Goal: Task Accomplishment & Management: Manage account settings

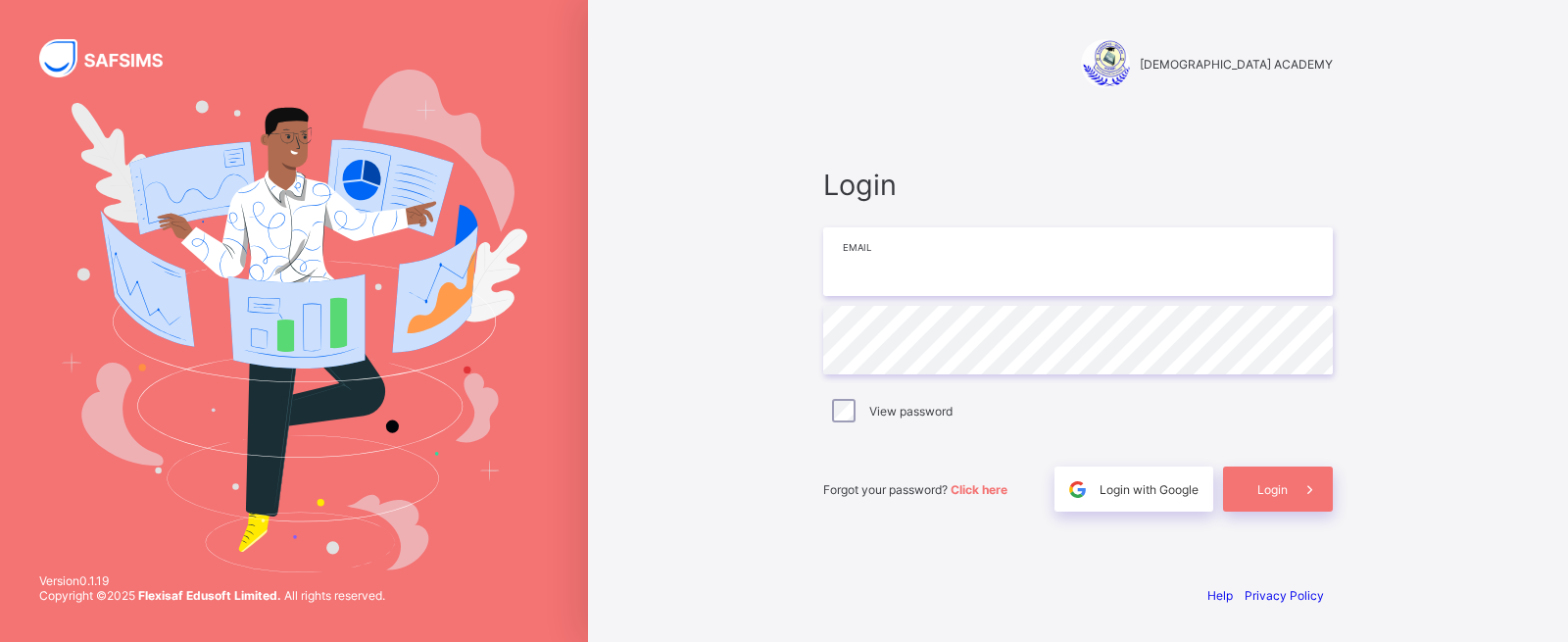
type input "**********"
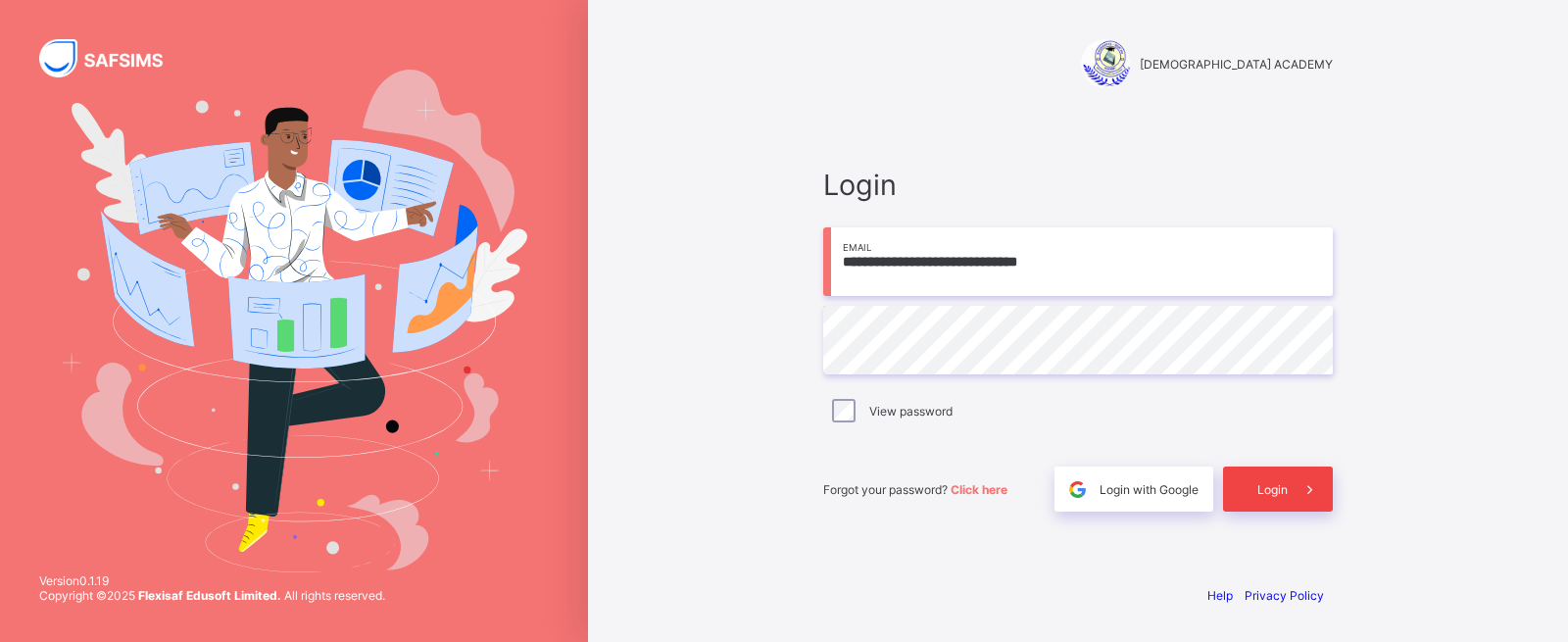
click at [1230, 492] on div "Login" at bounding box center [1278, 489] width 110 height 45
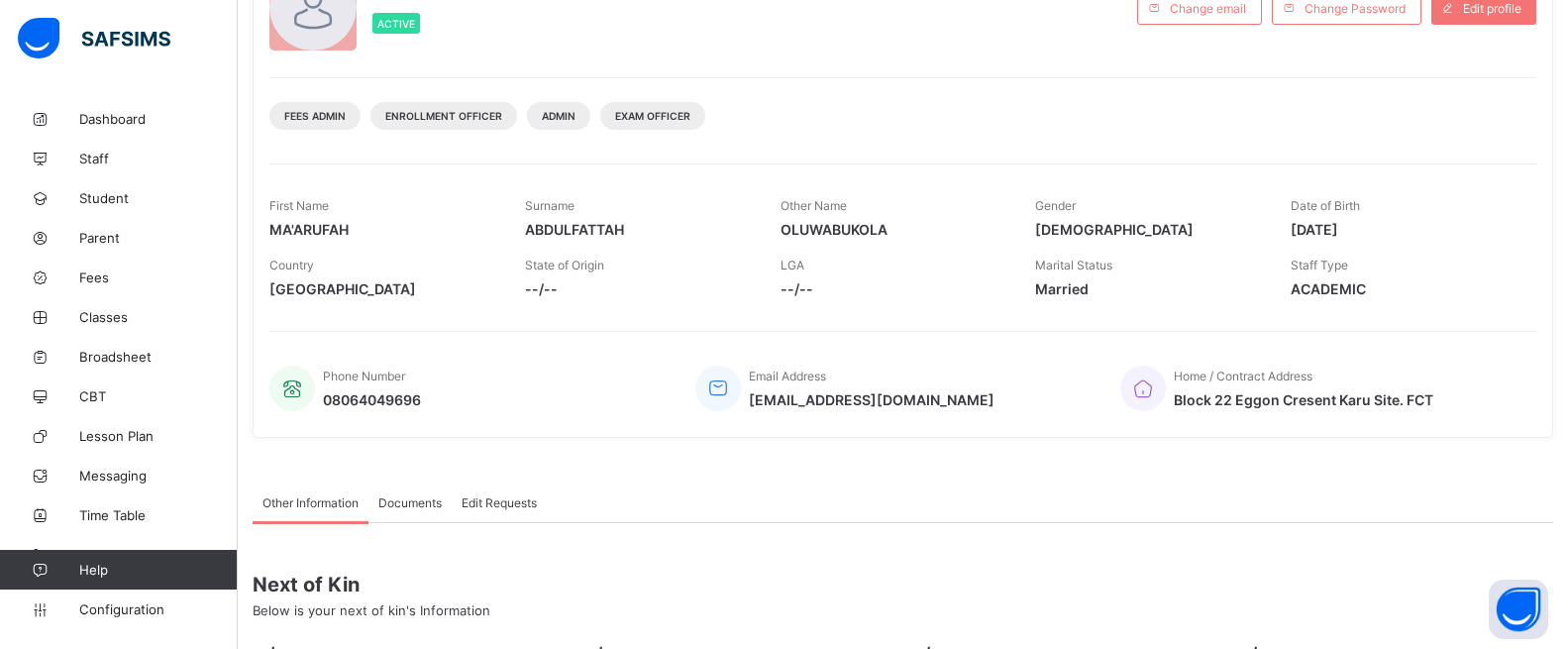
scroll to position [379, 0]
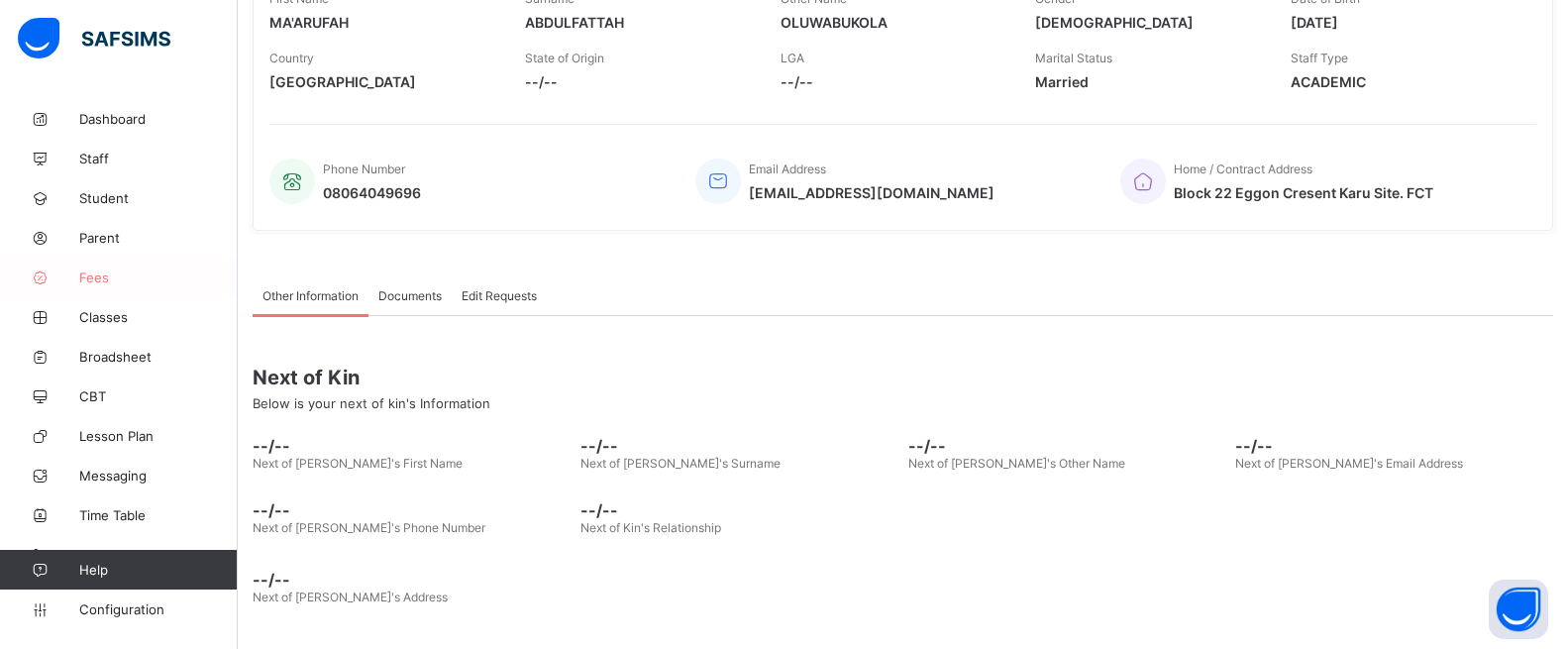
click at [120, 283] on span "Fees" at bounding box center [159, 278] width 159 height 16
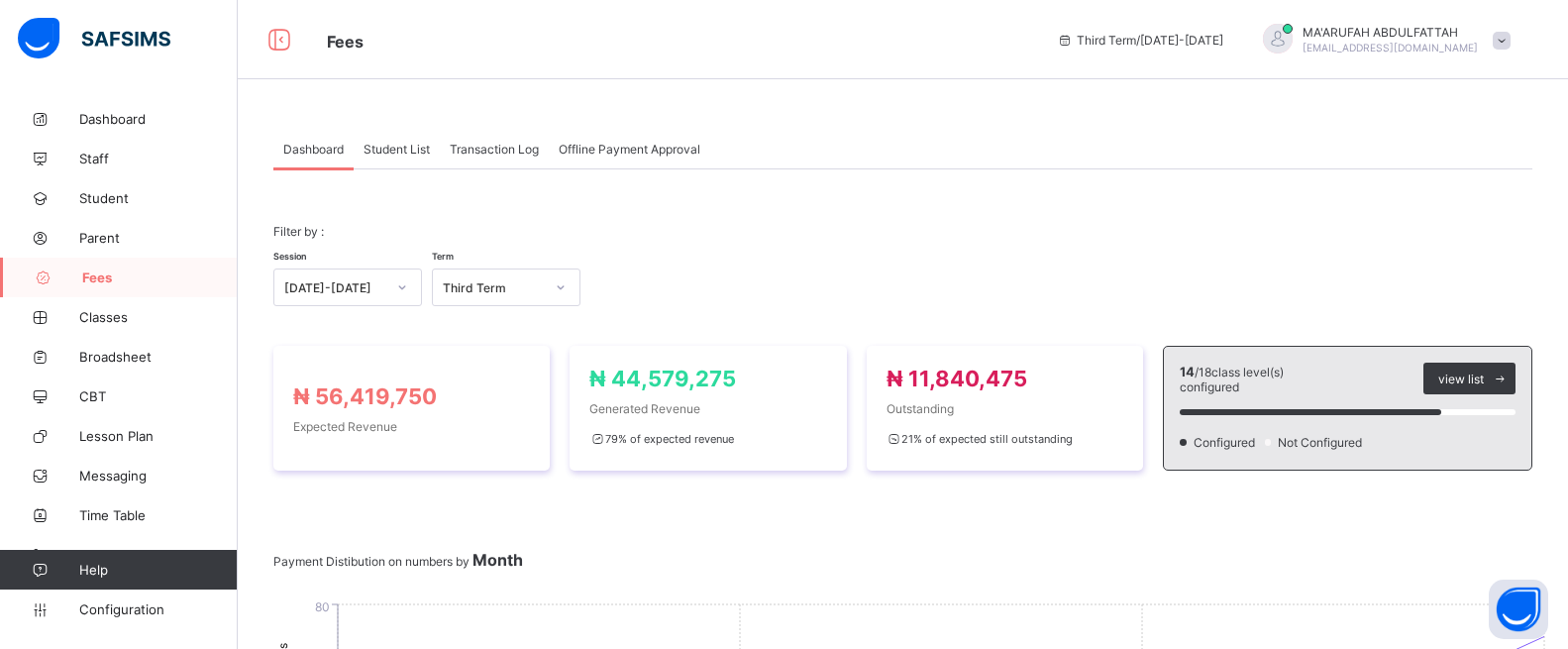
click at [397, 142] on span "Student List" at bounding box center [397, 149] width 66 height 15
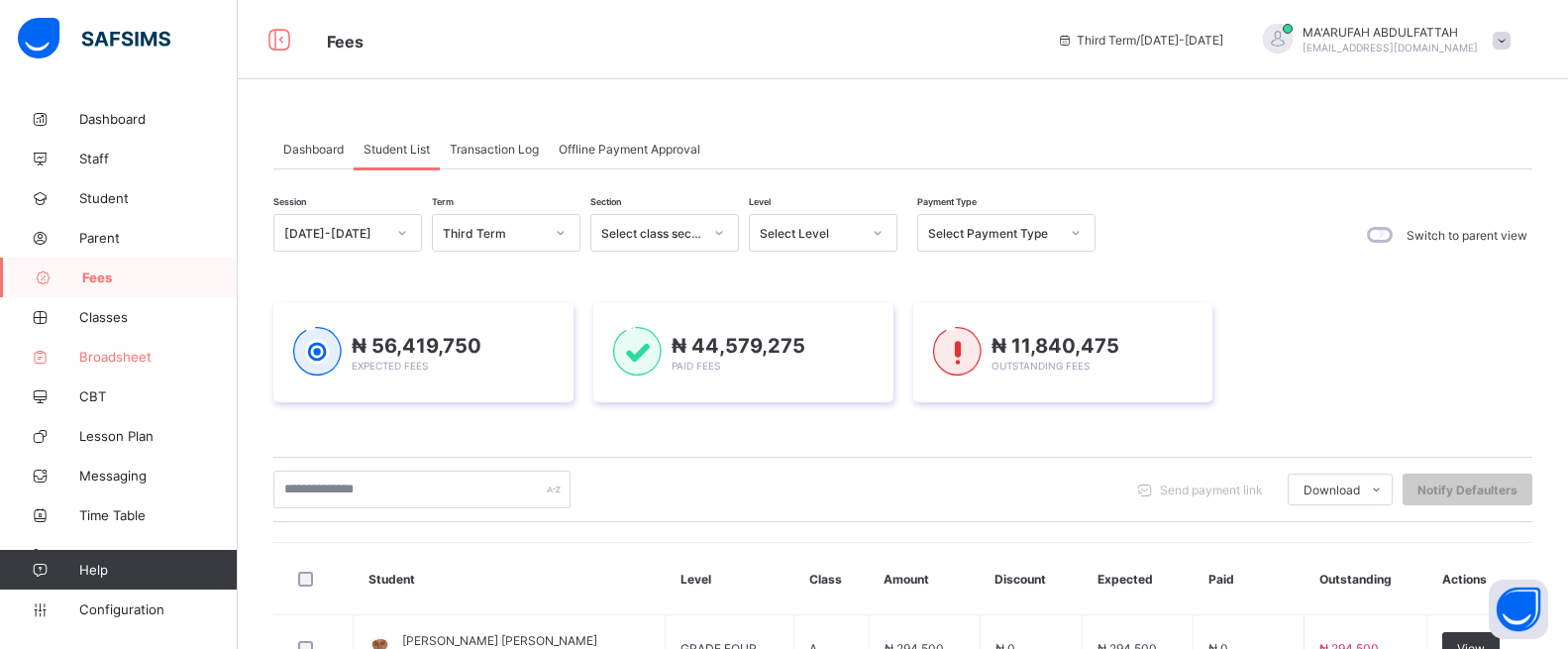
click at [136, 347] on link "Broadsheet" at bounding box center [119, 357] width 238 height 40
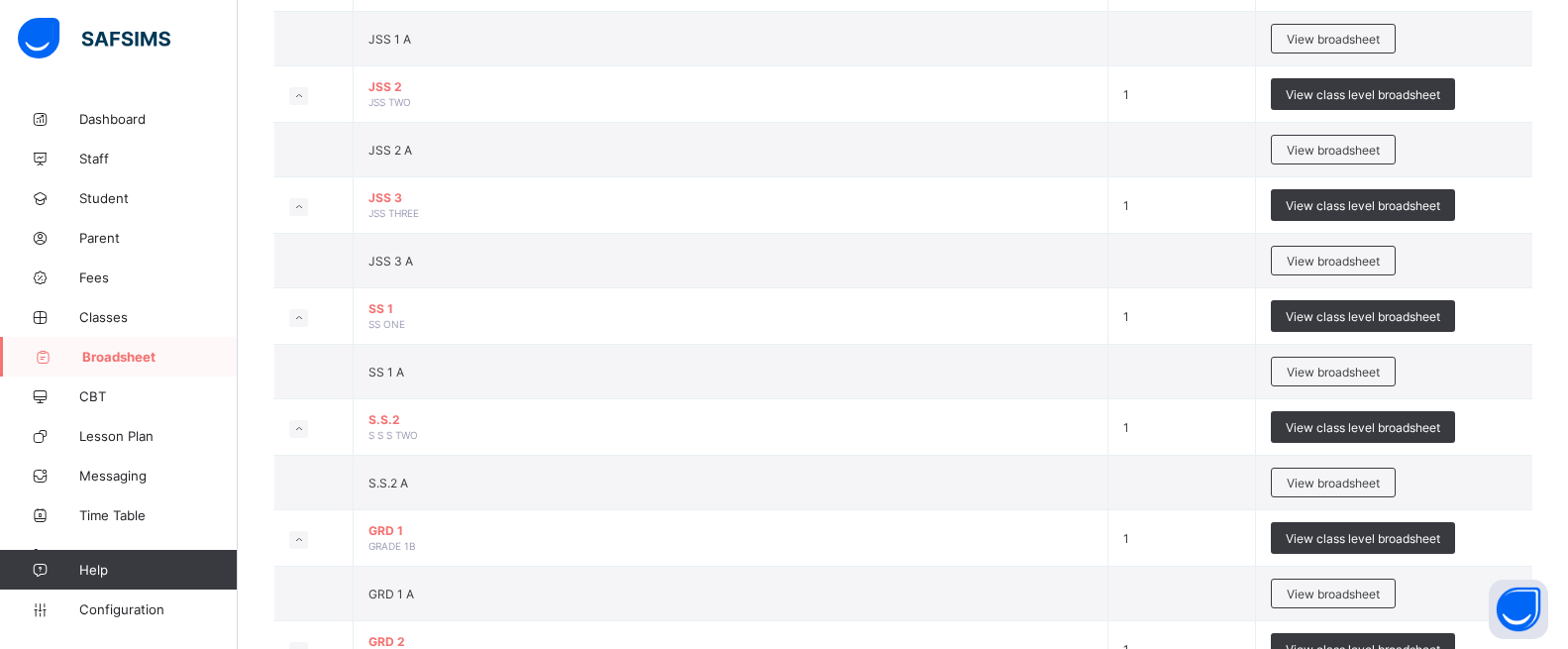
scroll to position [1741, 0]
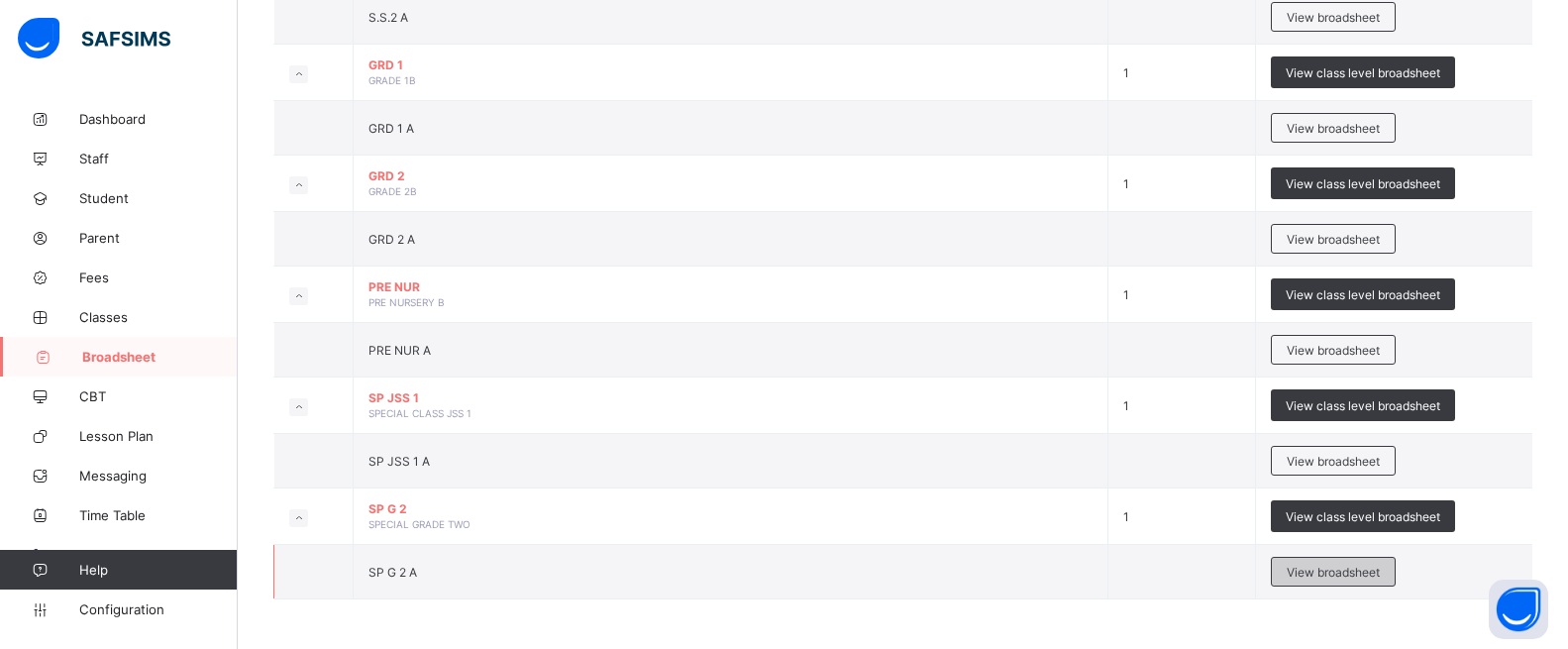
click at [1329, 568] on span "View broadsheet" at bounding box center [1333, 572] width 93 height 15
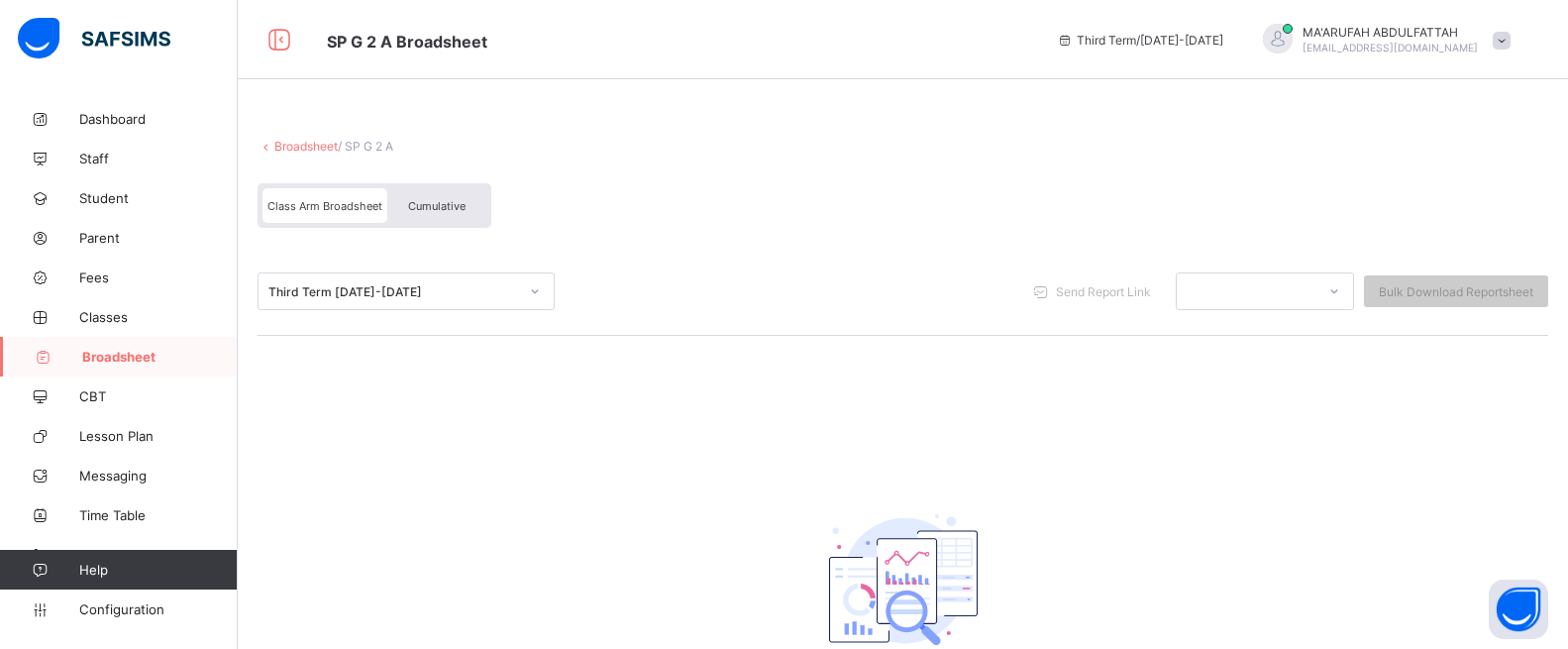
click at [362, 289] on div "Third Term 2024-2025" at bounding box center [394, 292] width 250 height 15
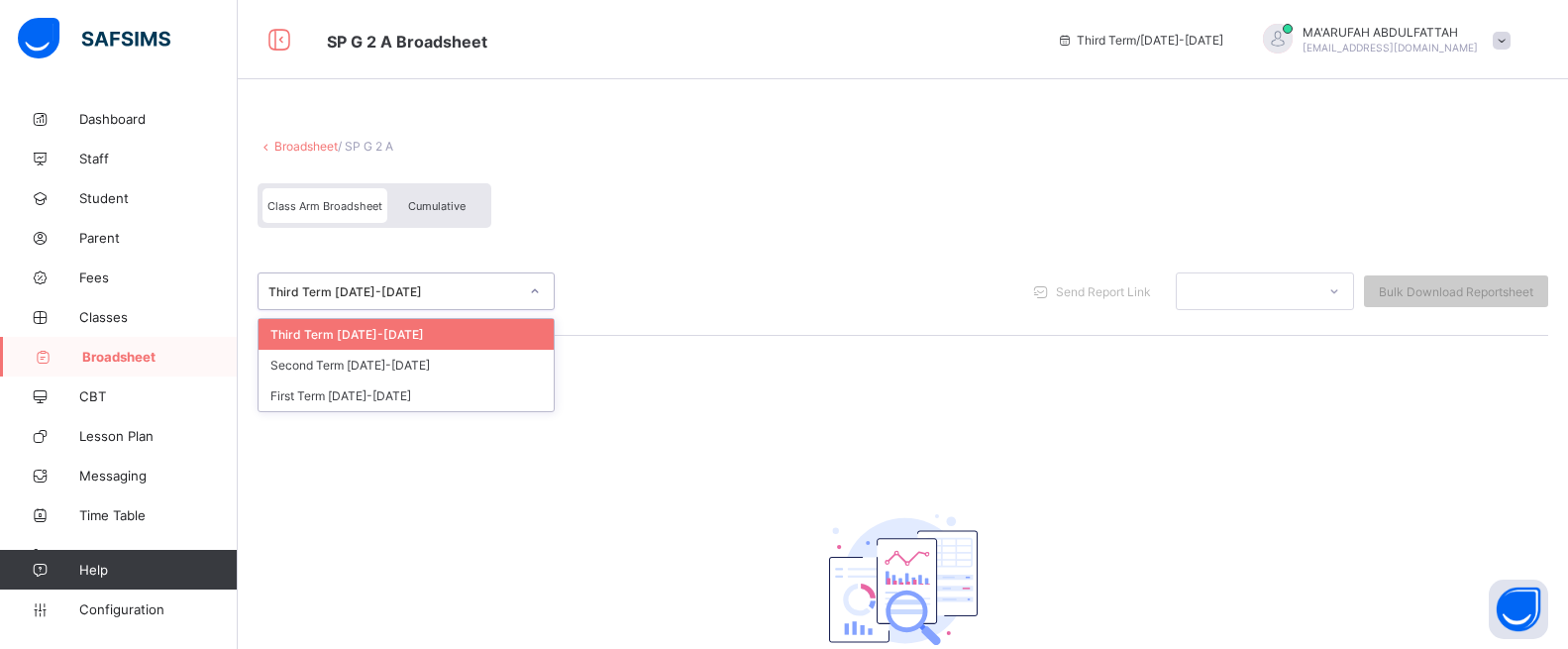
click at [362, 289] on div "Third Term 2024-2025" at bounding box center [394, 292] width 250 height 15
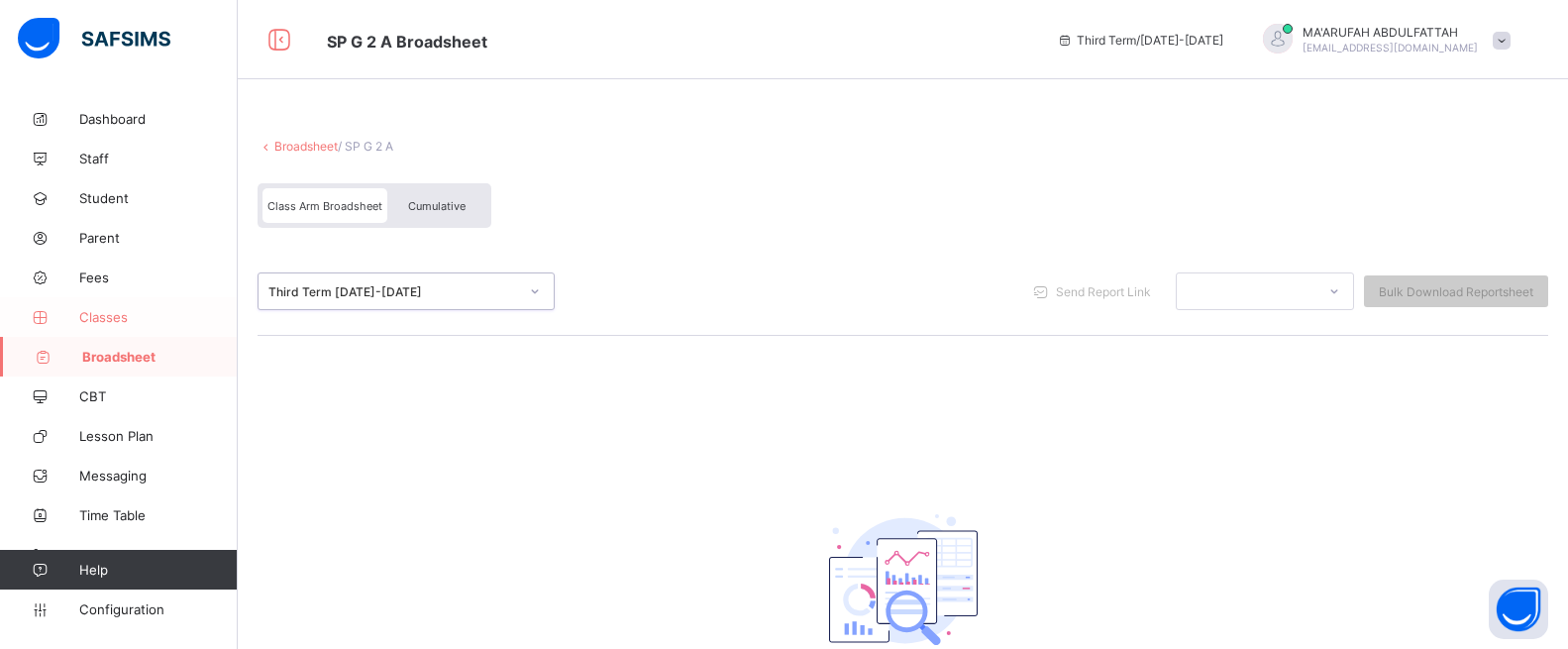
click at [95, 311] on span "Classes" at bounding box center [159, 318] width 159 height 16
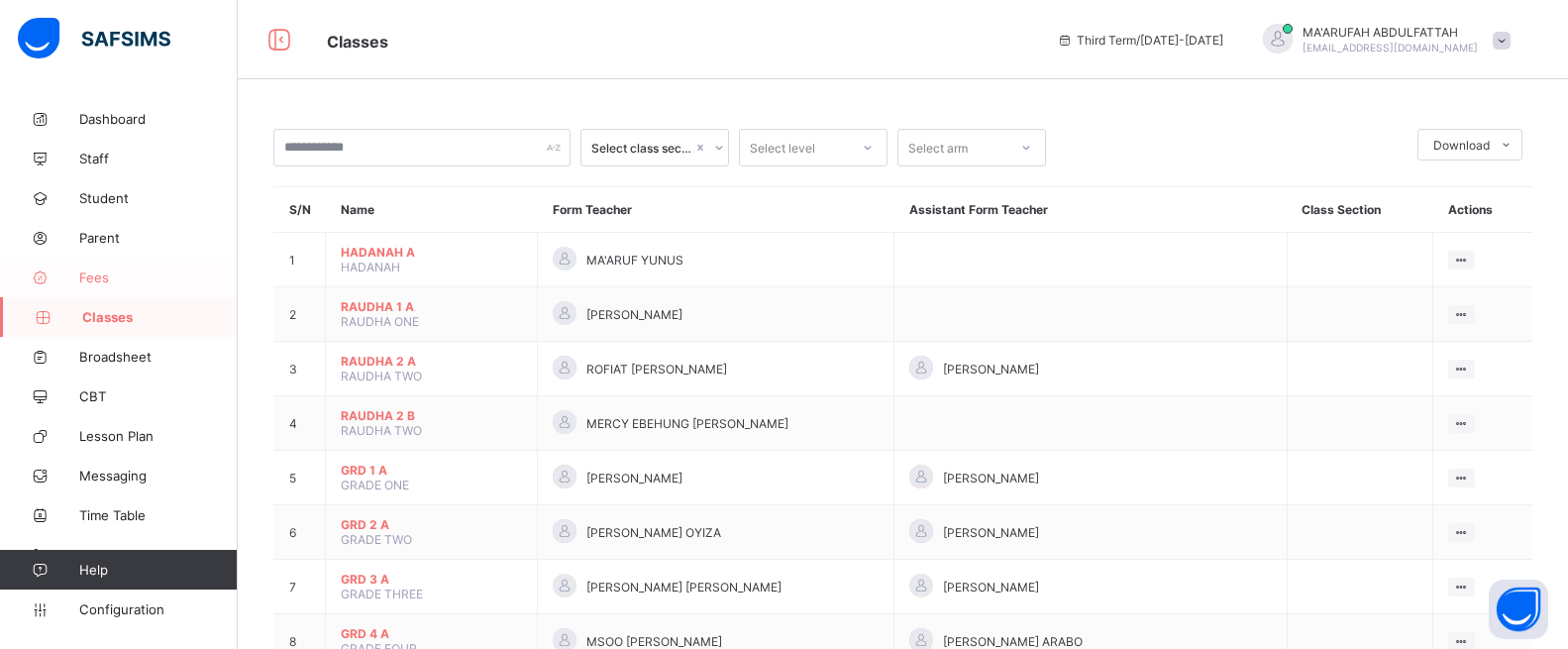
click at [131, 278] on span "Fees" at bounding box center [159, 278] width 159 height 16
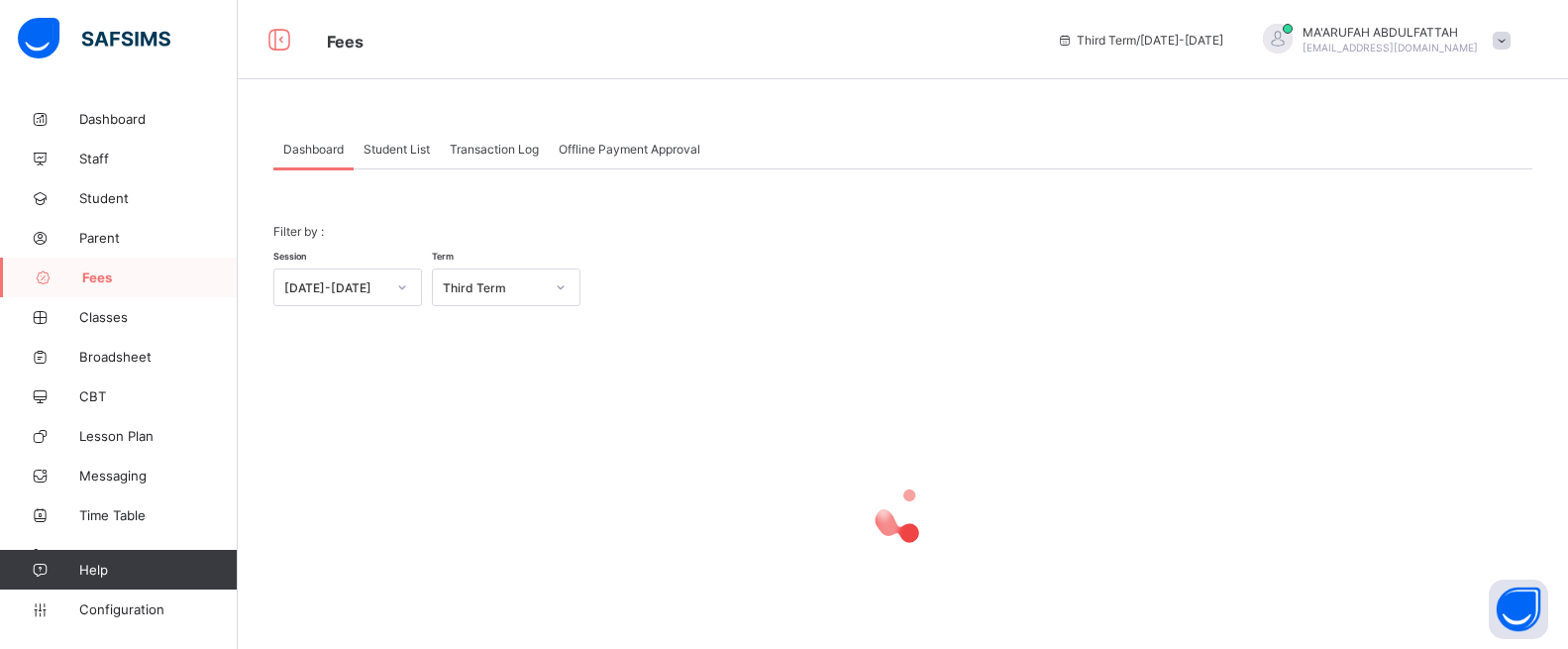
click at [380, 142] on span "Student List" at bounding box center [397, 149] width 66 height 15
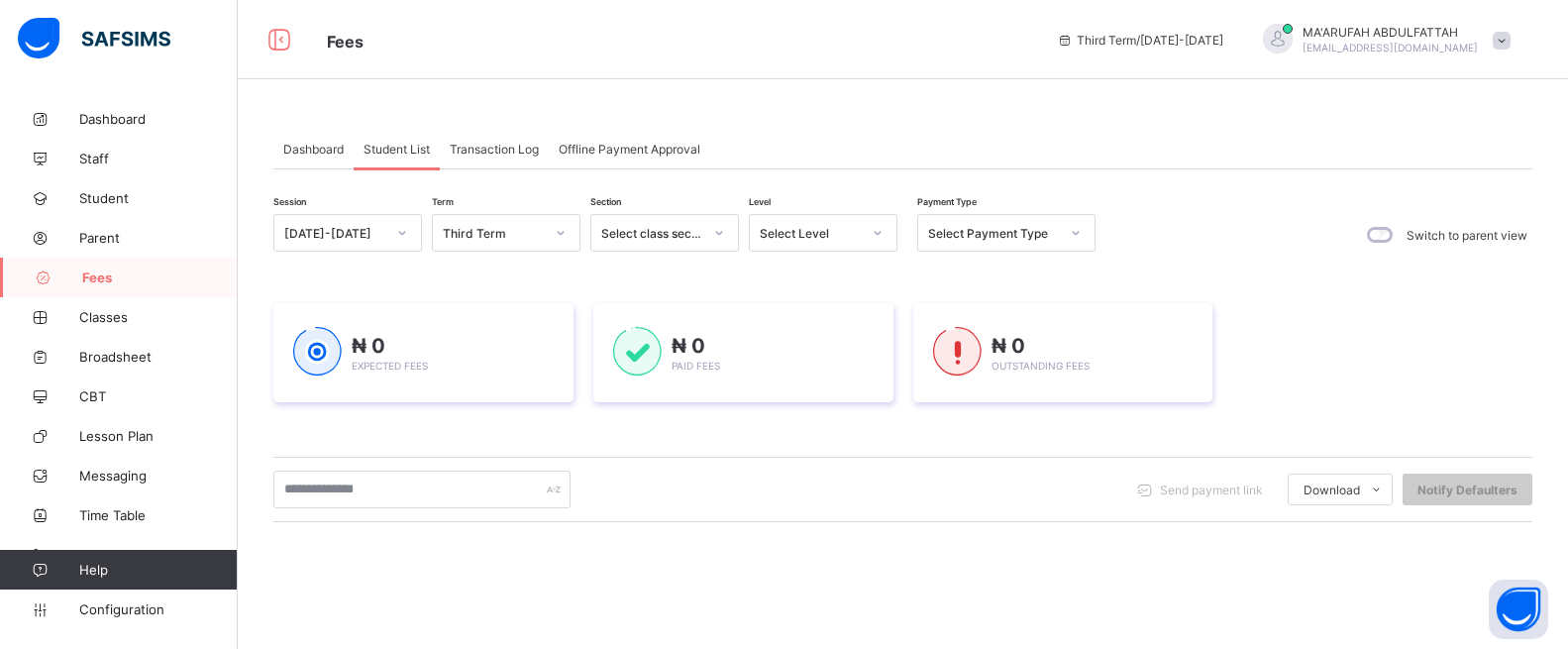
click at [391, 149] on span "Student List" at bounding box center [397, 149] width 66 height 15
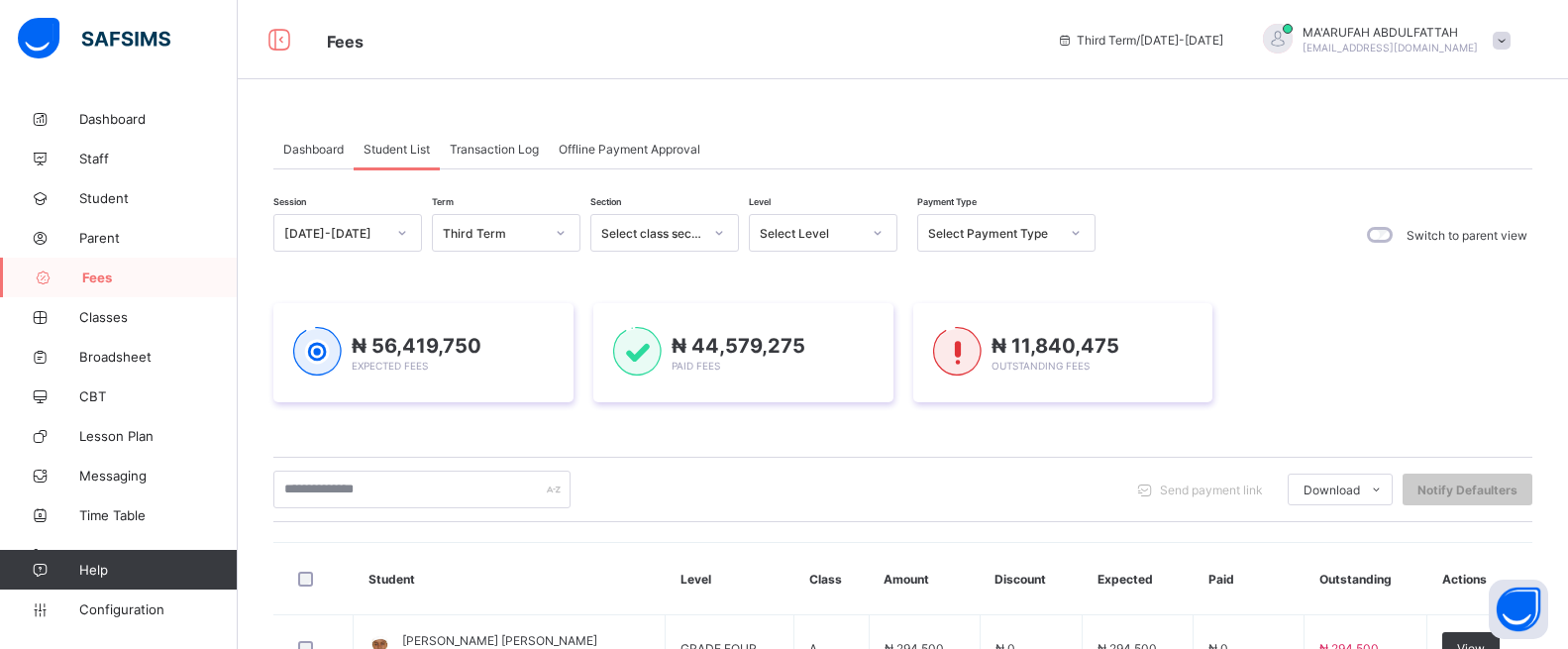
click at [1005, 232] on div "Select Payment Type" at bounding box center [994, 233] width 131 height 15
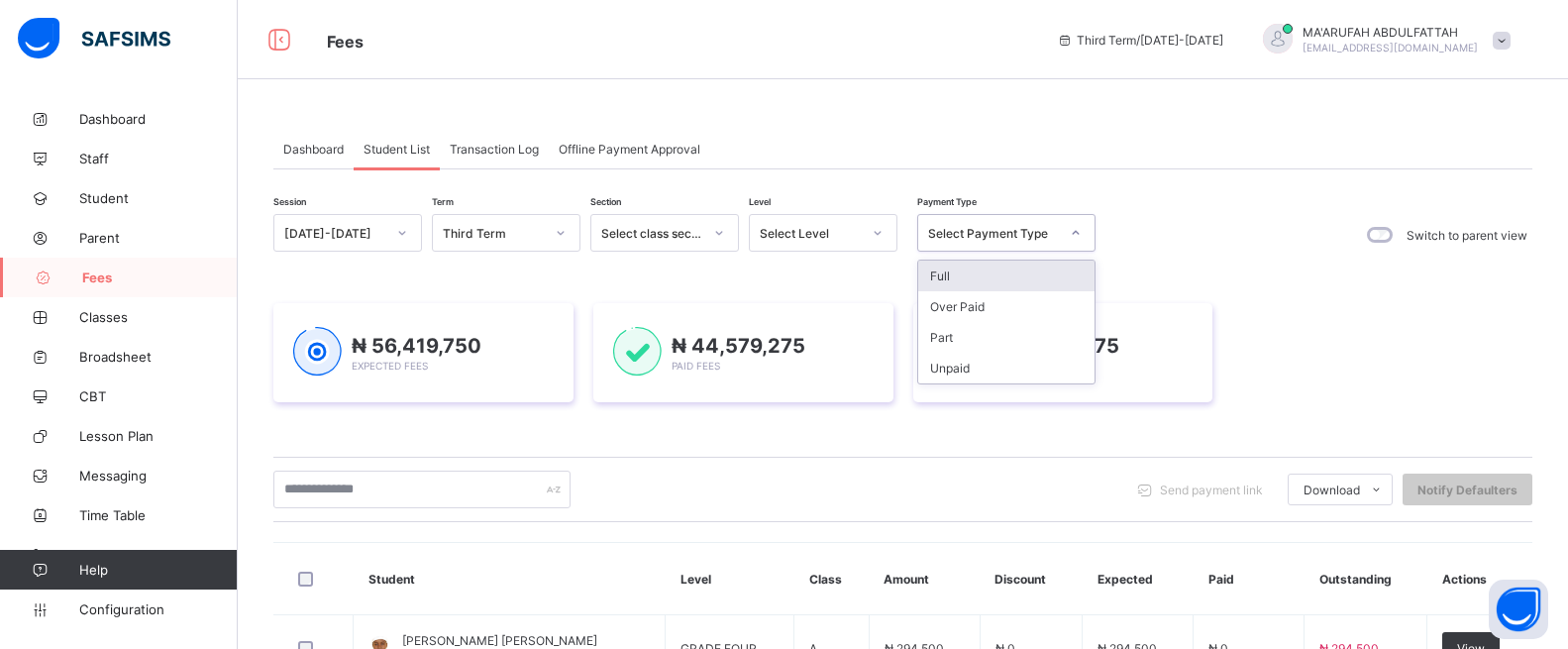
click at [1080, 147] on div "Dashboard Student List Transaction Log Offline Payment Approval" at bounding box center [903, 149] width 1259 height 41
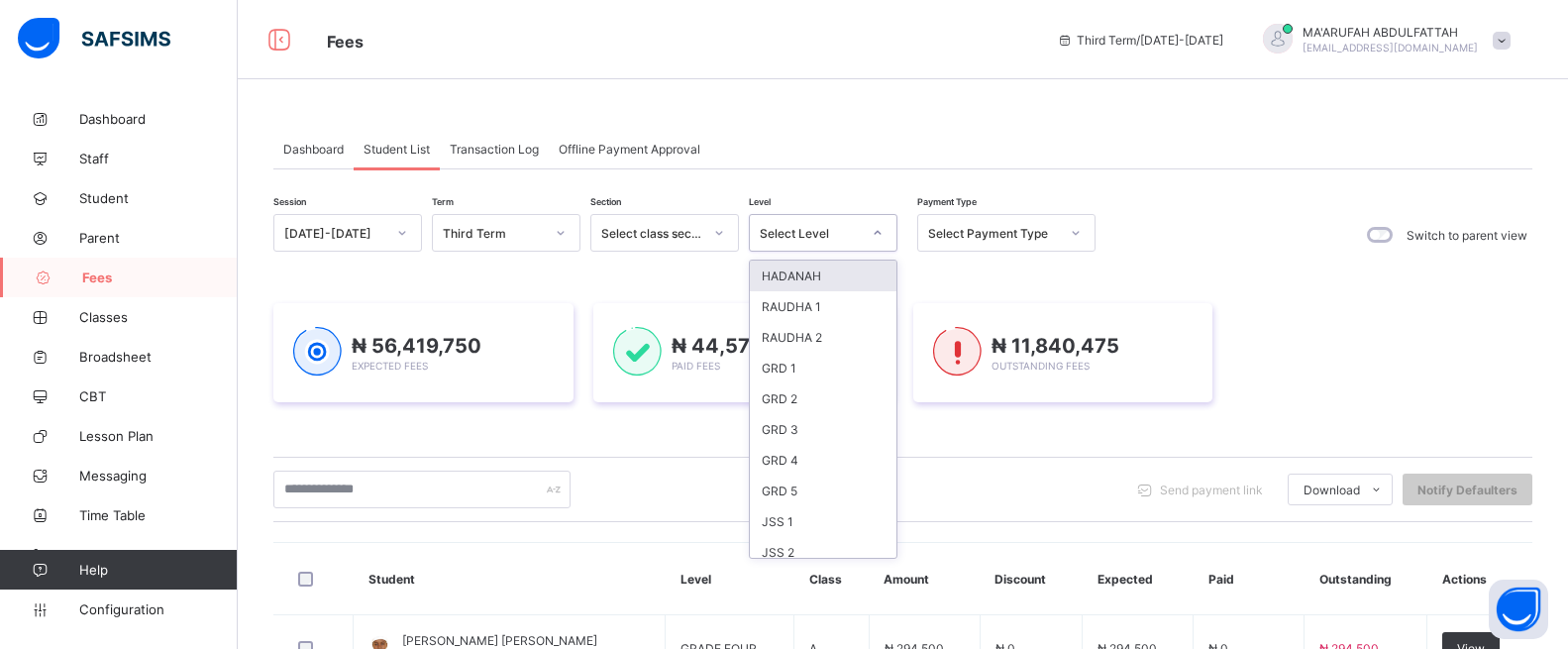
click at [869, 229] on div at bounding box center [878, 233] width 34 height 32
click at [810, 461] on div "GRD 4" at bounding box center [823, 459] width 147 height 31
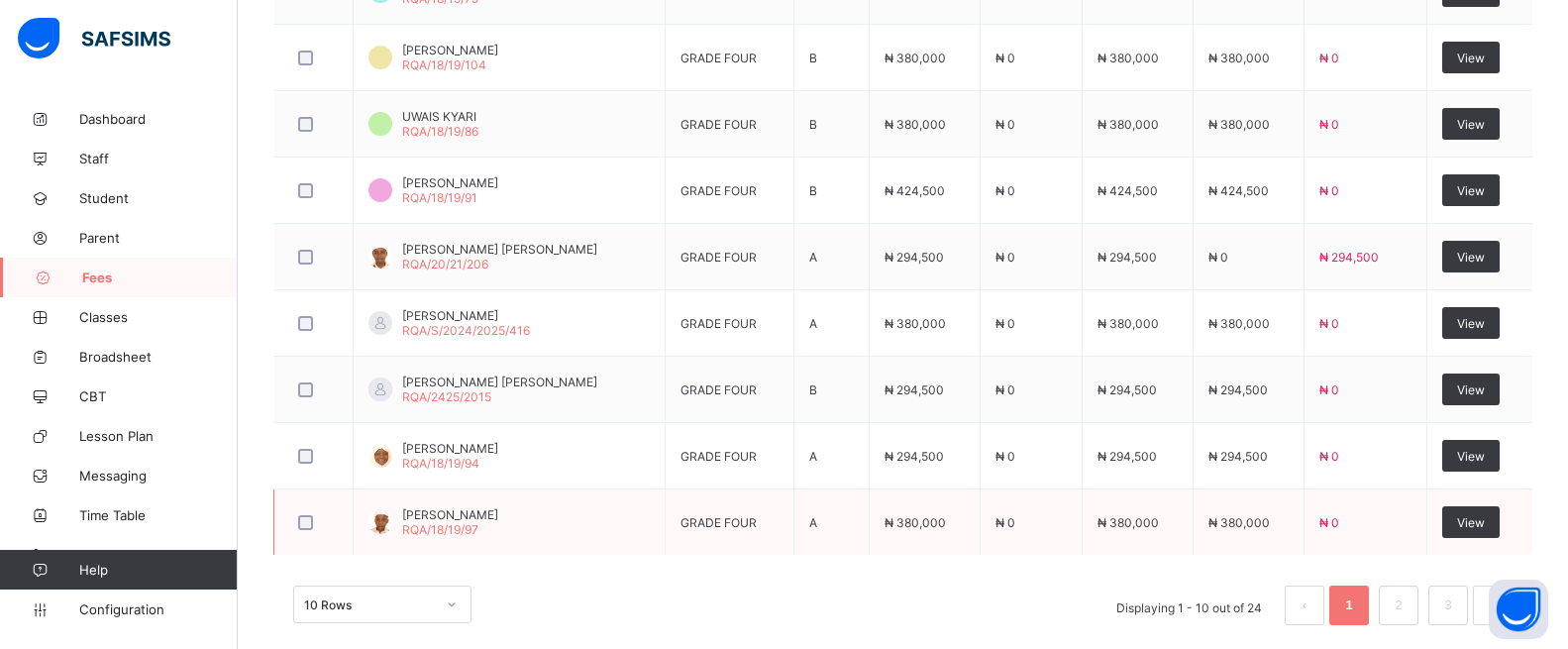
scroll to position [880, 0]
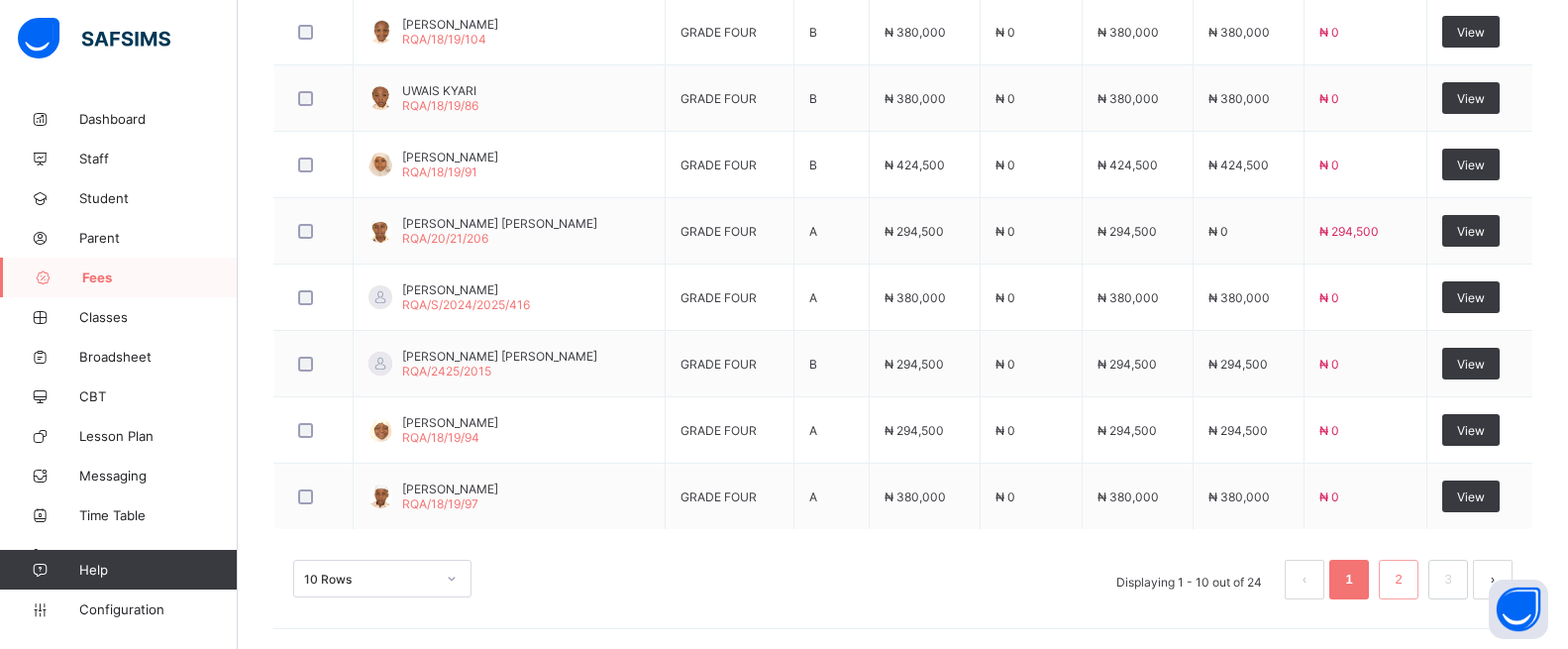
click at [1407, 580] on link "2" at bounding box center [1397, 580] width 19 height 26
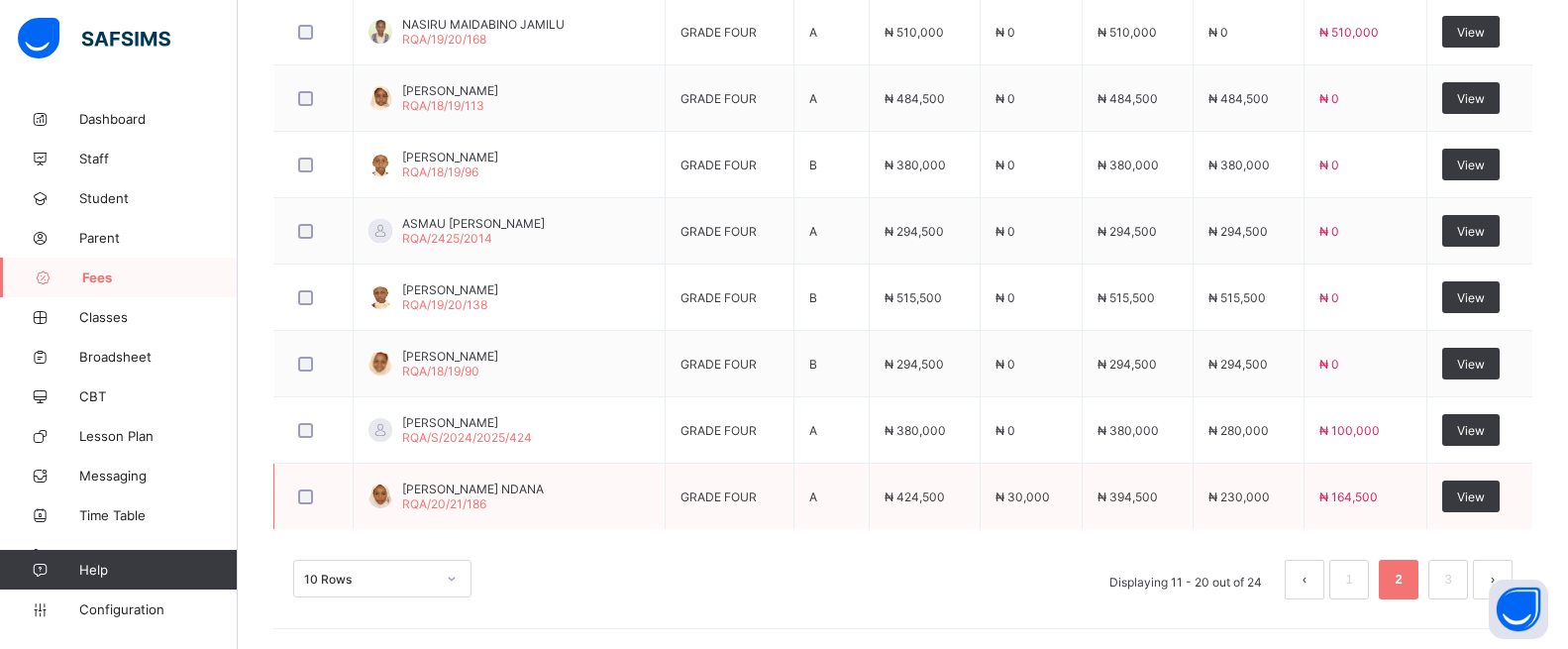
click at [1493, 512] on td "View" at bounding box center [1480, 496] width 105 height 66
click at [1485, 491] on span "View" at bounding box center [1471, 496] width 28 height 15
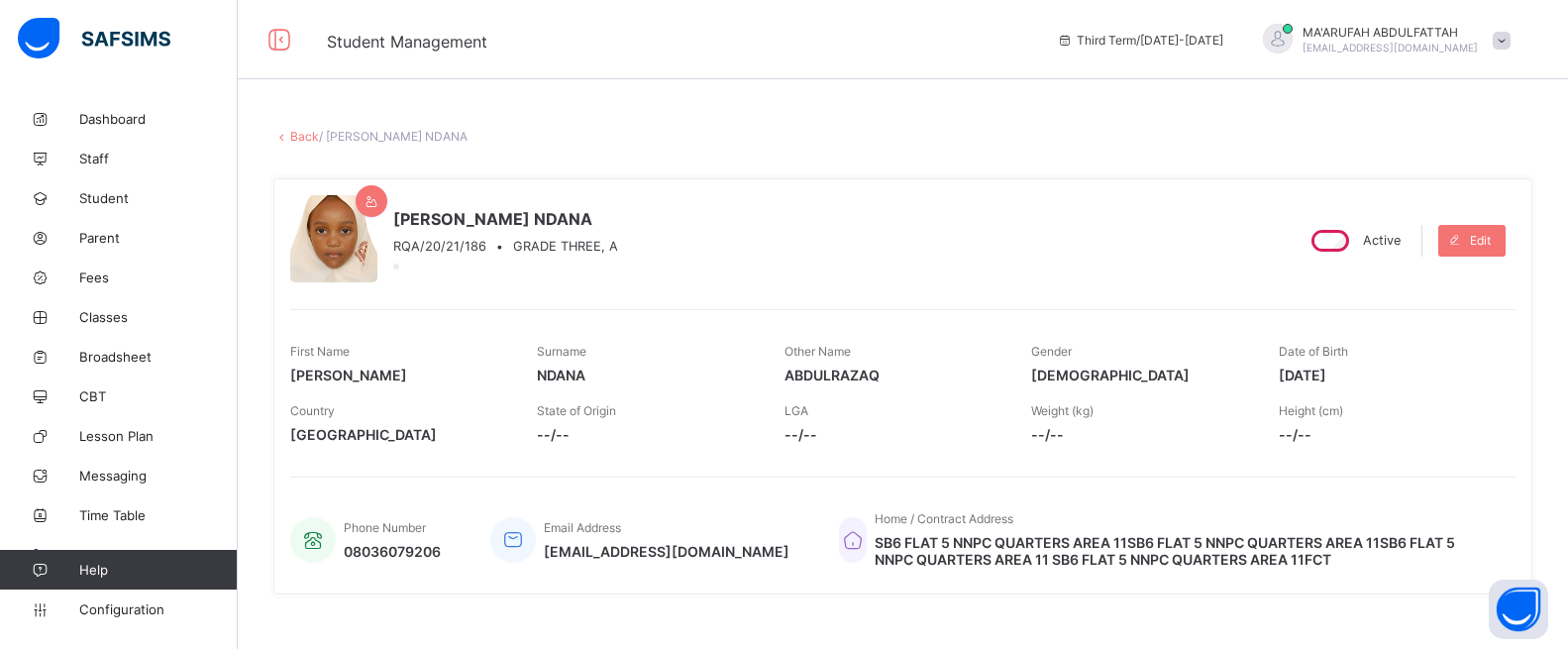
click at [307, 133] on link "Back" at bounding box center [304, 136] width 29 height 15
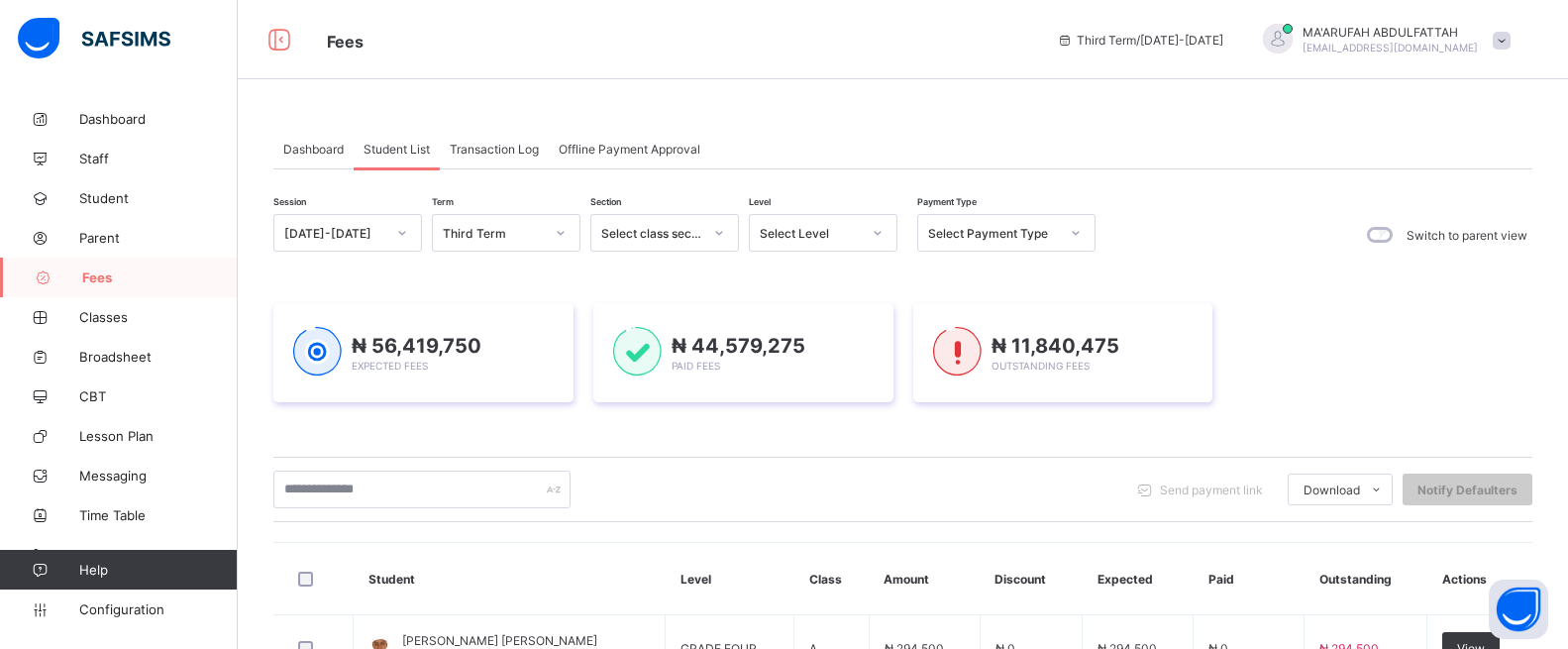
click at [855, 231] on div "Select Level" at bounding box center [810, 233] width 101 height 15
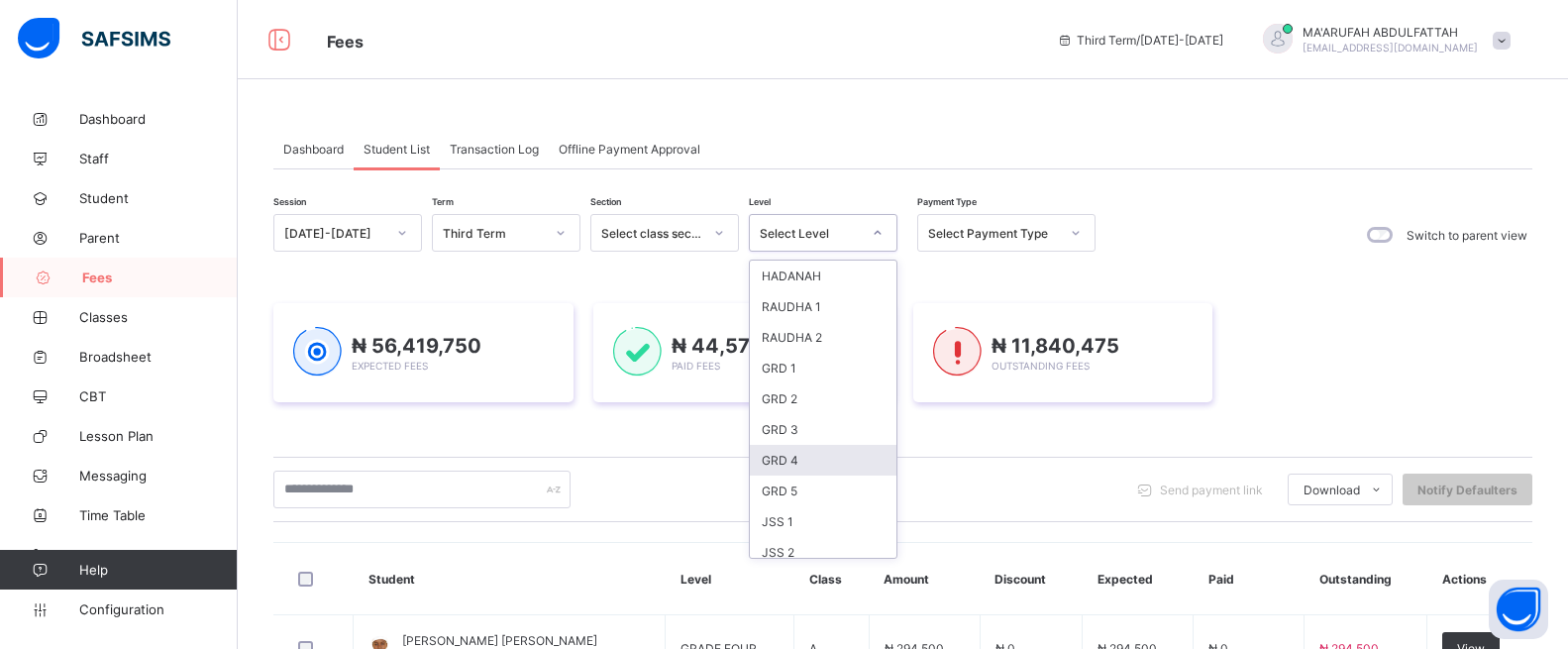
click at [796, 450] on div "GRD 4" at bounding box center [823, 459] width 147 height 31
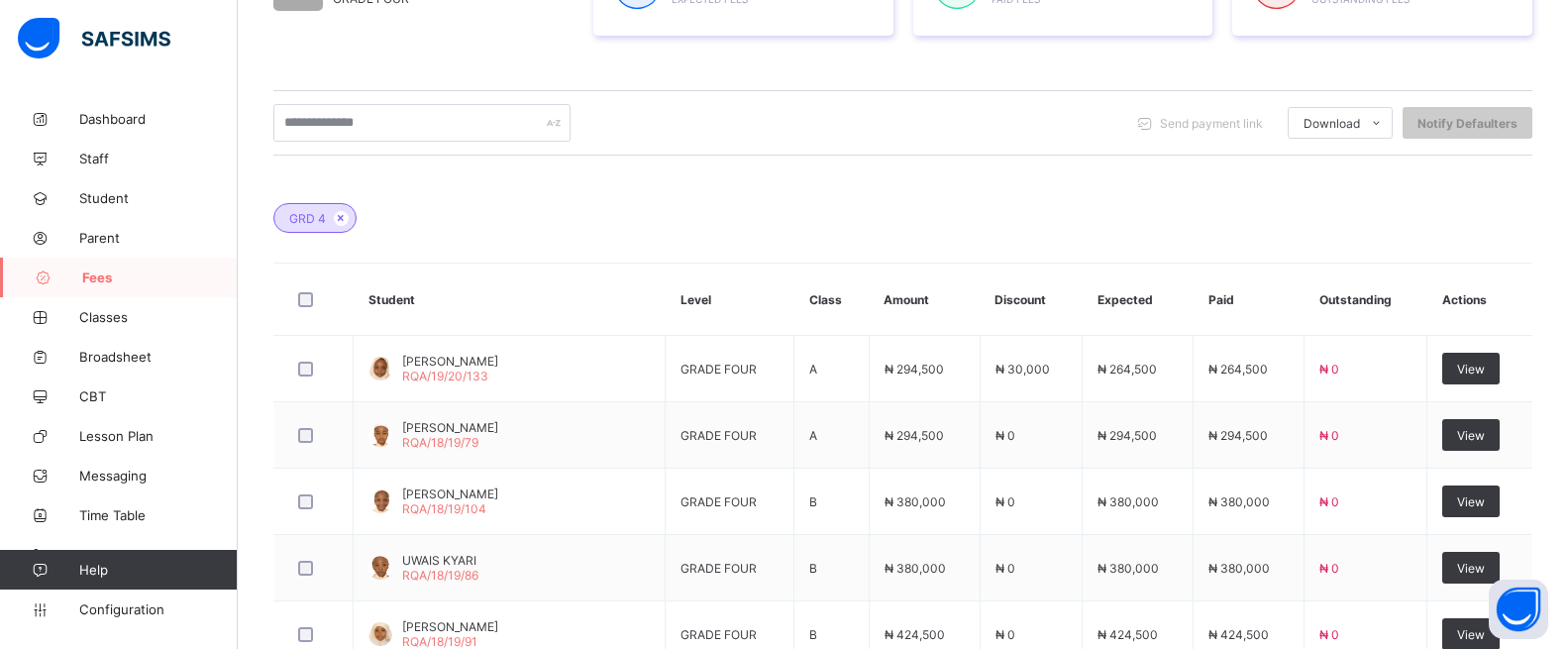
scroll to position [880, 0]
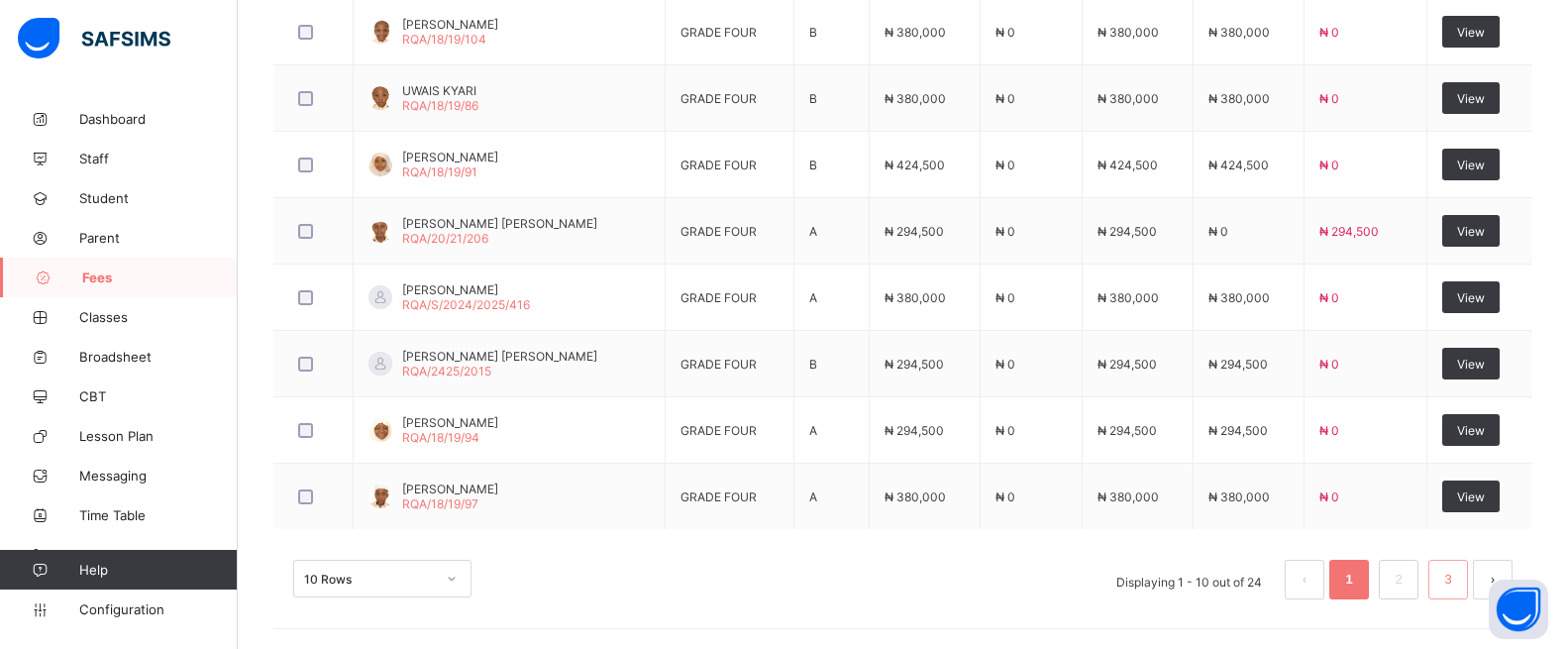
click at [1457, 572] on link "3" at bounding box center [1447, 580] width 19 height 26
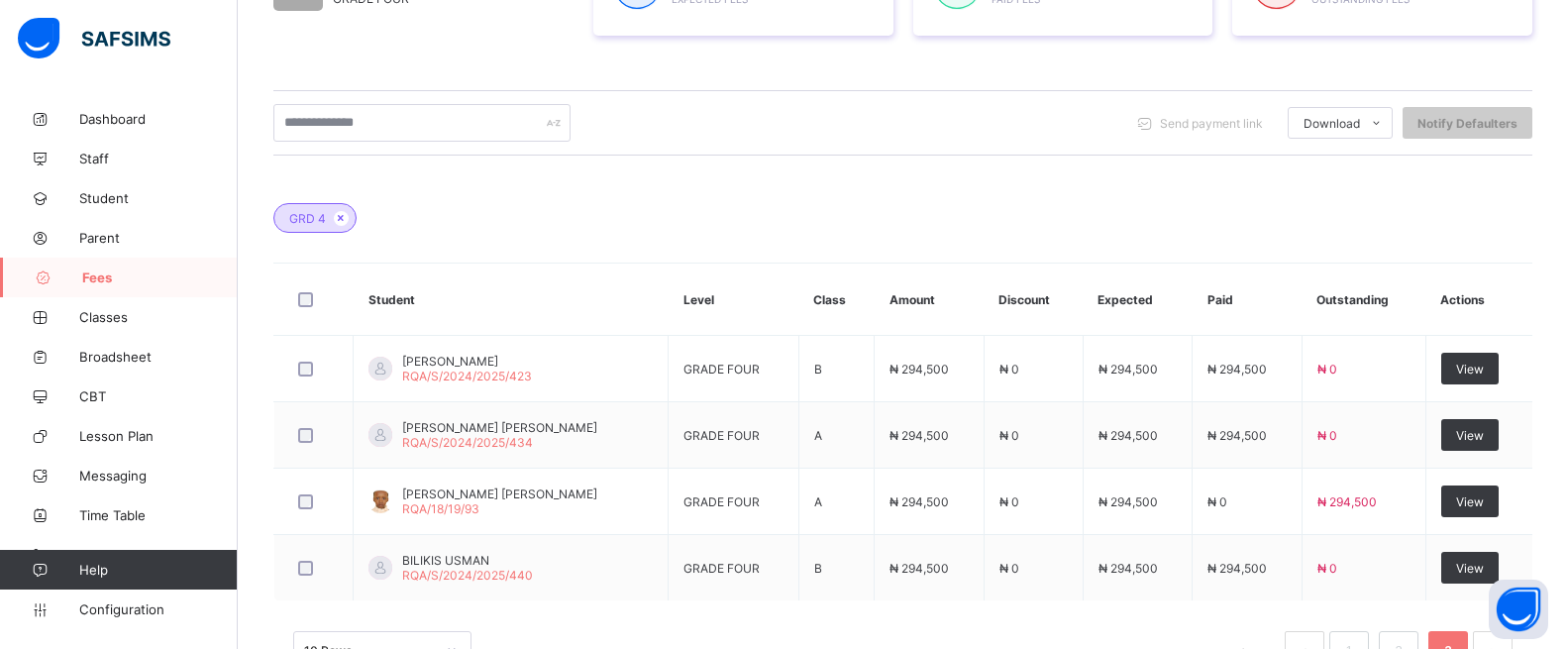
scroll to position [481, 0]
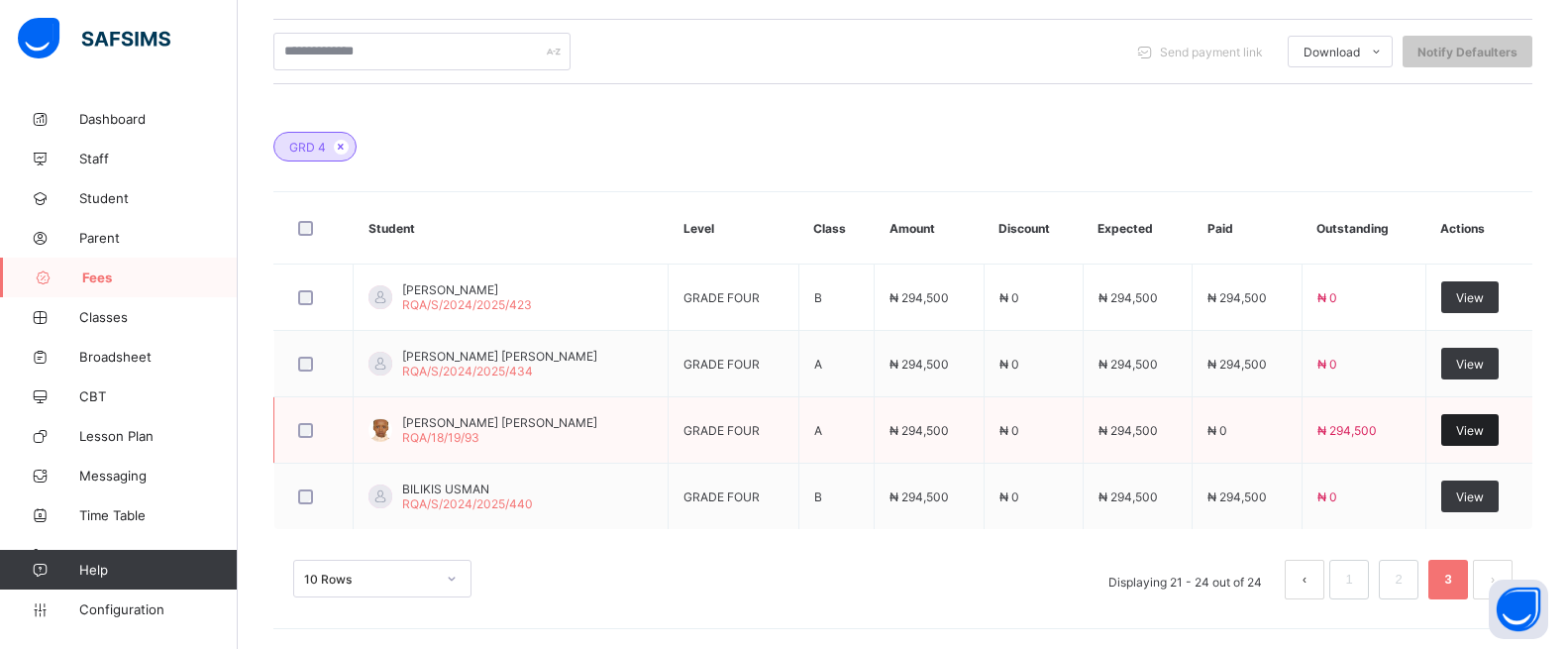
click at [1484, 431] on span "View" at bounding box center [1470, 430] width 28 height 15
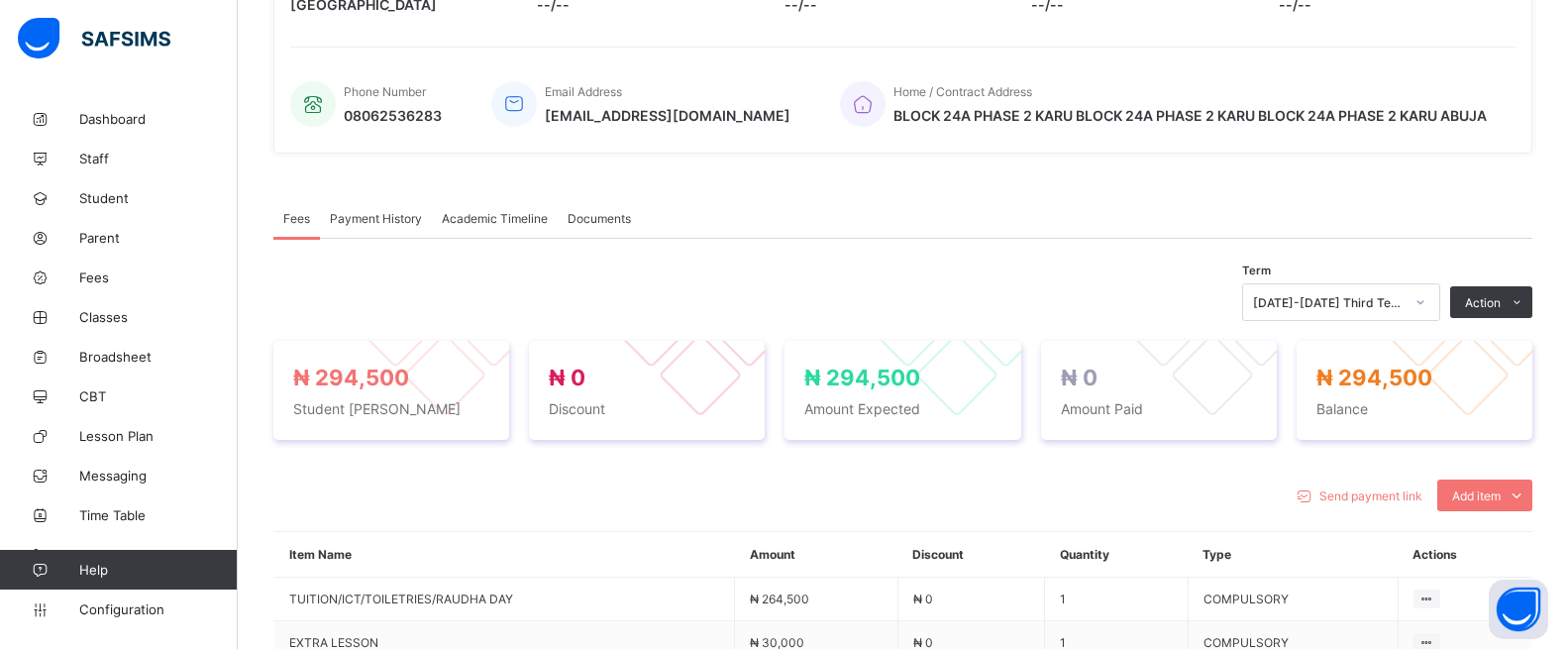
scroll to position [481, 0]
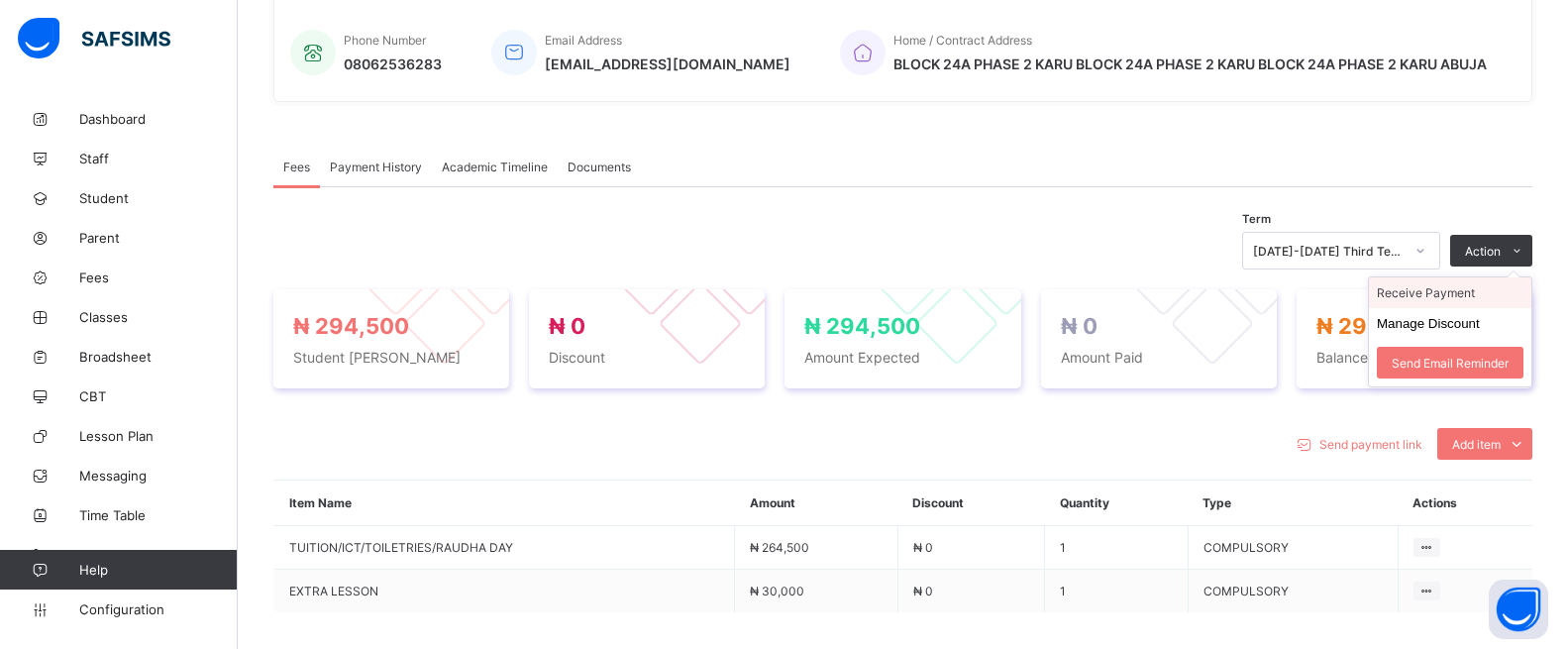
click at [1452, 292] on li "Receive Payment" at bounding box center [1450, 293] width 163 height 31
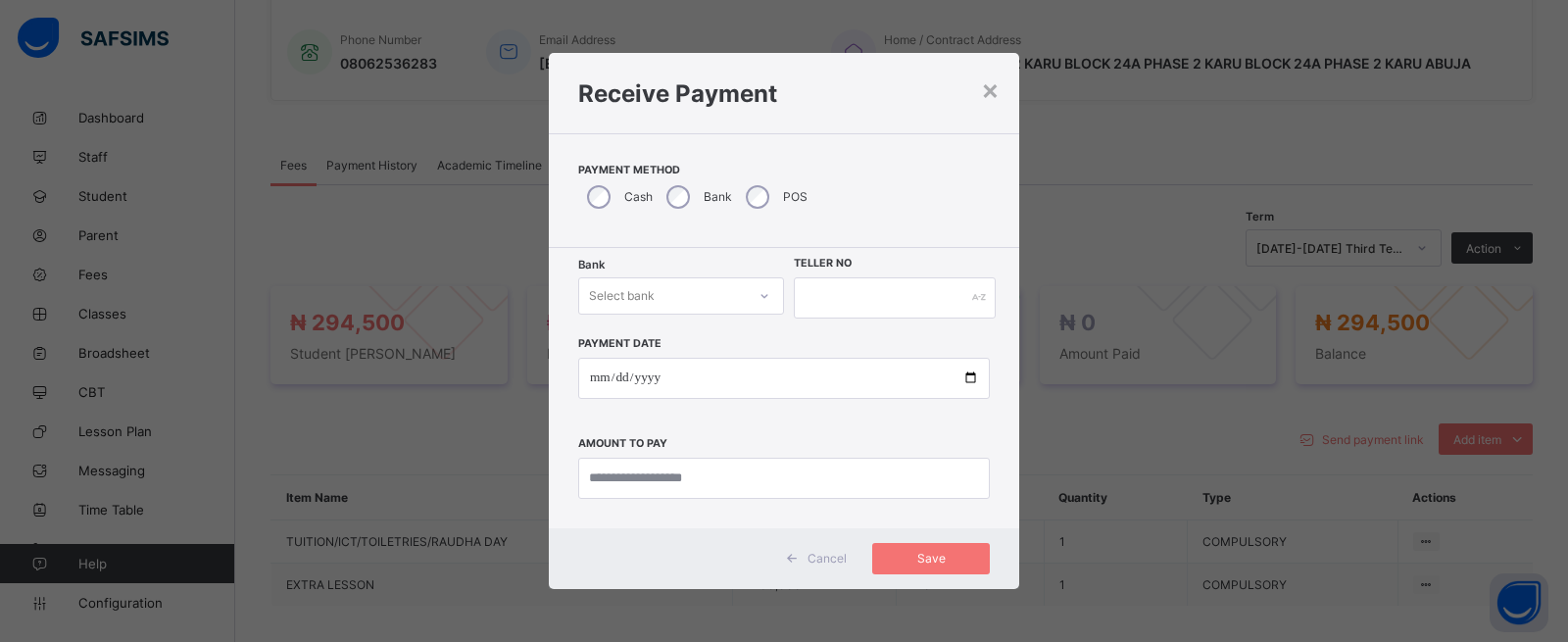
click at [632, 302] on div "Select bank" at bounding box center [621, 296] width 66 height 37
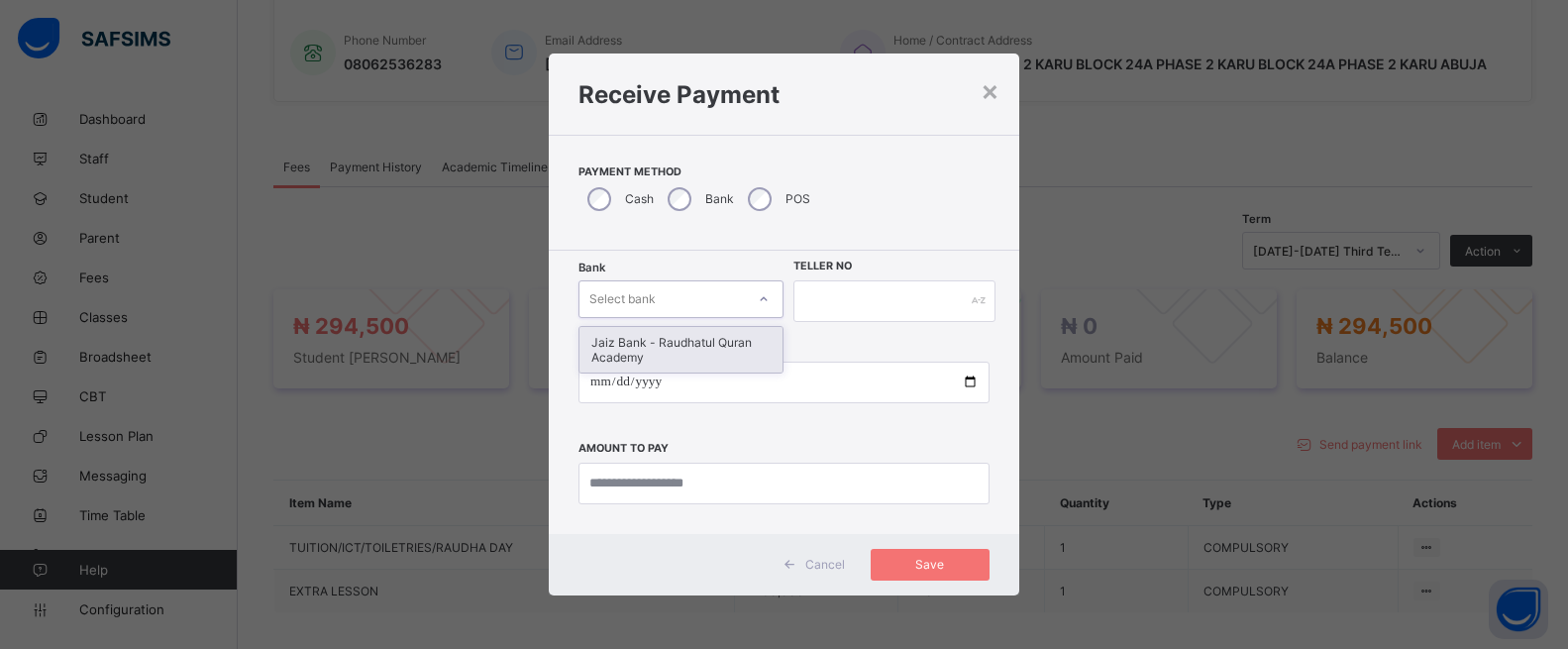
click at [640, 351] on div "Jaiz Bank - Raudhatul Quran Academy" at bounding box center [680, 350] width 203 height 46
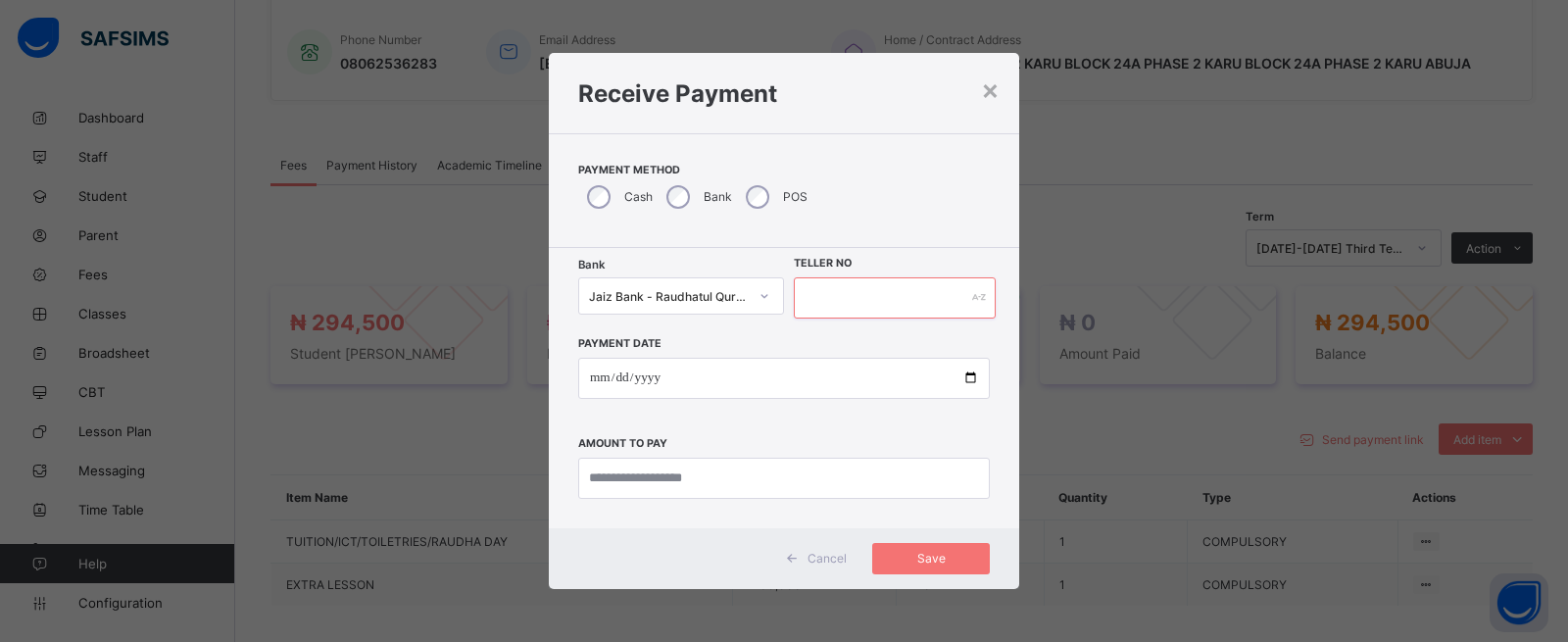
click at [843, 300] on input "text" at bounding box center [895, 298] width 202 height 41
type input "**********"
click at [968, 375] on input "date" at bounding box center [783, 379] width 411 height 41
type input "**********"
click at [683, 468] on input "currency" at bounding box center [783, 478] width 411 height 41
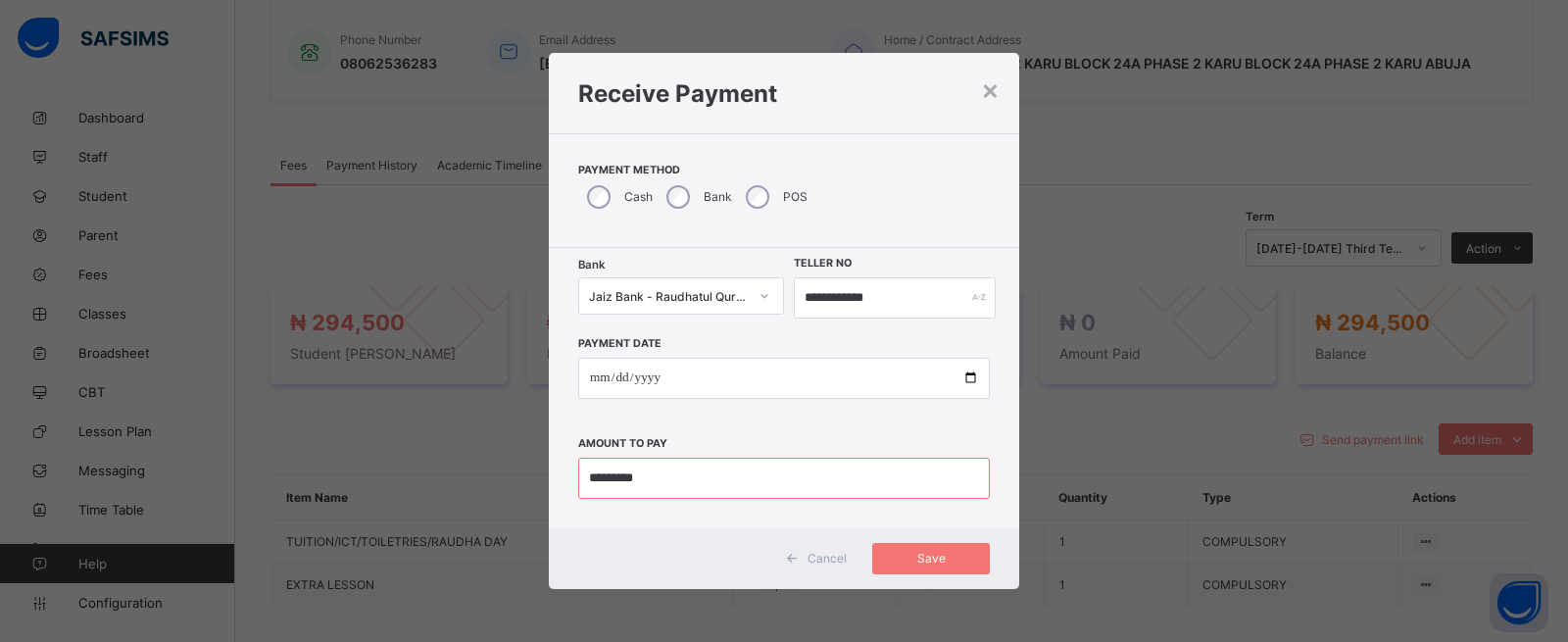
type input "*********"
click at [972, 378] on input "**********" at bounding box center [783, 379] width 411 height 41
type input "**********"
click at [933, 560] on span "Save" at bounding box center [931, 558] width 88 height 15
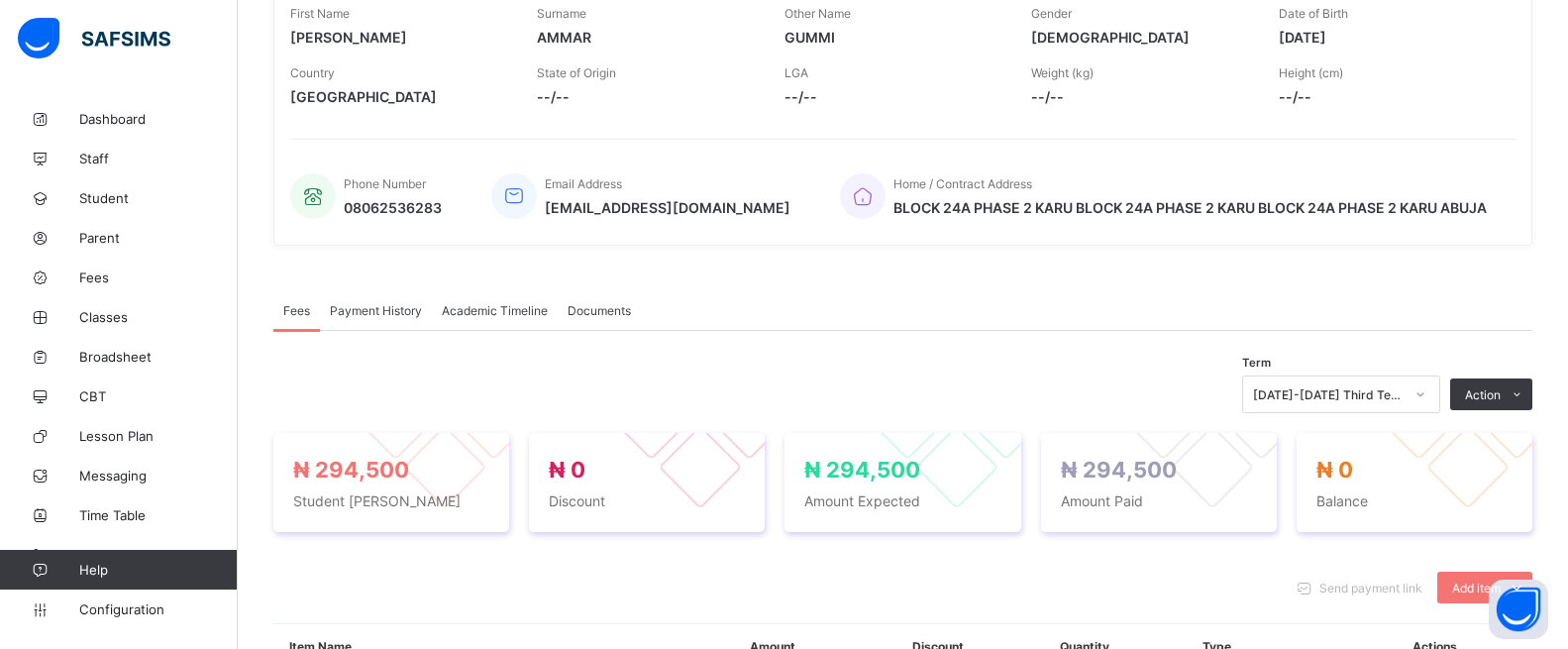
scroll to position [0, 0]
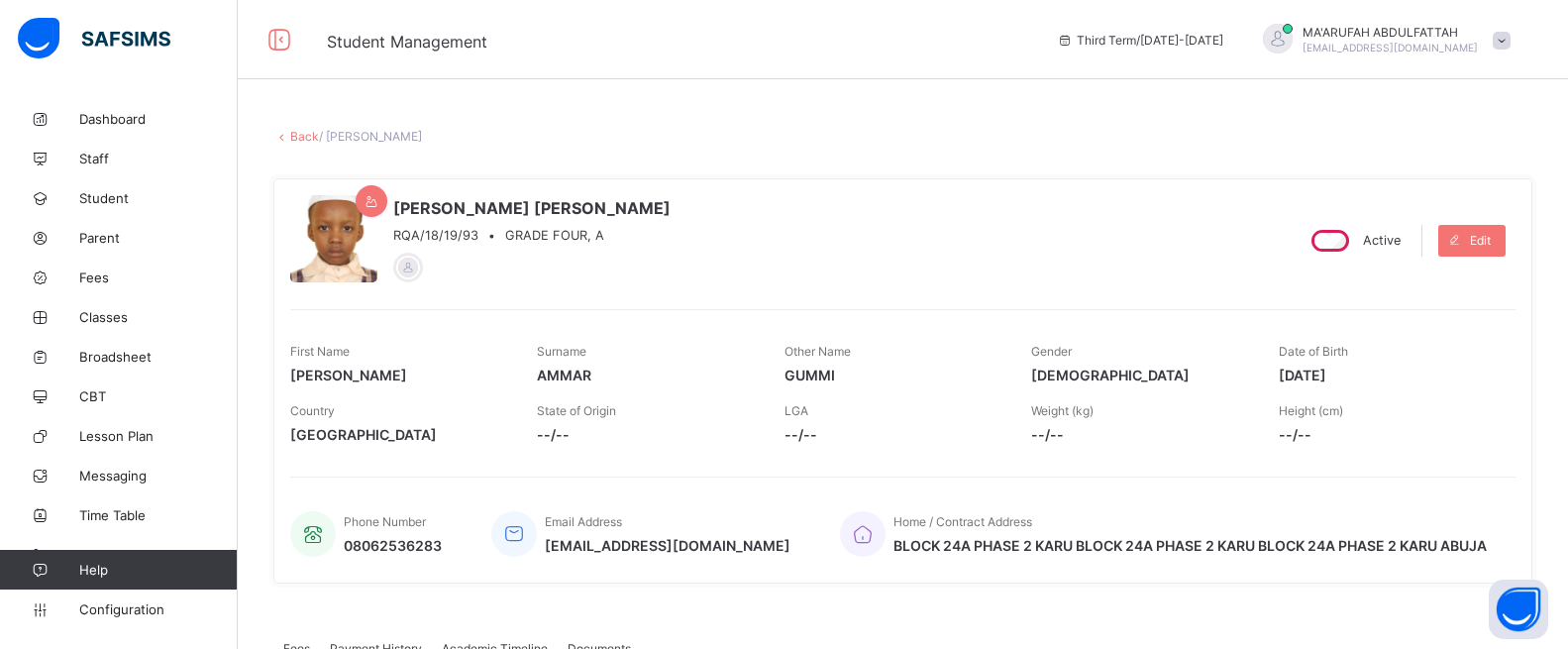
click at [302, 139] on link "Back" at bounding box center [304, 136] width 29 height 15
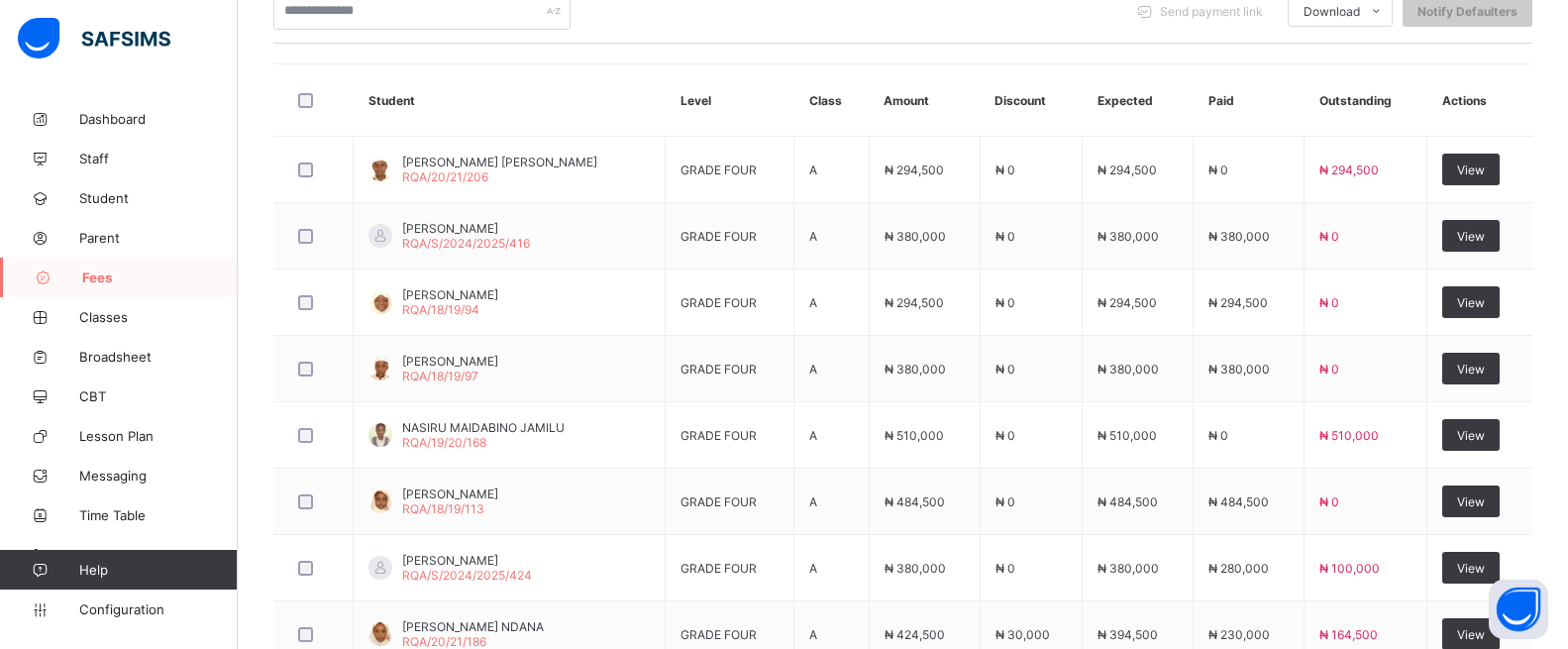
scroll to position [749, 0]
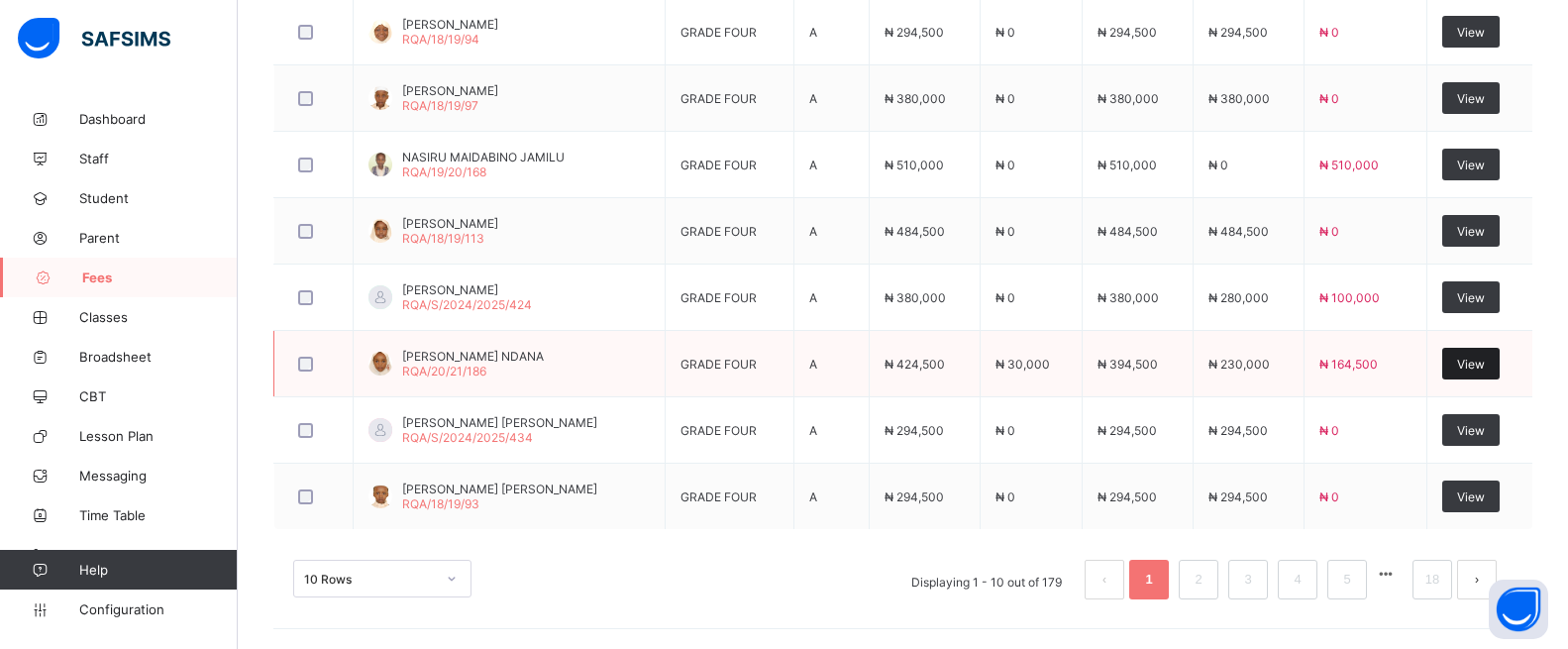
click at [1482, 361] on span "View" at bounding box center [1471, 364] width 28 height 15
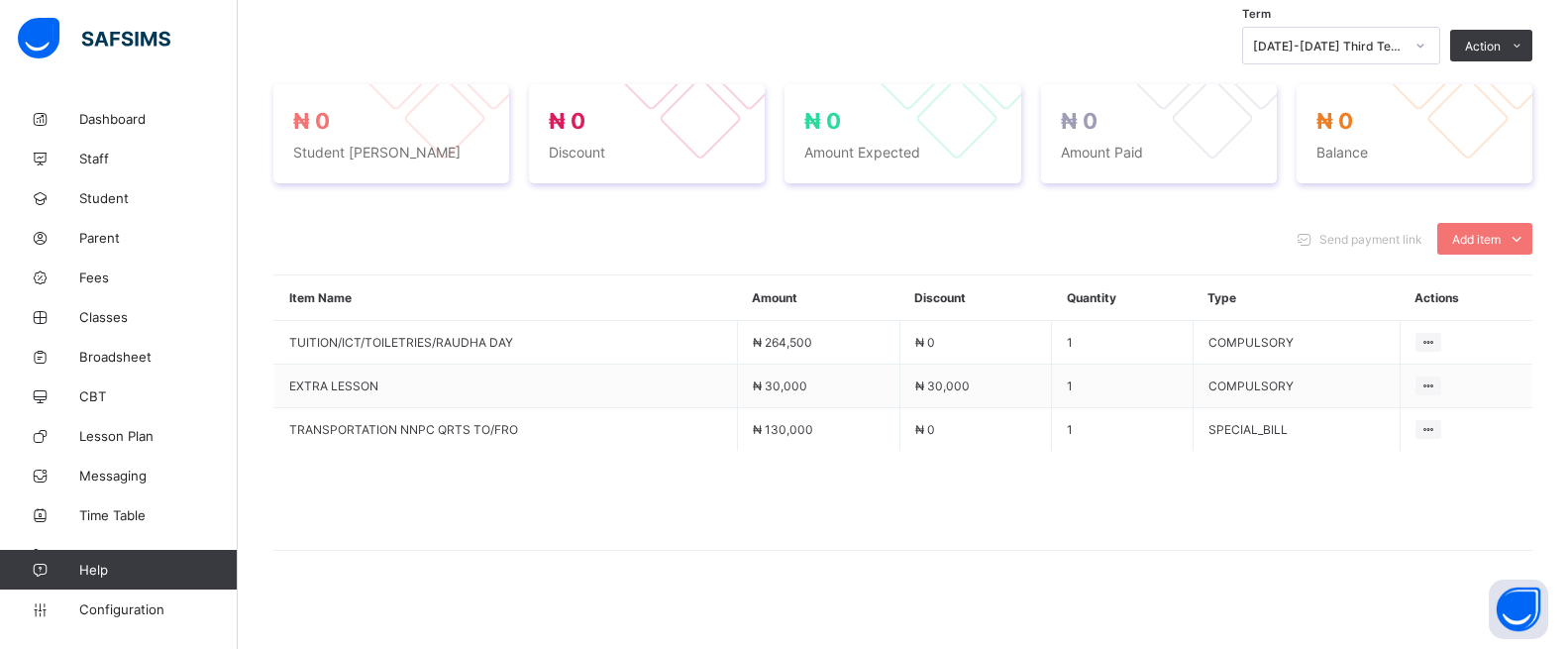
scroll to position [709, 0]
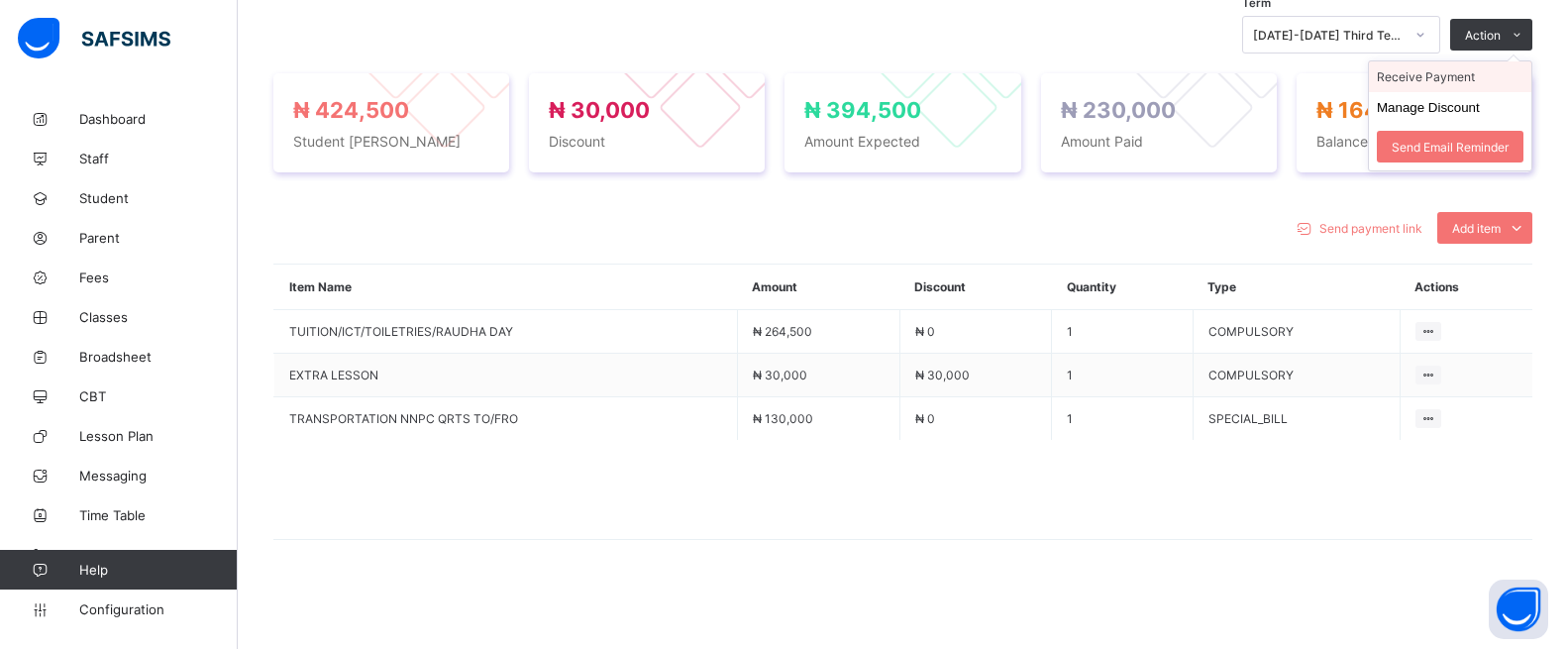
click at [1486, 84] on li "Receive Payment" at bounding box center [1450, 76] width 163 height 31
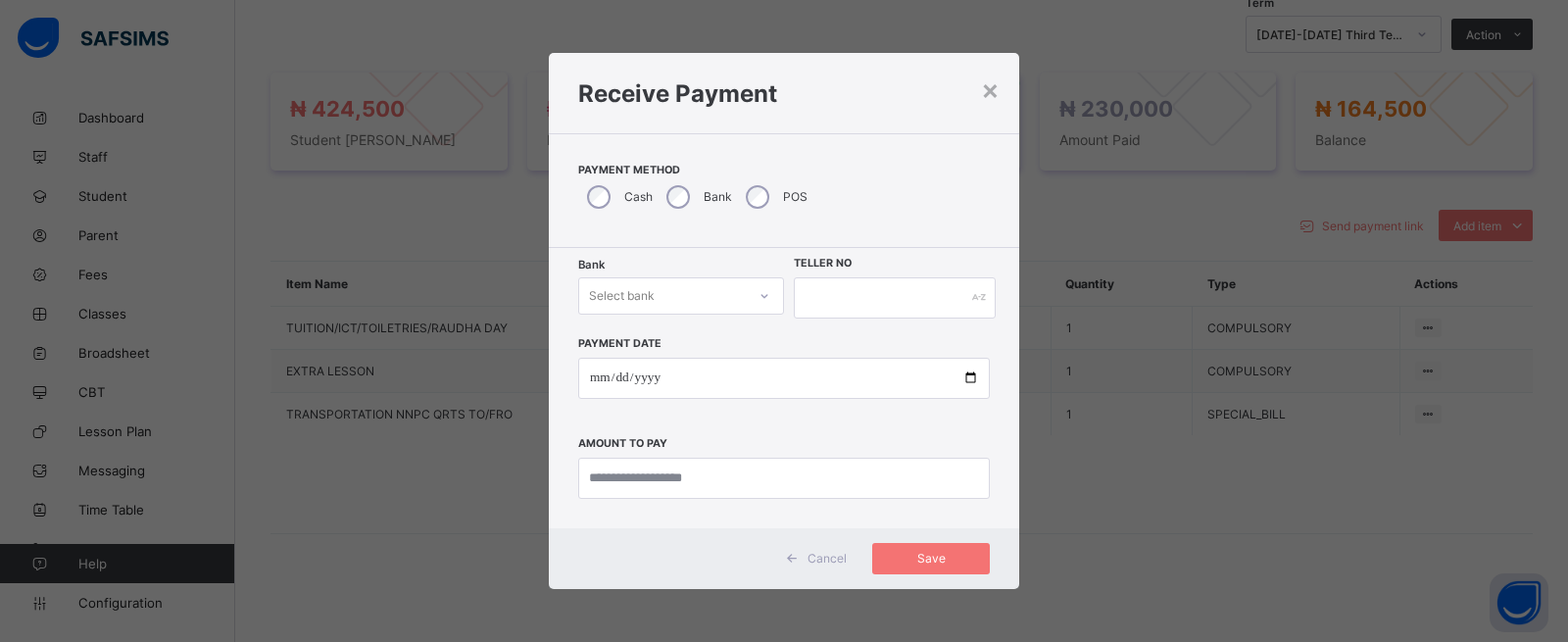
click at [735, 290] on div "Select bank" at bounding box center [662, 296] width 167 height 27
click at [687, 347] on div "Jaiz Bank - Raudhatul Quran Academy" at bounding box center [681, 347] width 204 height 45
click at [850, 306] on input "text" at bounding box center [895, 298] width 202 height 41
type input "**********"
click at [972, 374] on input "date" at bounding box center [783, 379] width 411 height 41
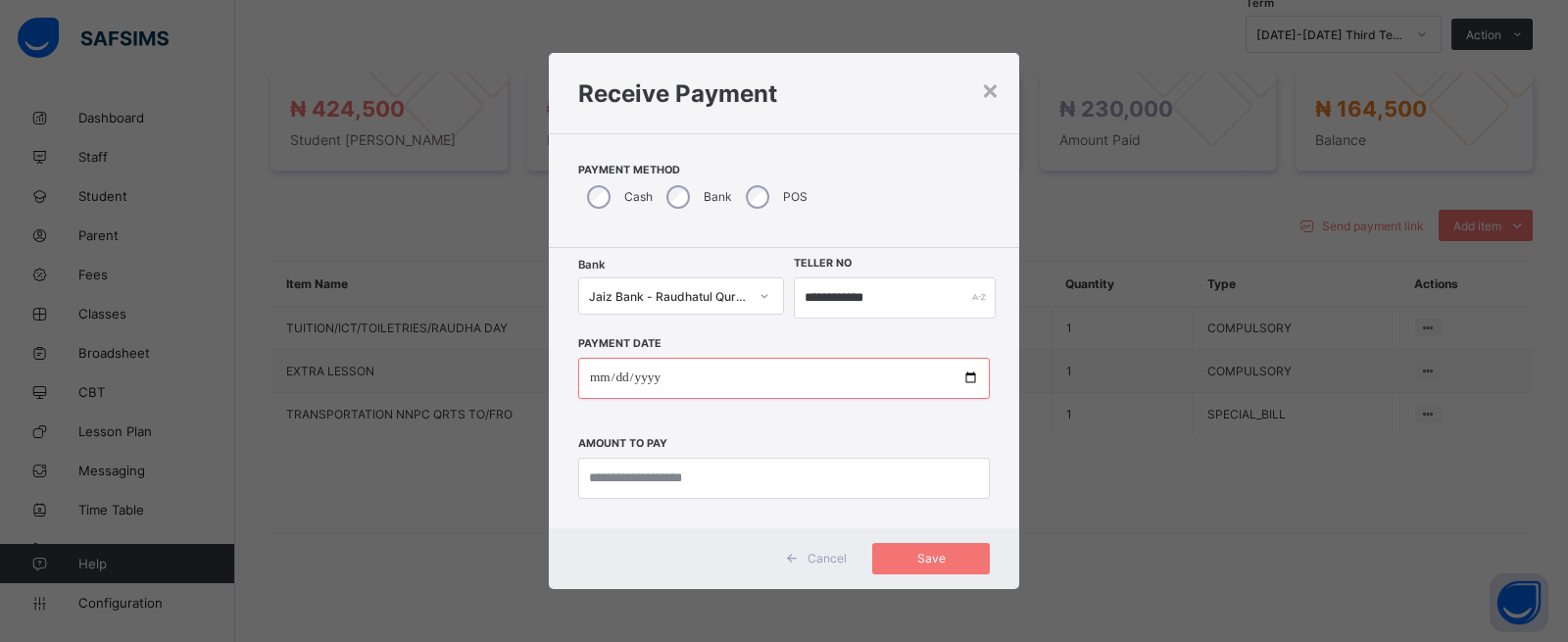
type input "**********"
click at [768, 471] on input "currency" at bounding box center [783, 478] width 411 height 41
type input "*********"
click at [896, 560] on span "Save" at bounding box center [931, 558] width 88 height 15
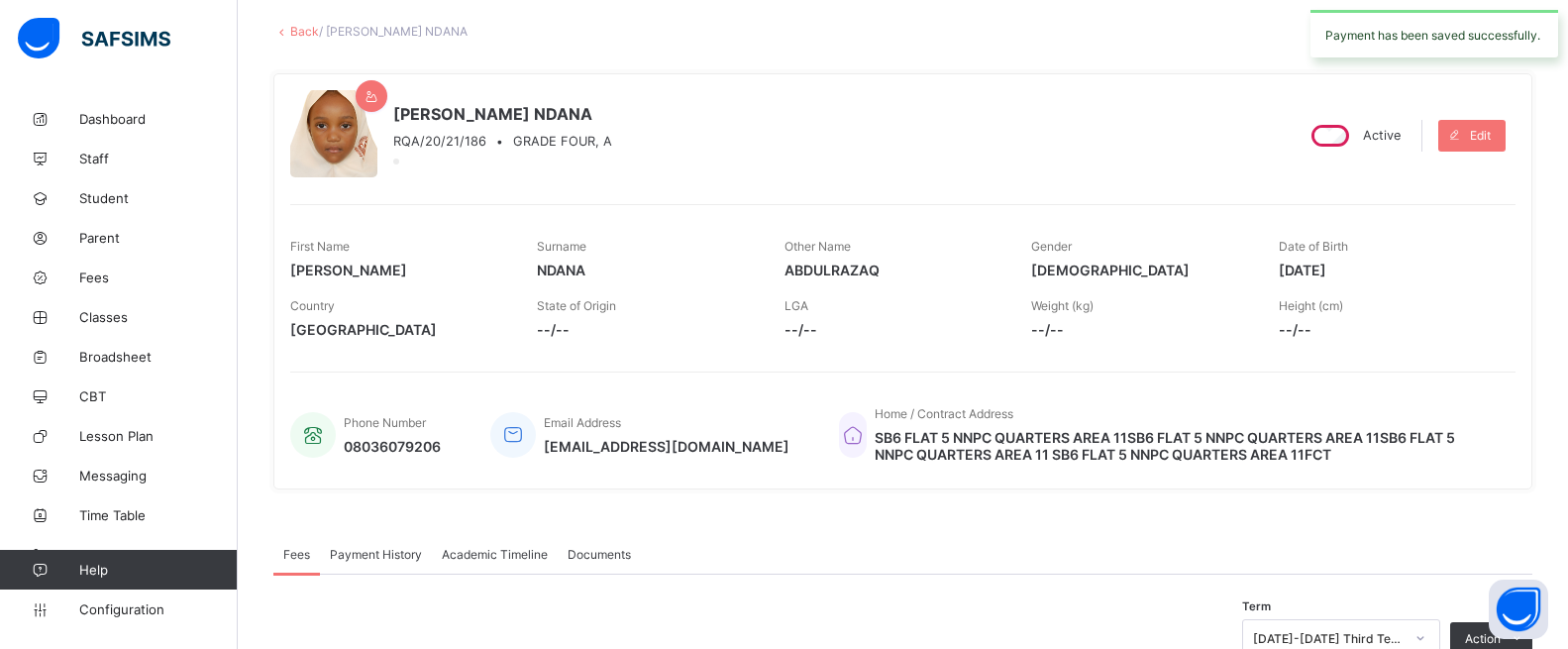
scroll to position [0, 0]
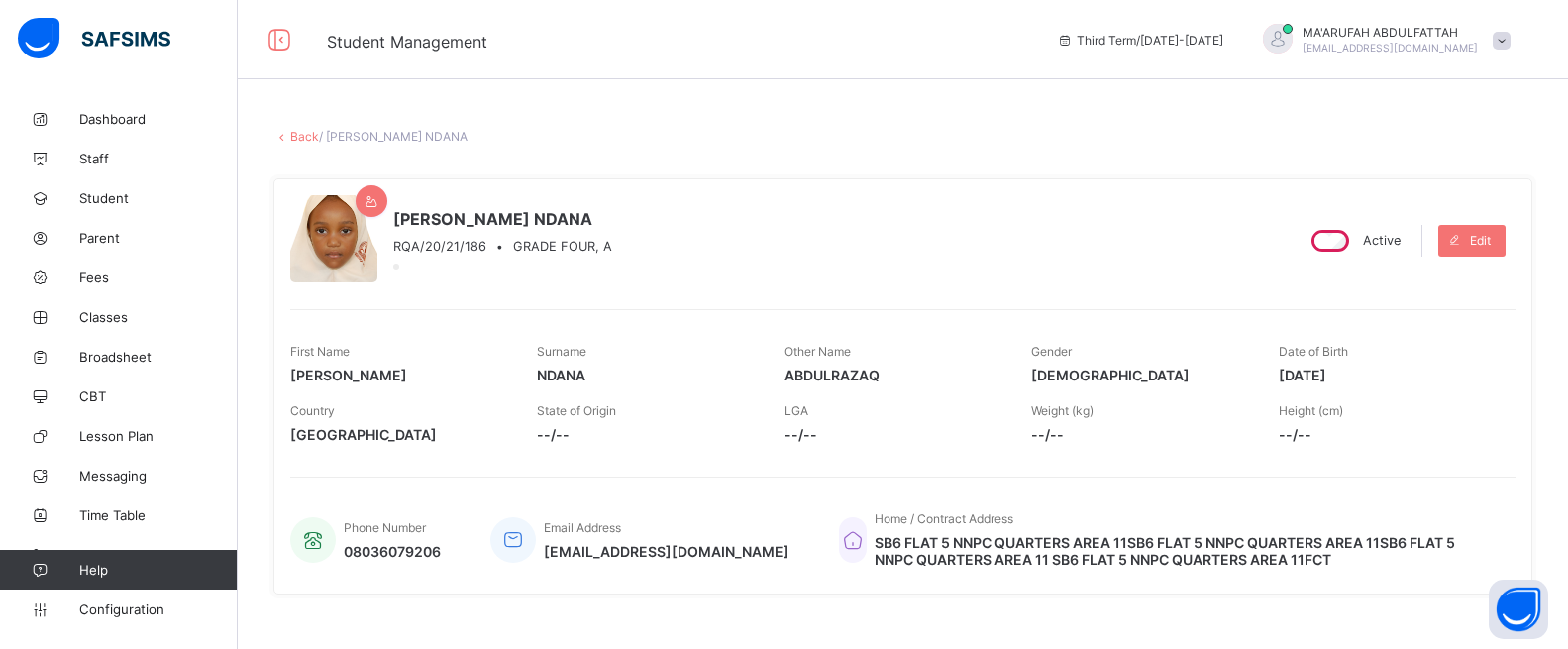
click at [300, 133] on link "Back" at bounding box center [304, 136] width 29 height 15
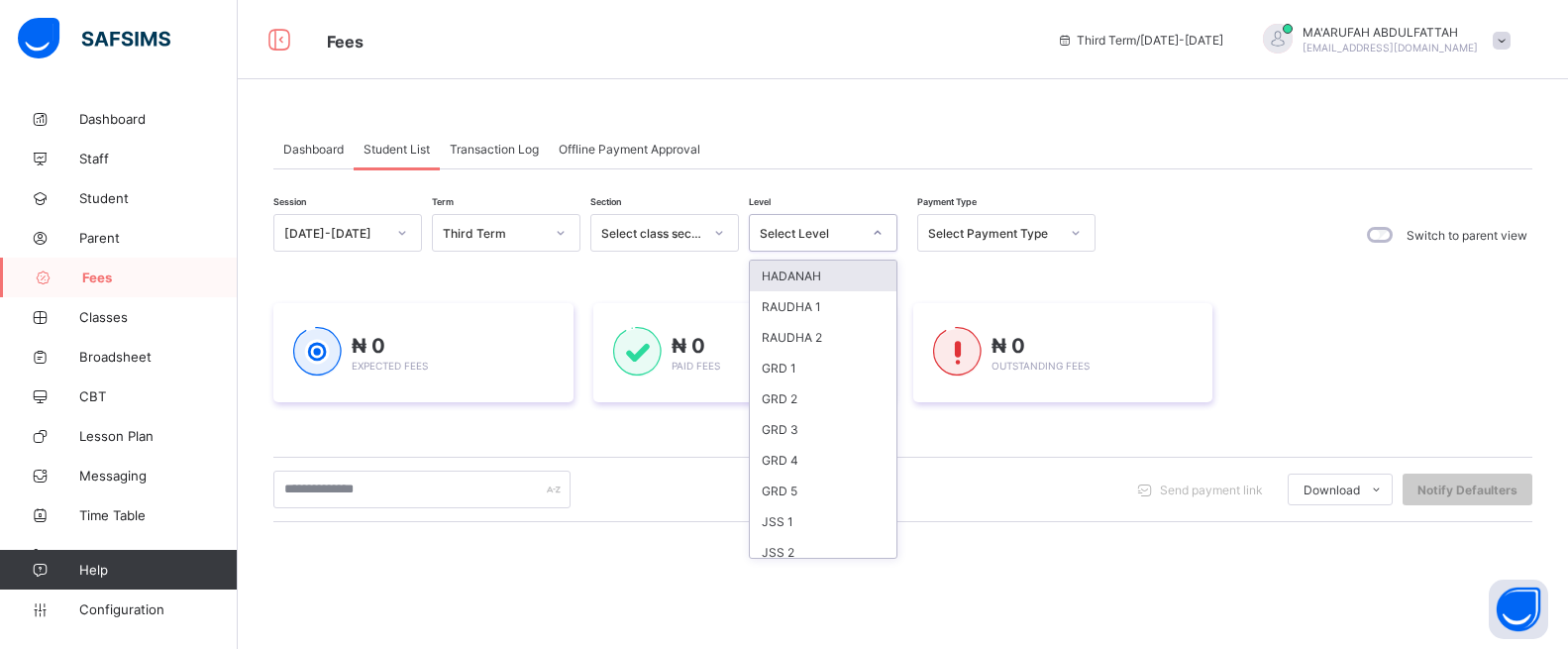
click at [821, 229] on div "Select Level" at bounding box center [810, 233] width 101 height 15
click at [818, 284] on div "HADANAH" at bounding box center [823, 276] width 147 height 31
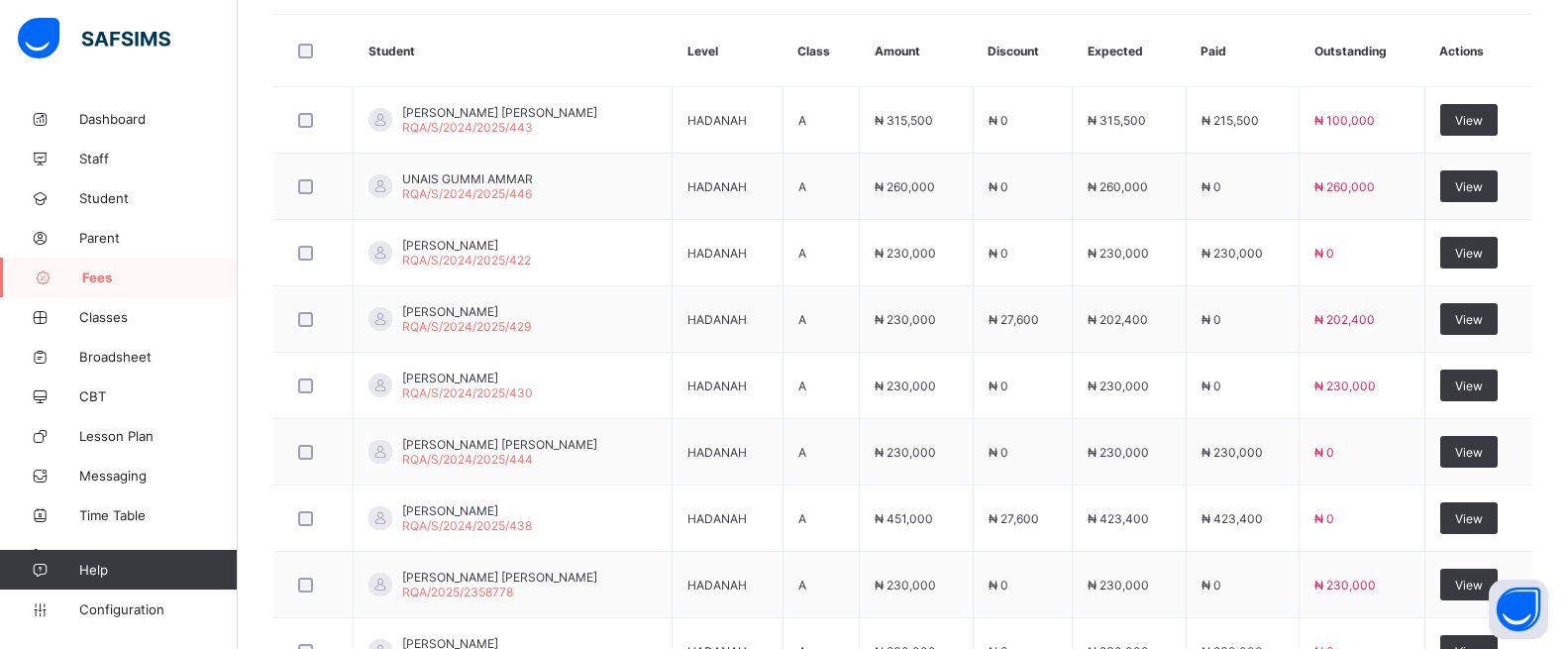
scroll to position [694, 0]
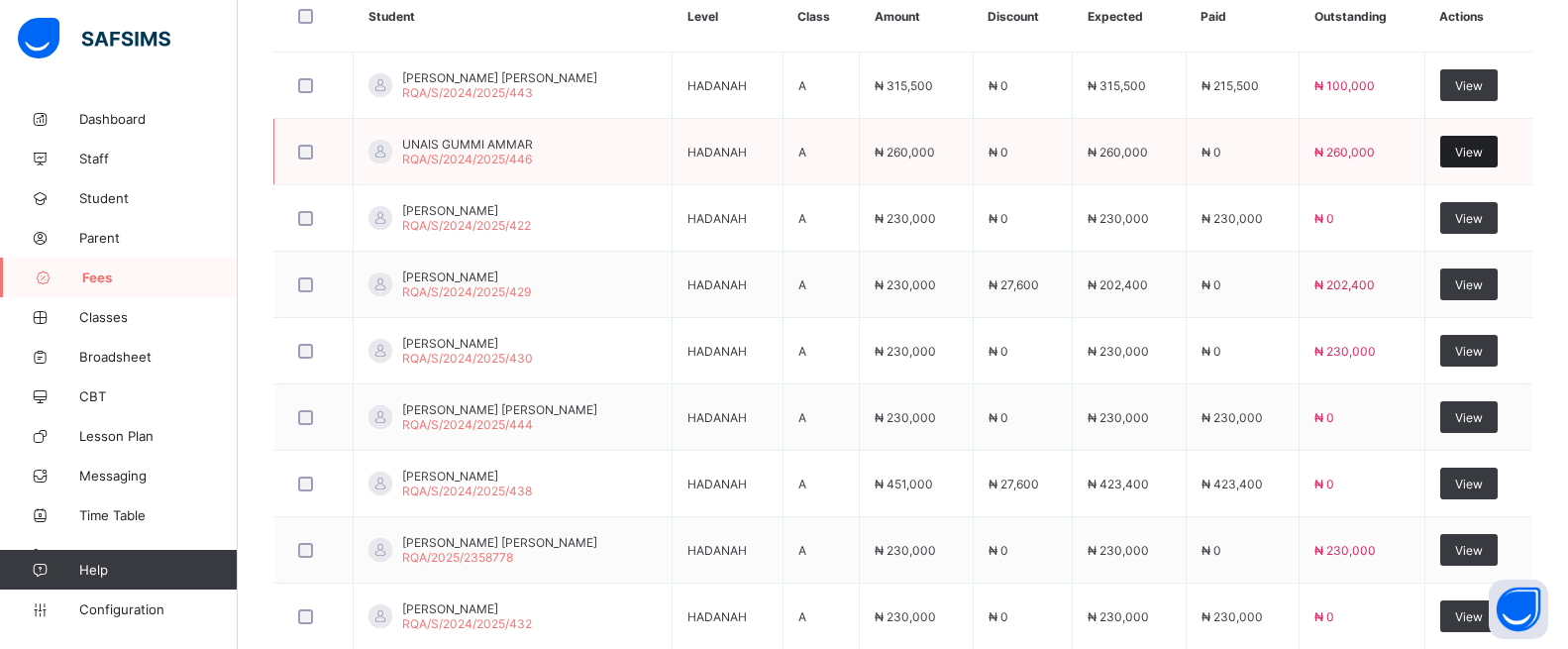
click at [1489, 140] on div "View" at bounding box center [1469, 152] width 58 height 32
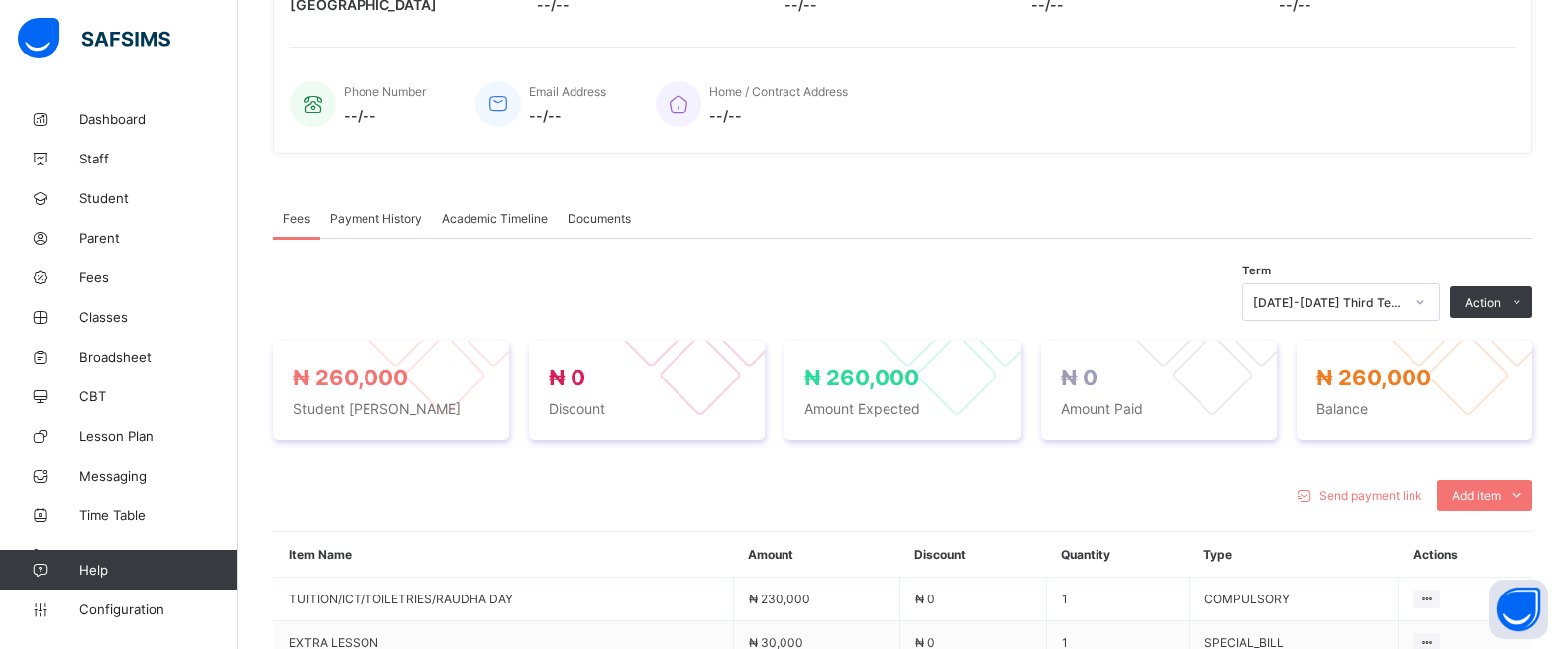
scroll to position [654, 0]
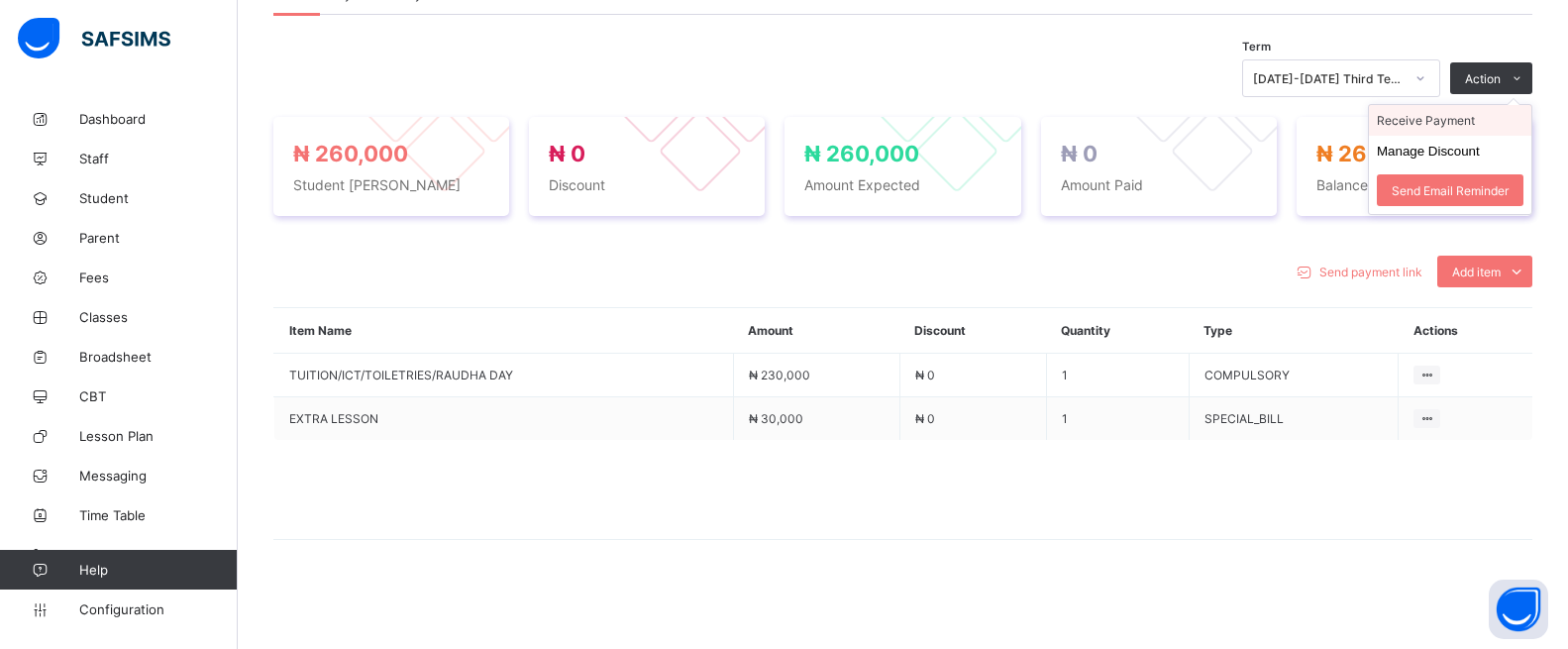
click at [1442, 125] on li "Receive Payment" at bounding box center [1450, 120] width 163 height 31
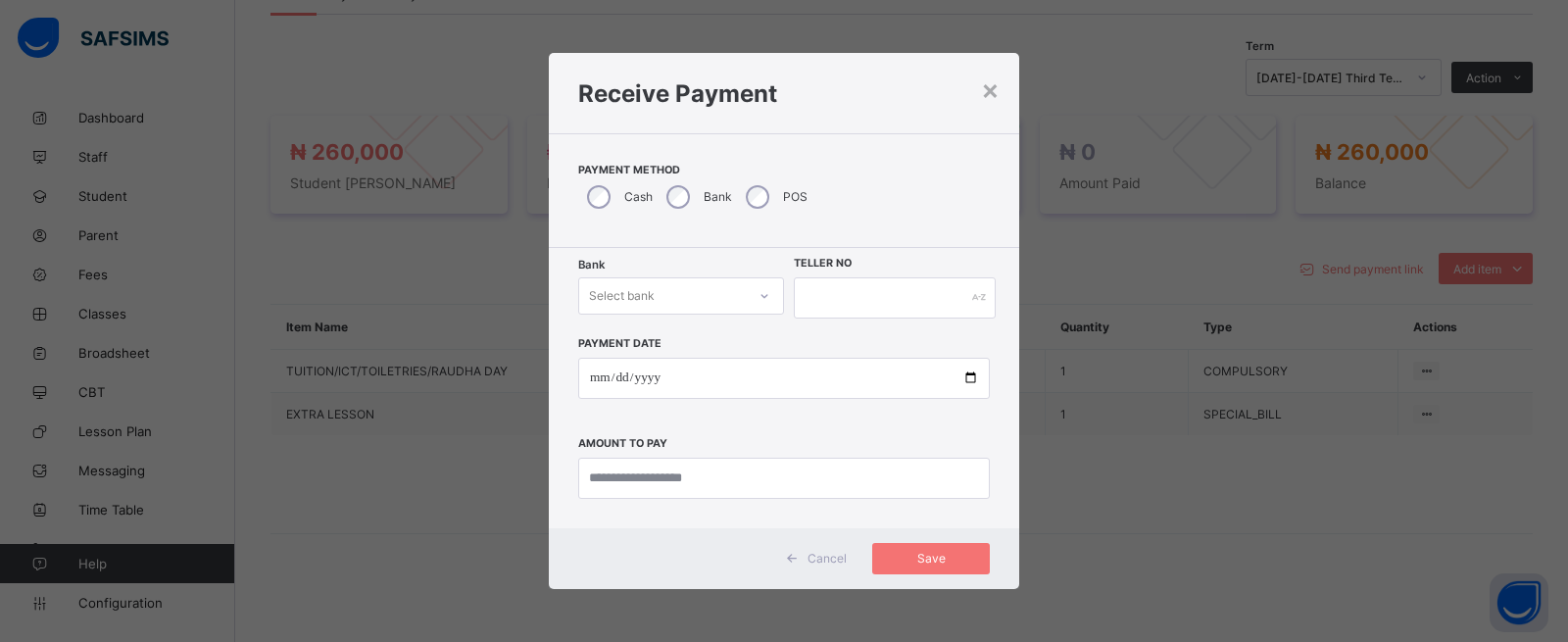
click at [678, 294] on div "Select bank" at bounding box center [662, 296] width 167 height 27
click at [669, 352] on div "Jaiz Bank - Raudhatul Quran Academy" at bounding box center [681, 347] width 204 height 45
click at [805, 299] on input "text" at bounding box center [895, 298] width 202 height 41
type input "**********"
click at [969, 373] on input "date" at bounding box center [783, 379] width 411 height 41
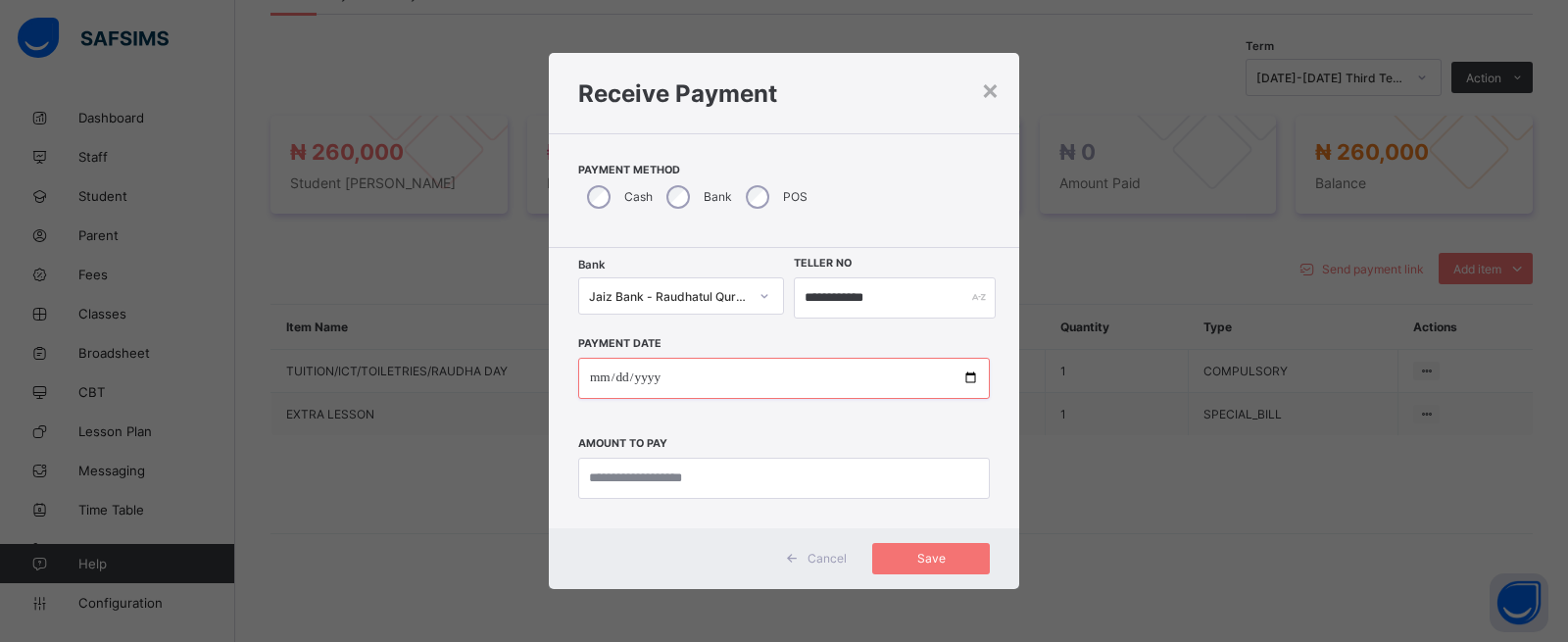
type input "**********"
click at [784, 464] on input "currency" at bounding box center [783, 478] width 411 height 41
type input "*********"
click at [948, 567] on div "Save" at bounding box center [931, 559] width 118 height 31
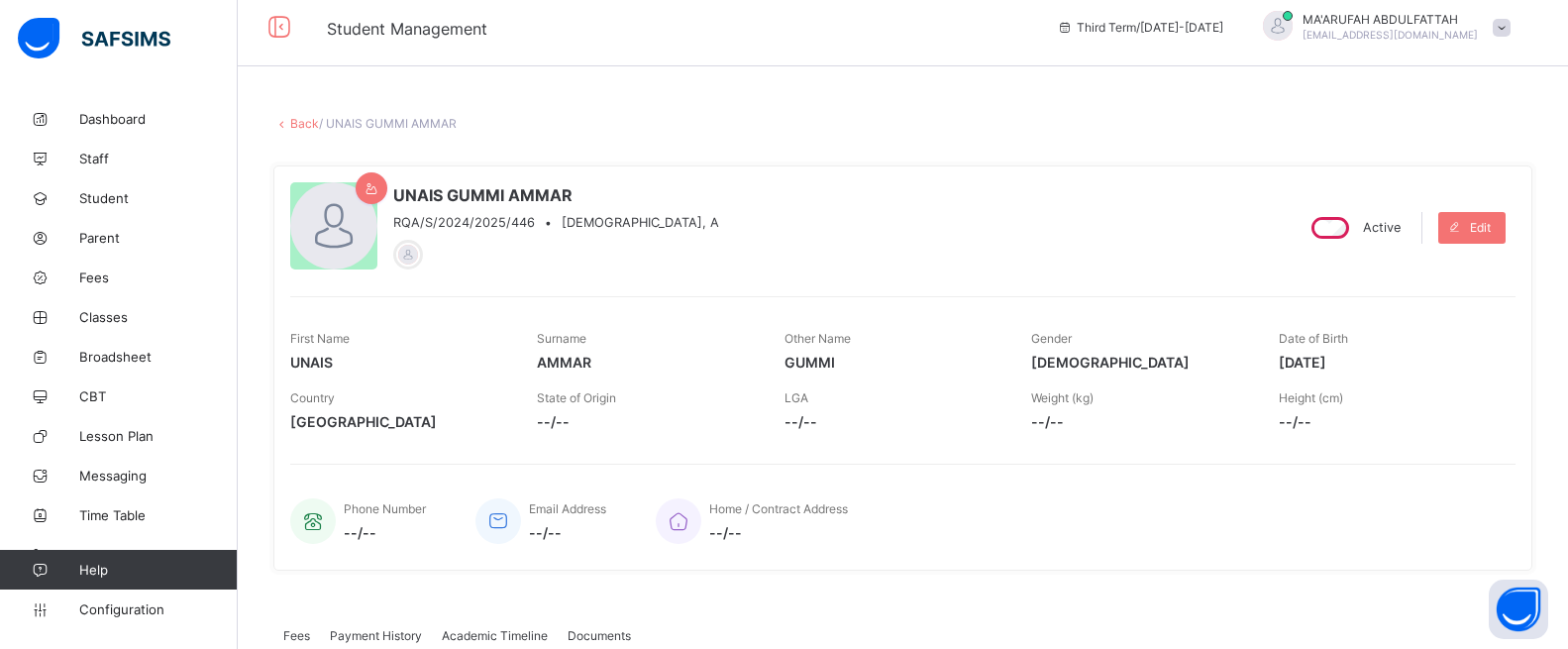
scroll to position [0, 0]
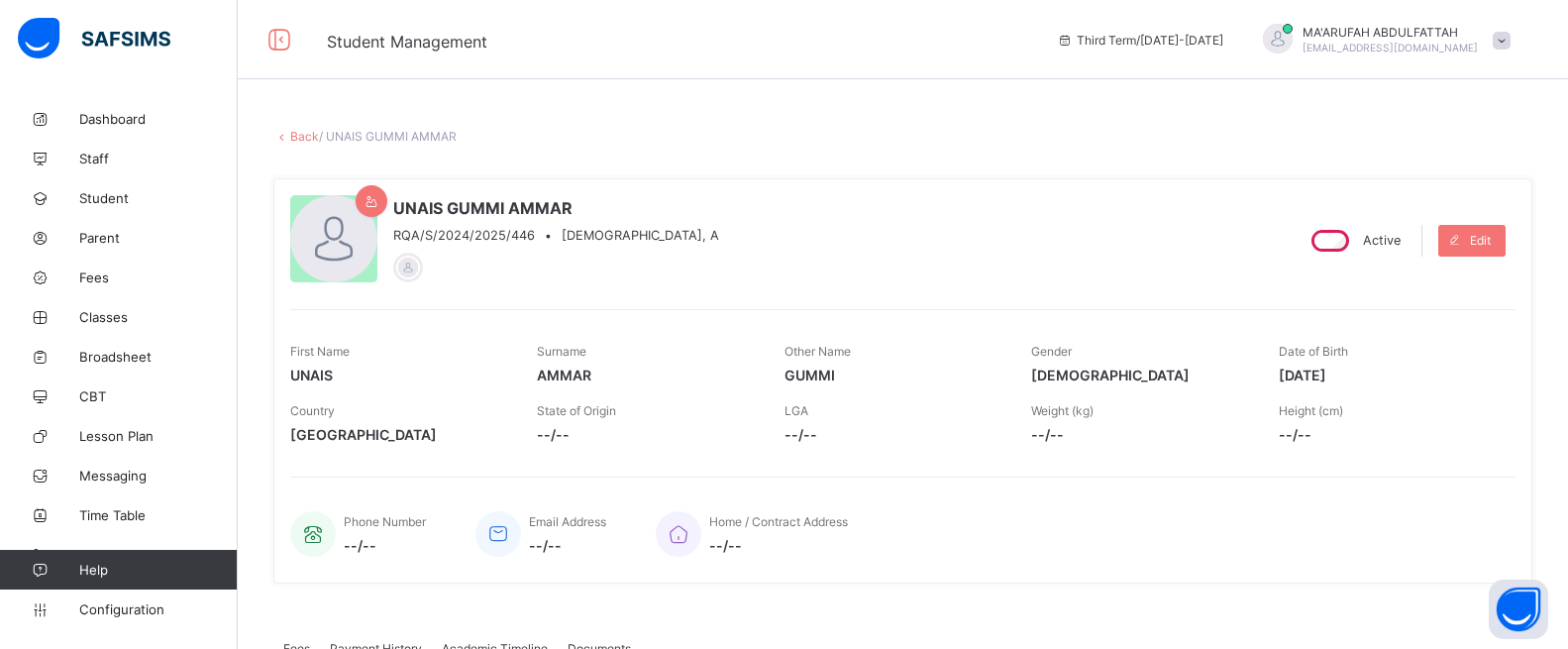
click at [294, 134] on link "Back" at bounding box center [304, 136] width 29 height 15
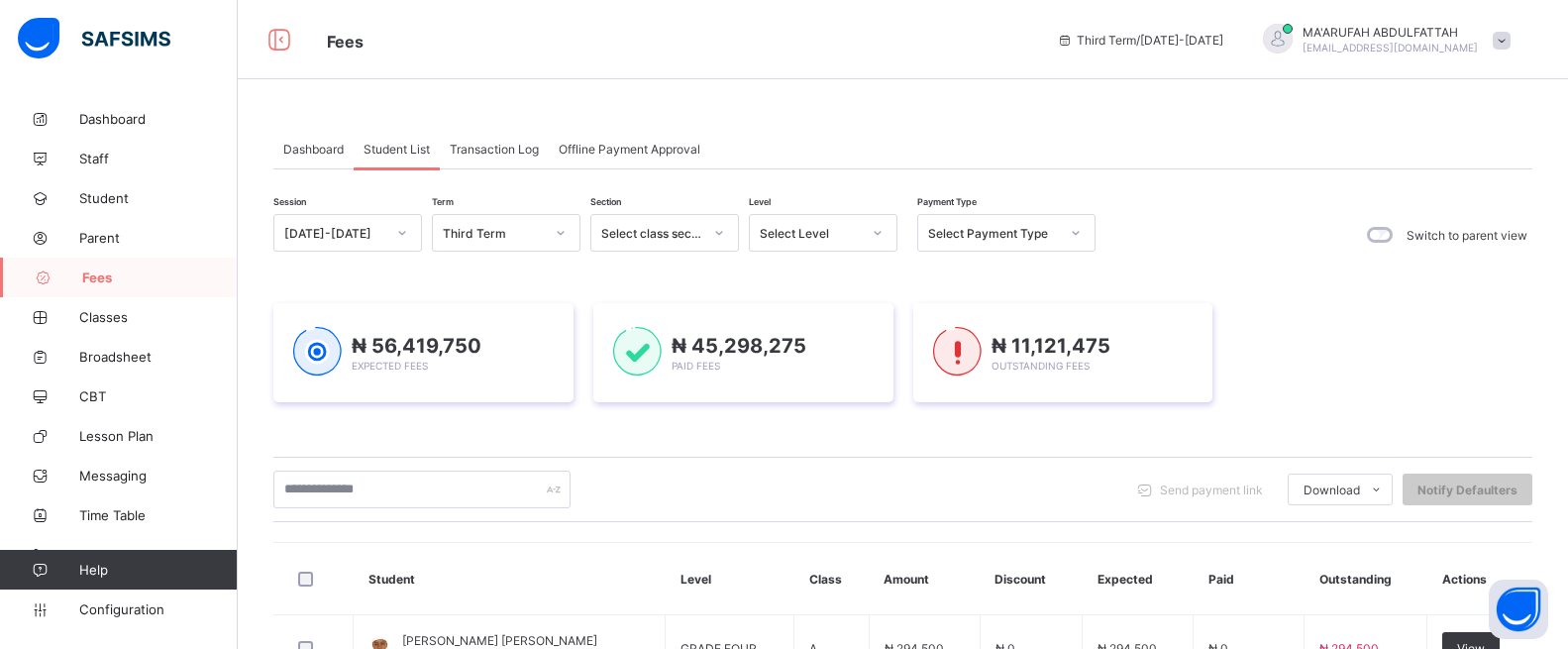
click at [295, 152] on span "Dashboard" at bounding box center [313, 149] width 60 height 15
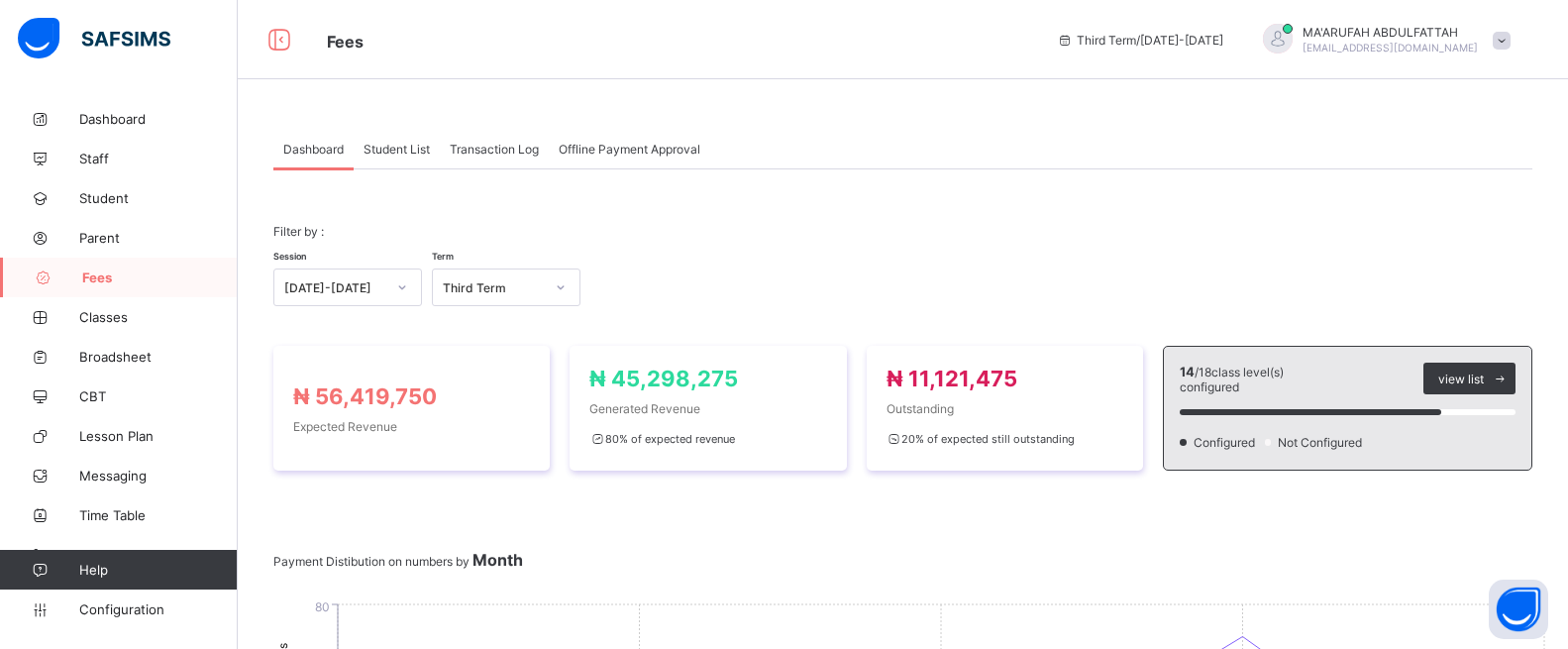
click at [500, 152] on span "Transaction Log" at bounding box center [494, 149] width 89 height 15
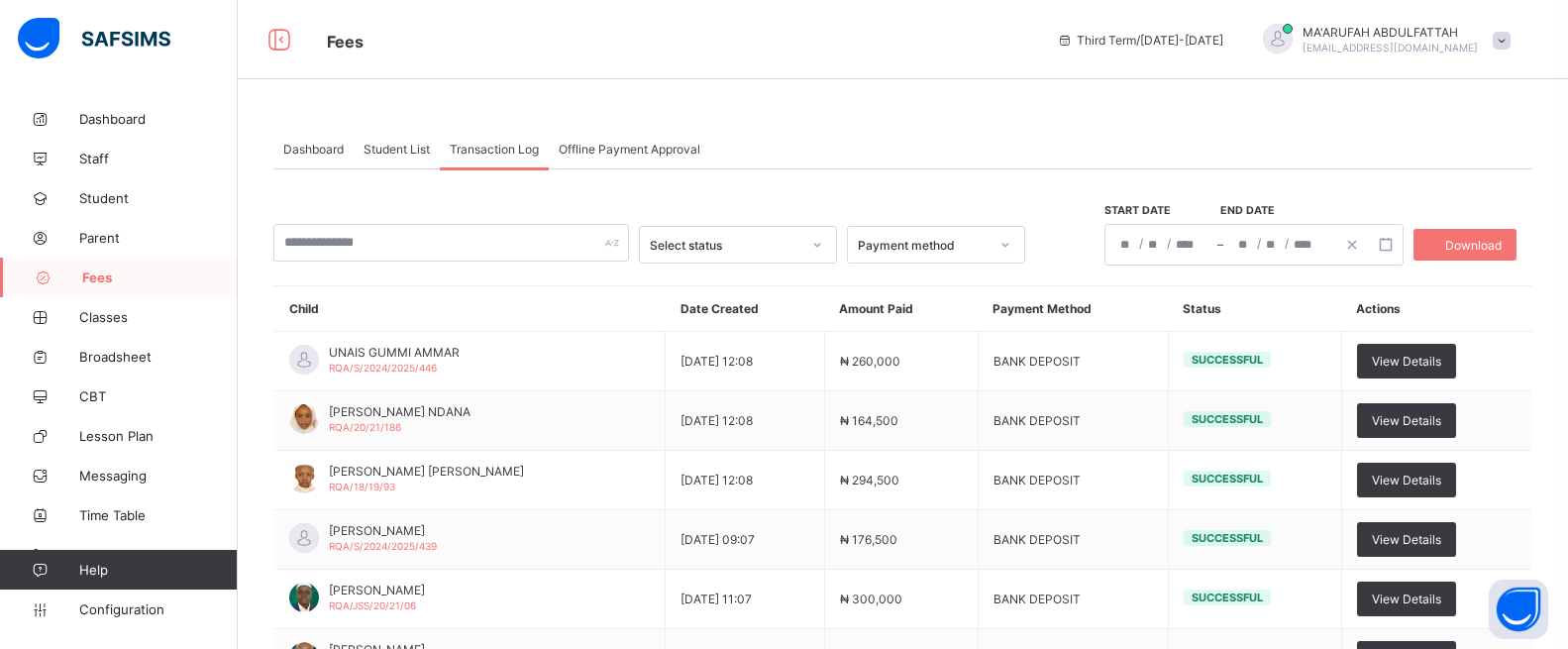
click at [404, 142] on span "Student List" at bounding box center [397, 149] width 66 height 15
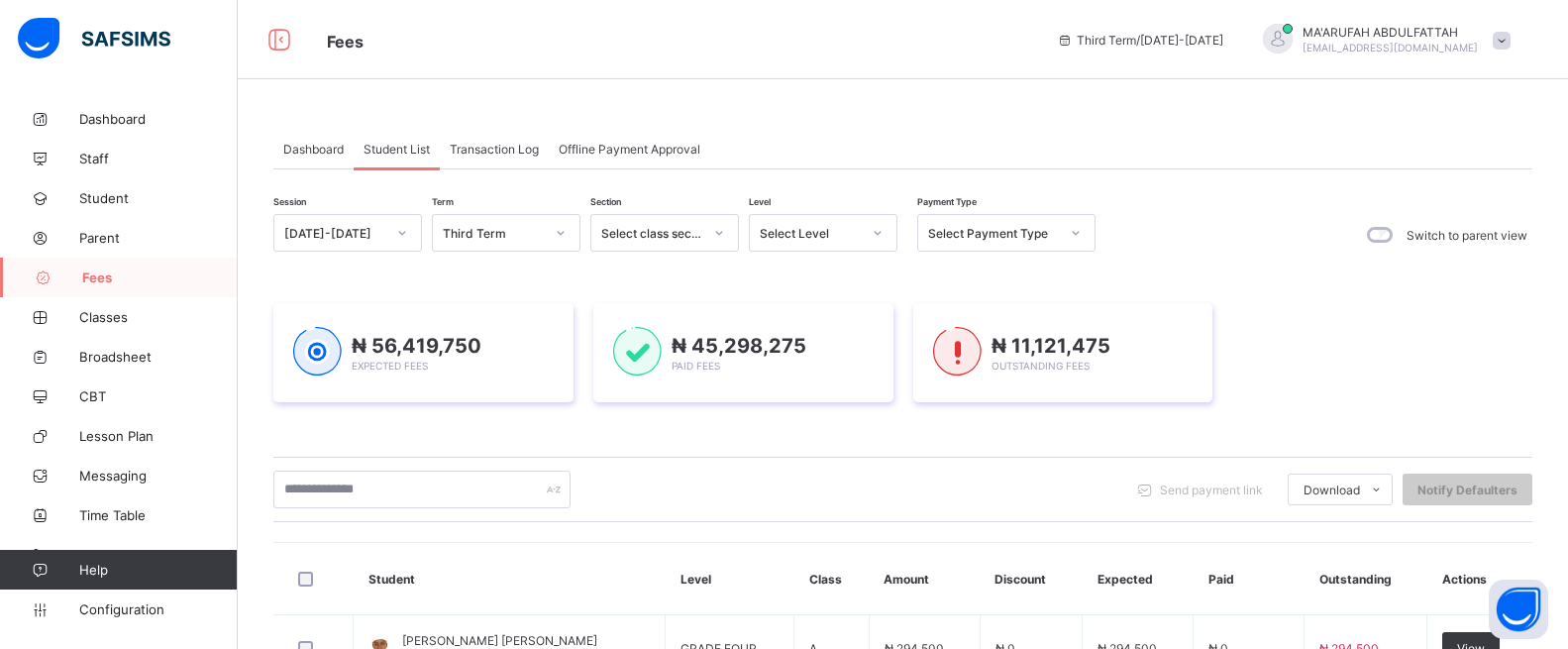
click at [644, 137] on div "Offline Payment Approval" at bounding box center [629, 149] width 162 height 40
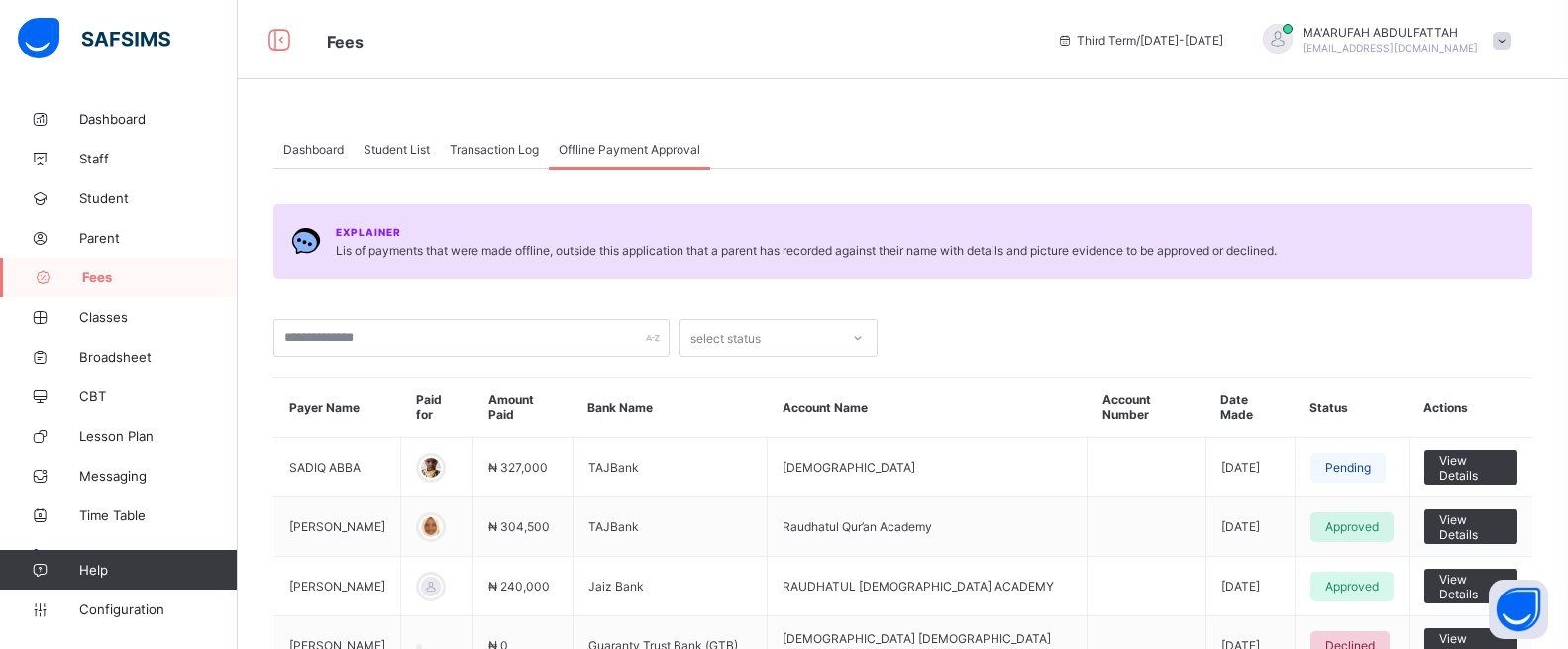
click at [418, 145] on span "Student List" at bounding box center [397, 149] width 66 height 15
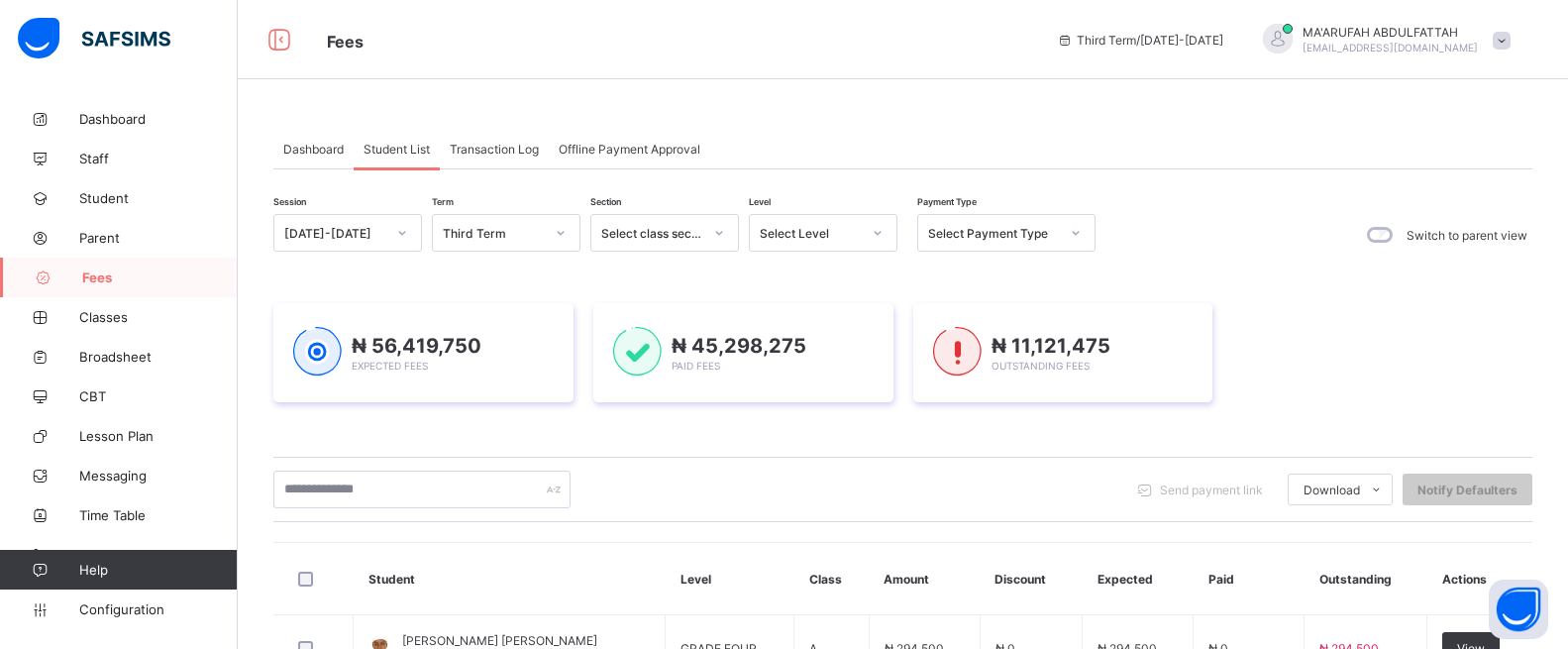
click at [495, 144] on span "Transaction Log" at bounding box center [494, 149] width 89 height 15
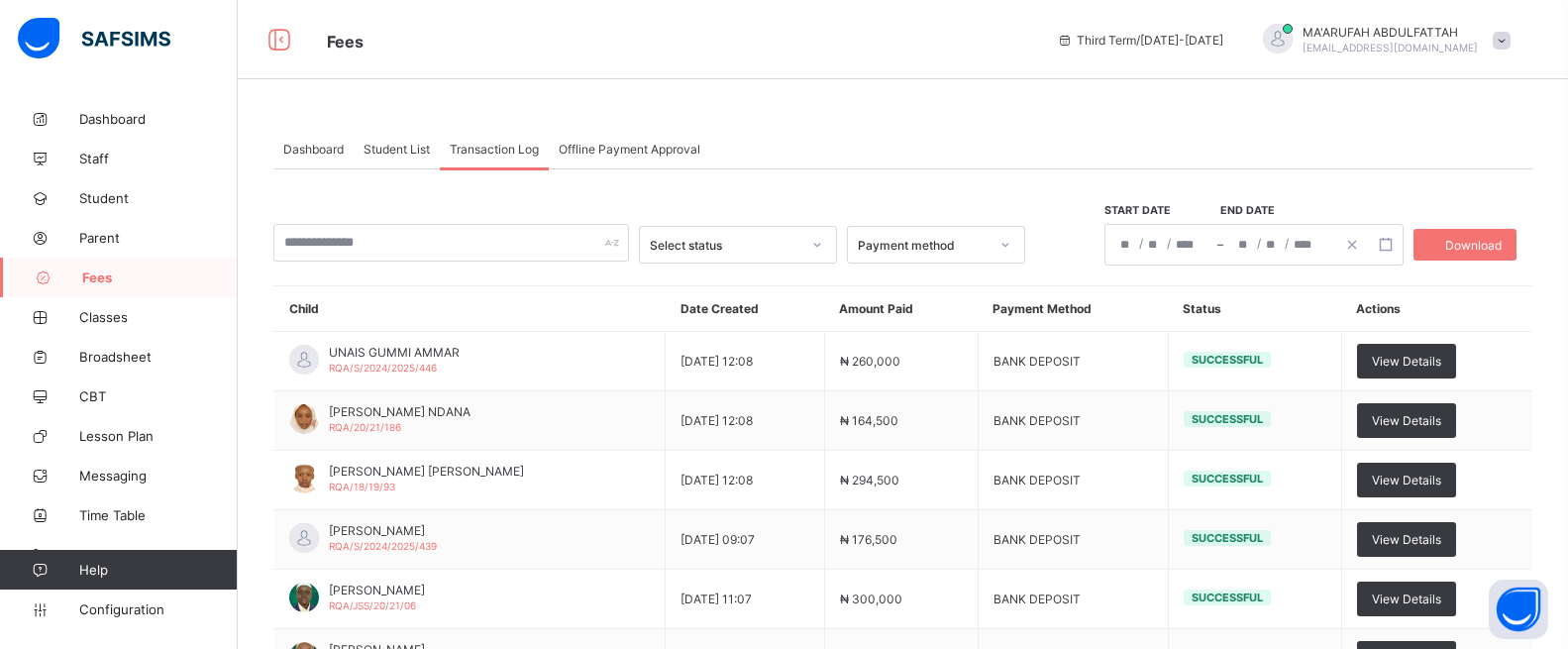
click at [356, 147] on div "Student List" at bounding box center [397, 149] width 86 height 40
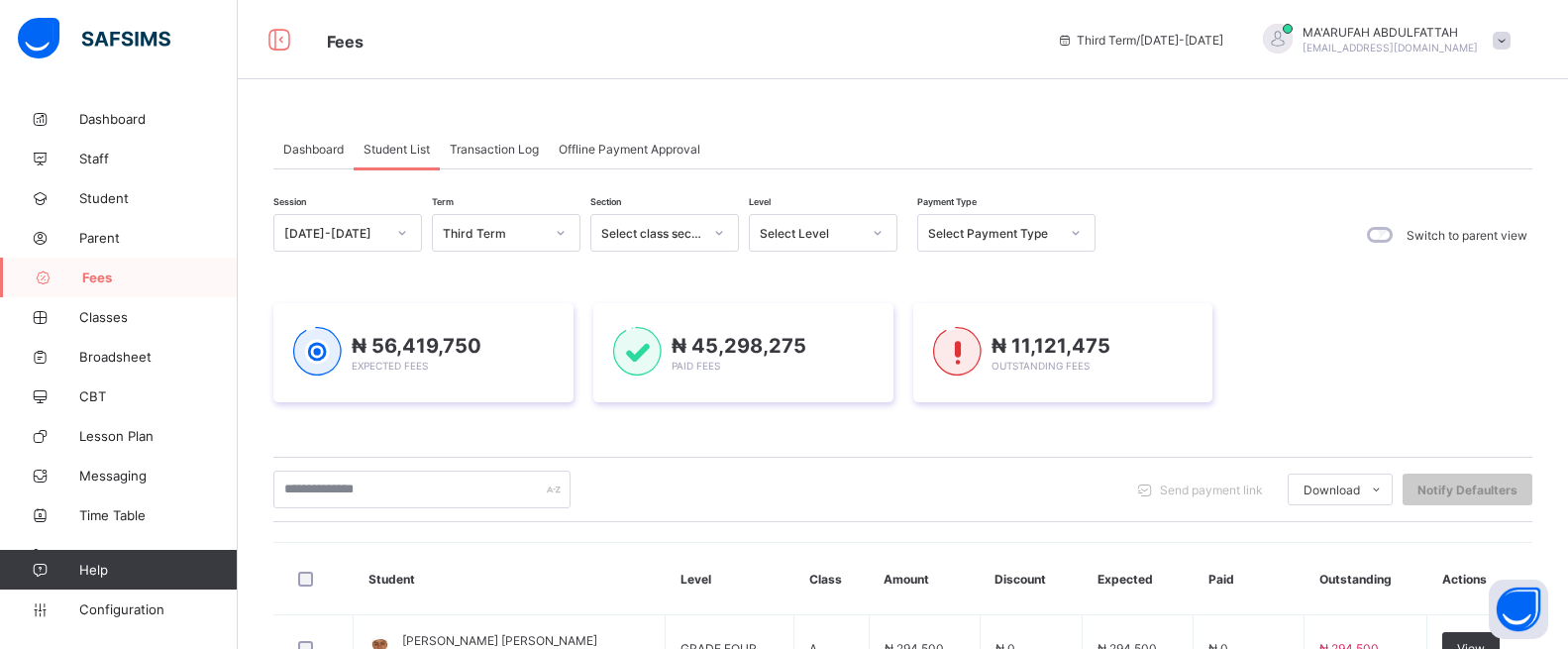
click at [322, 143] on span "Dashboard" at bounding box center [313, 149] width 60 height 15
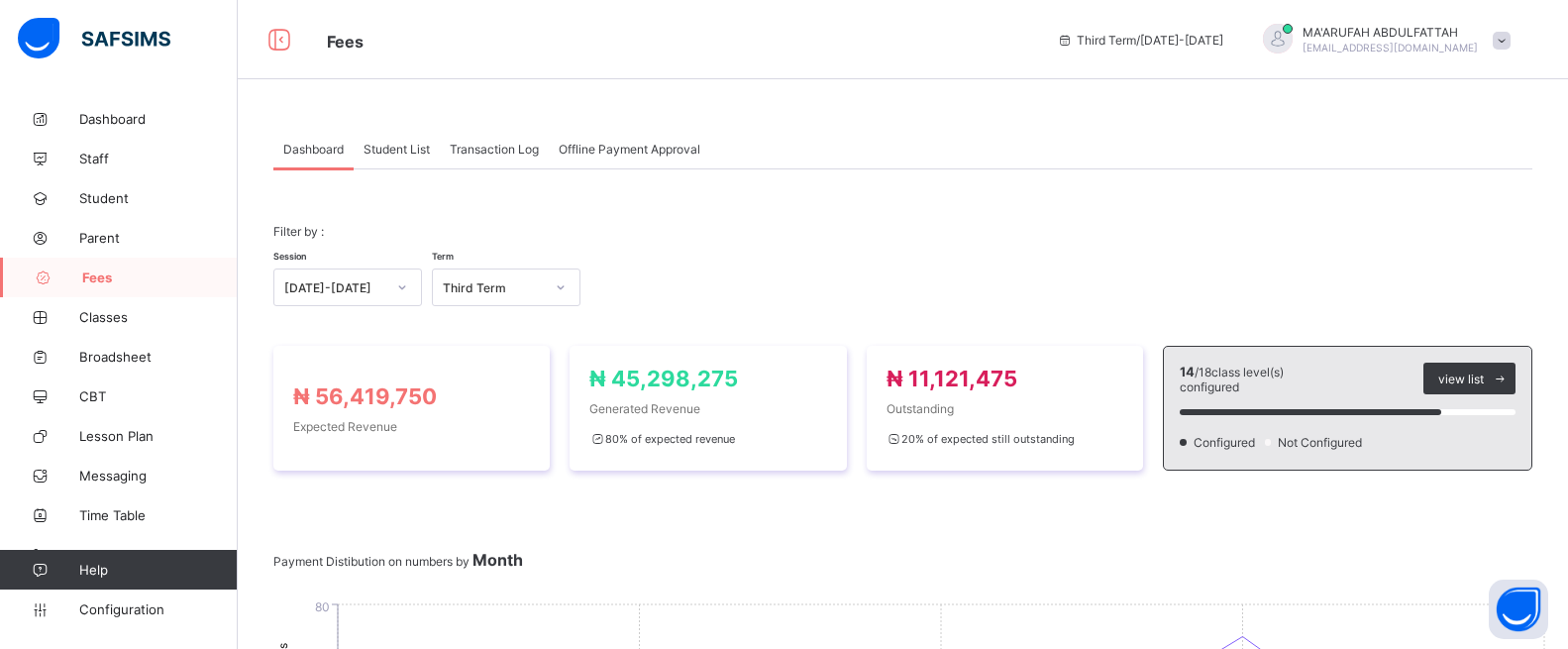
click at [388, 145] on span "Student List" at bounding box center [397, 149] width 66 height 15
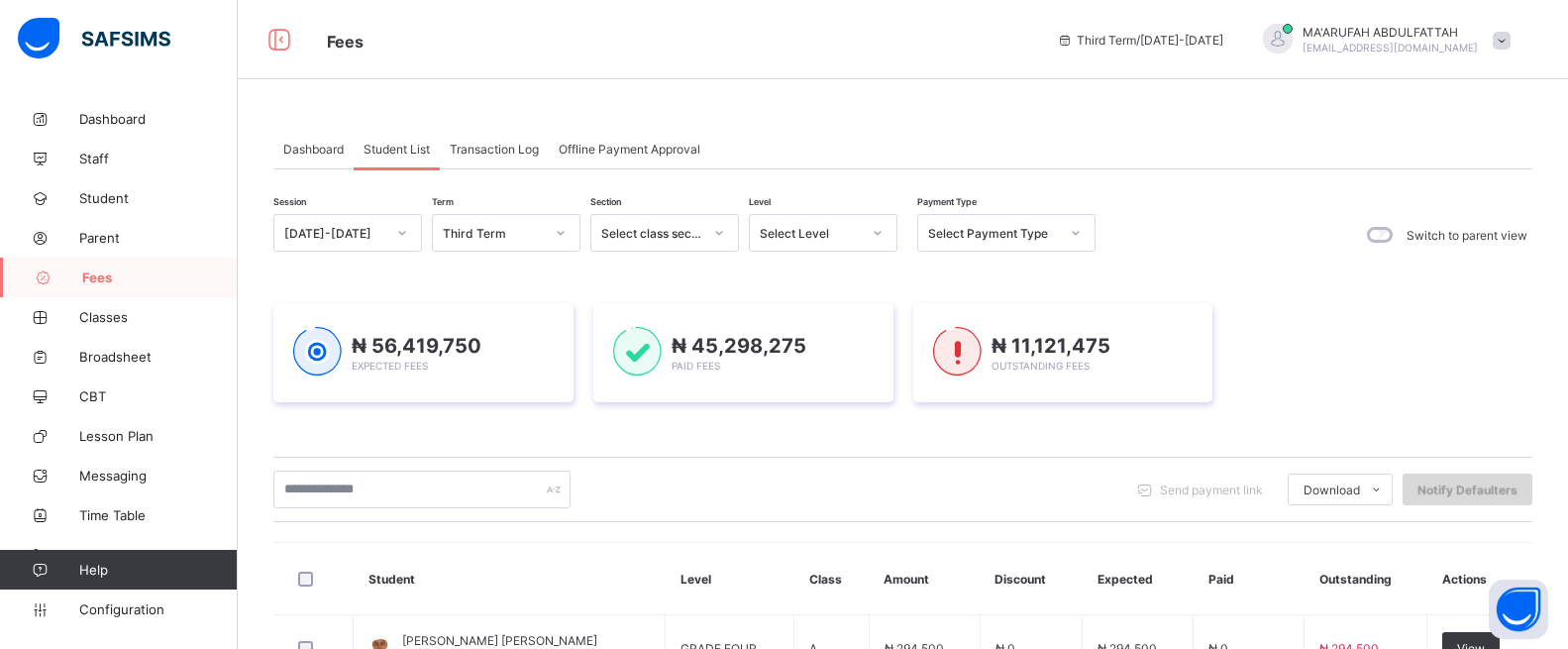
click at [1455, 489] on span "Notify Defaulters" at bounding box center [1467, 489] width 100 height 15
click at [1446, 491] on span "Notify Defaulters" at bounding box center [1467, 489] width 100 height 15
click at [503, 152] on span "Transaction Log" at bounding box center [494, 149] width 89 height 15
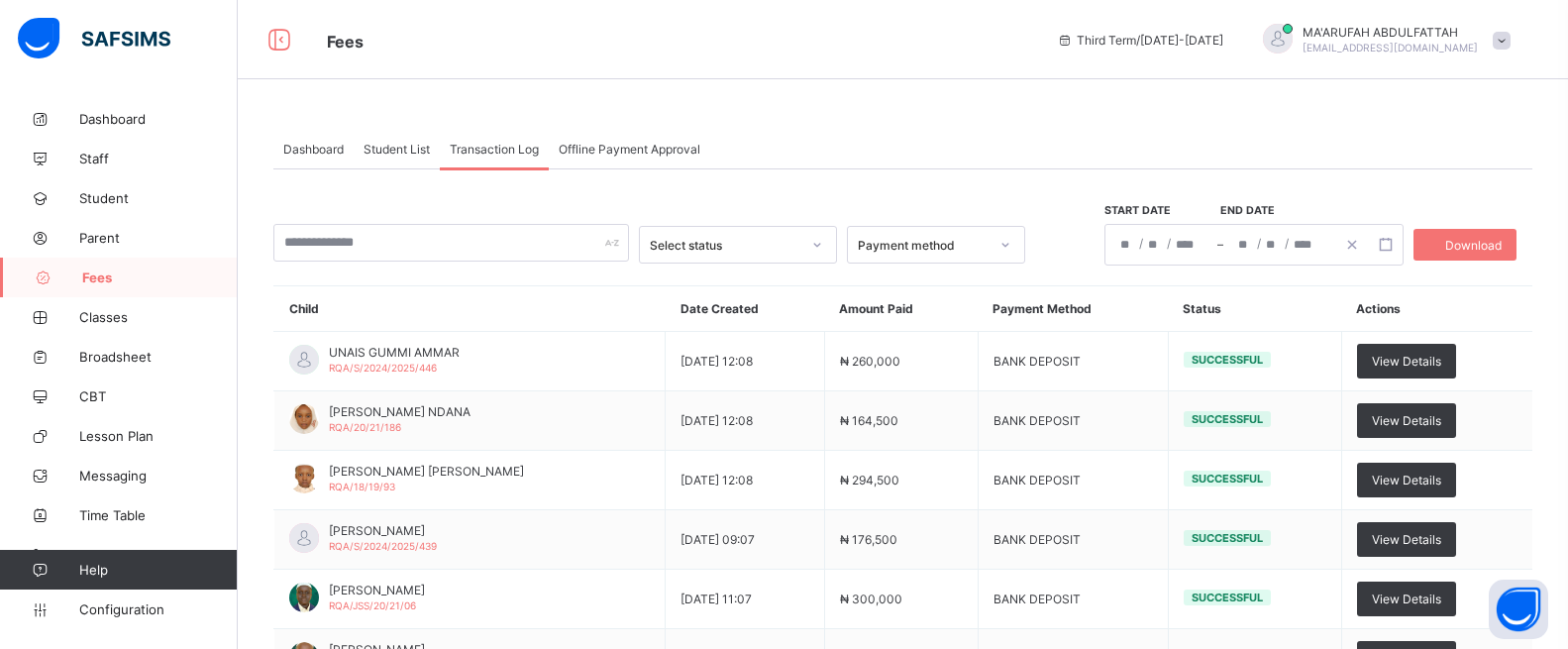
click at [622, 147] on span "Offline Payment Approval" at bounding box center [629, 149] width 142 height 15
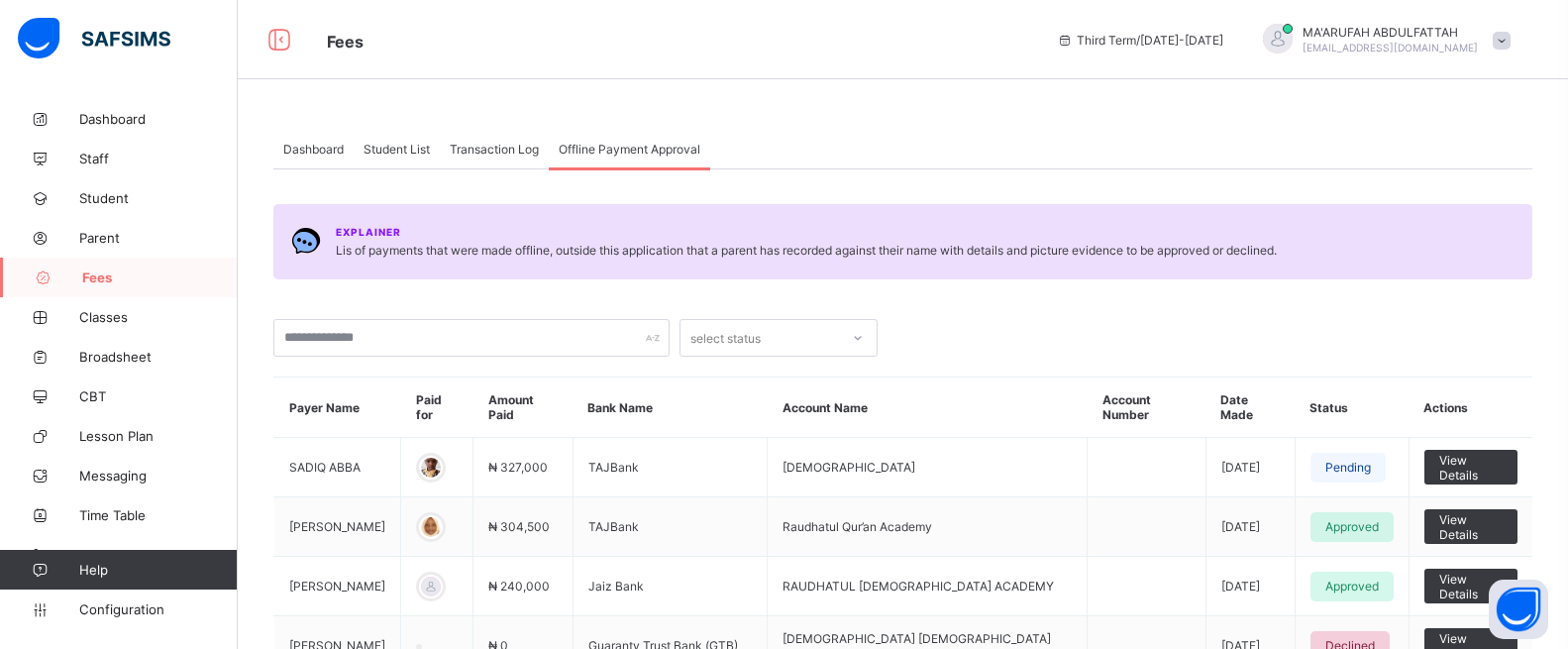
click at [394, 151] on span "Student List" at bounding box center [397, 149] width 66 height 15
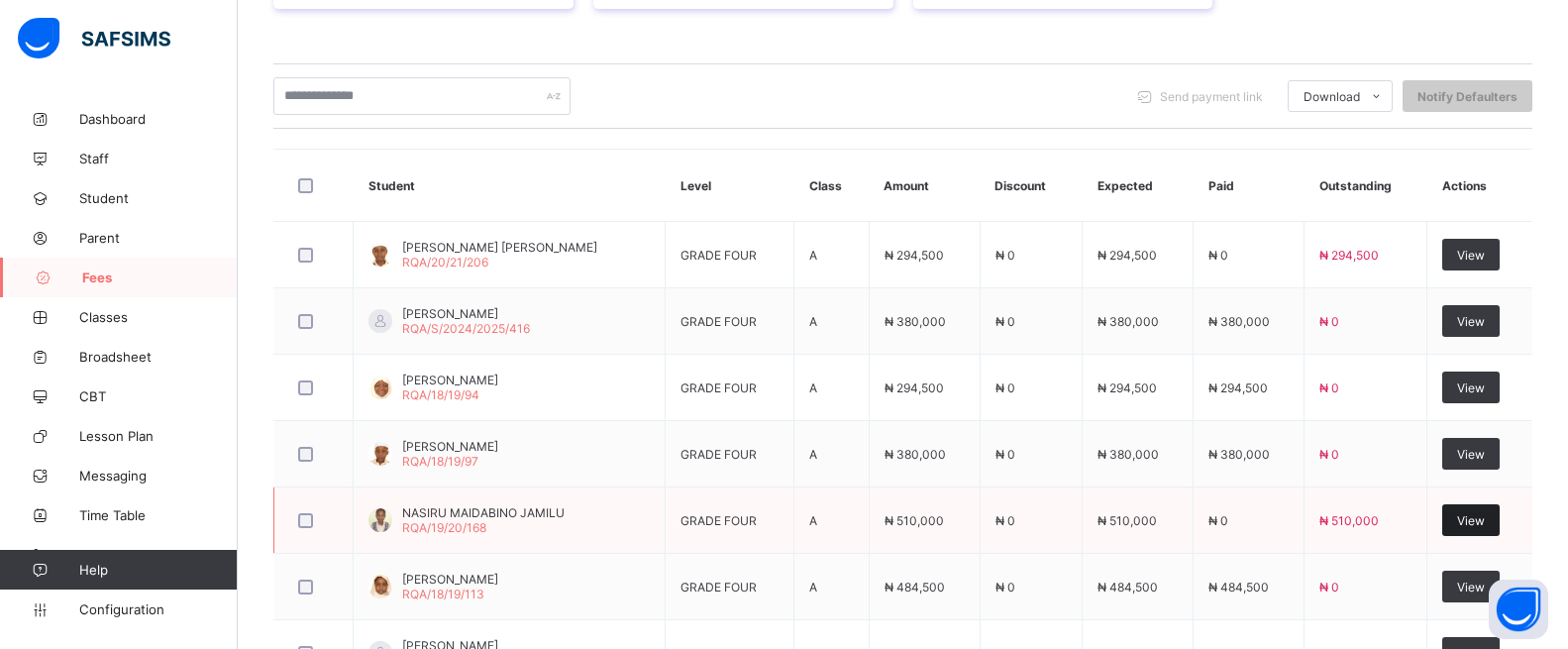
scroll to position [396, 0]
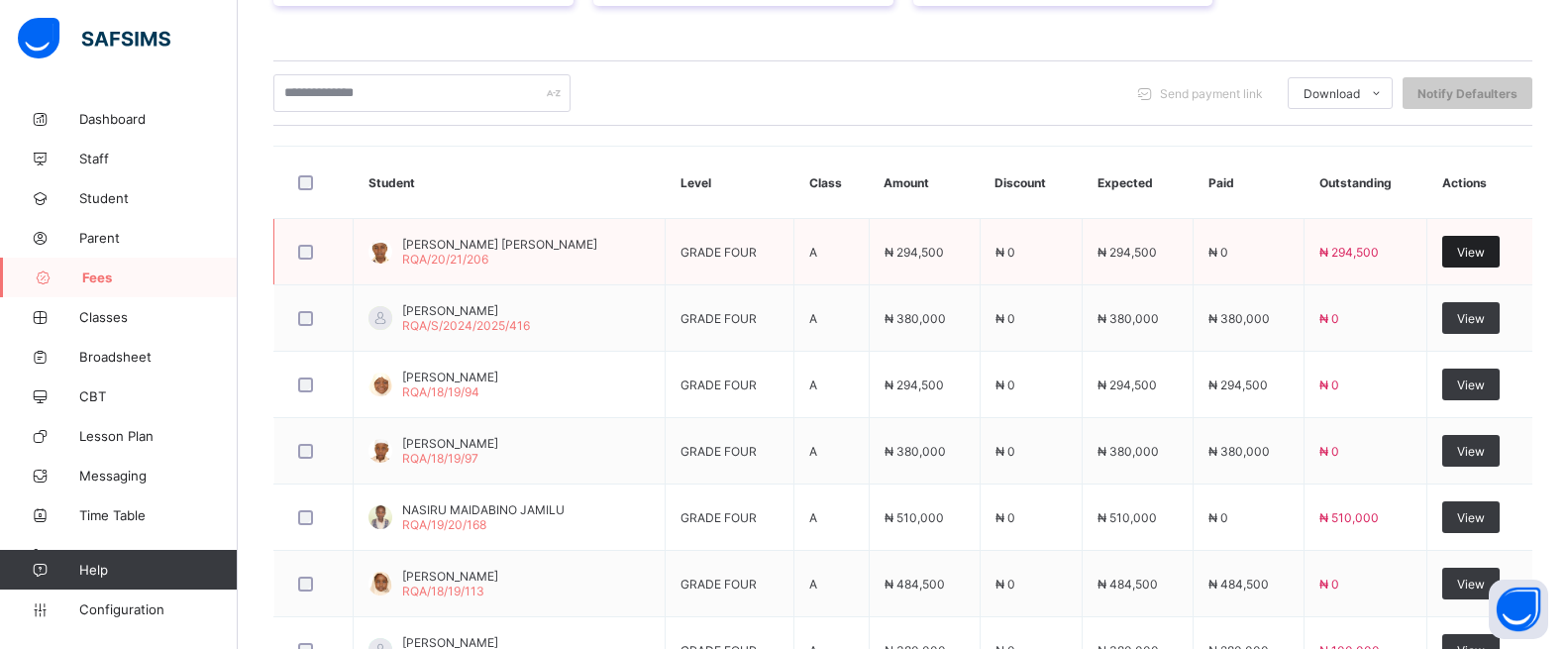
click at [1485, 254] on span "View" at bounding box center [1471, 252] width 28 height 15
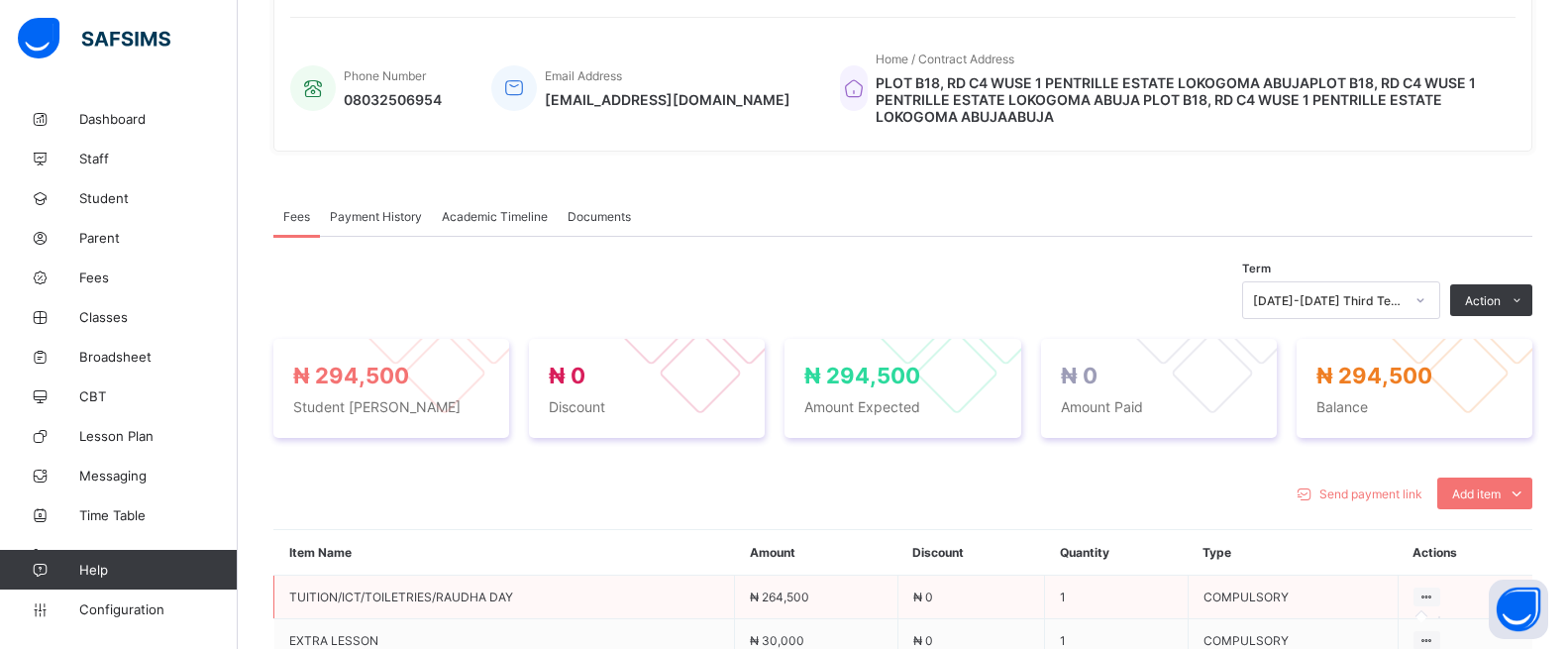
scroll to position [495, 0]
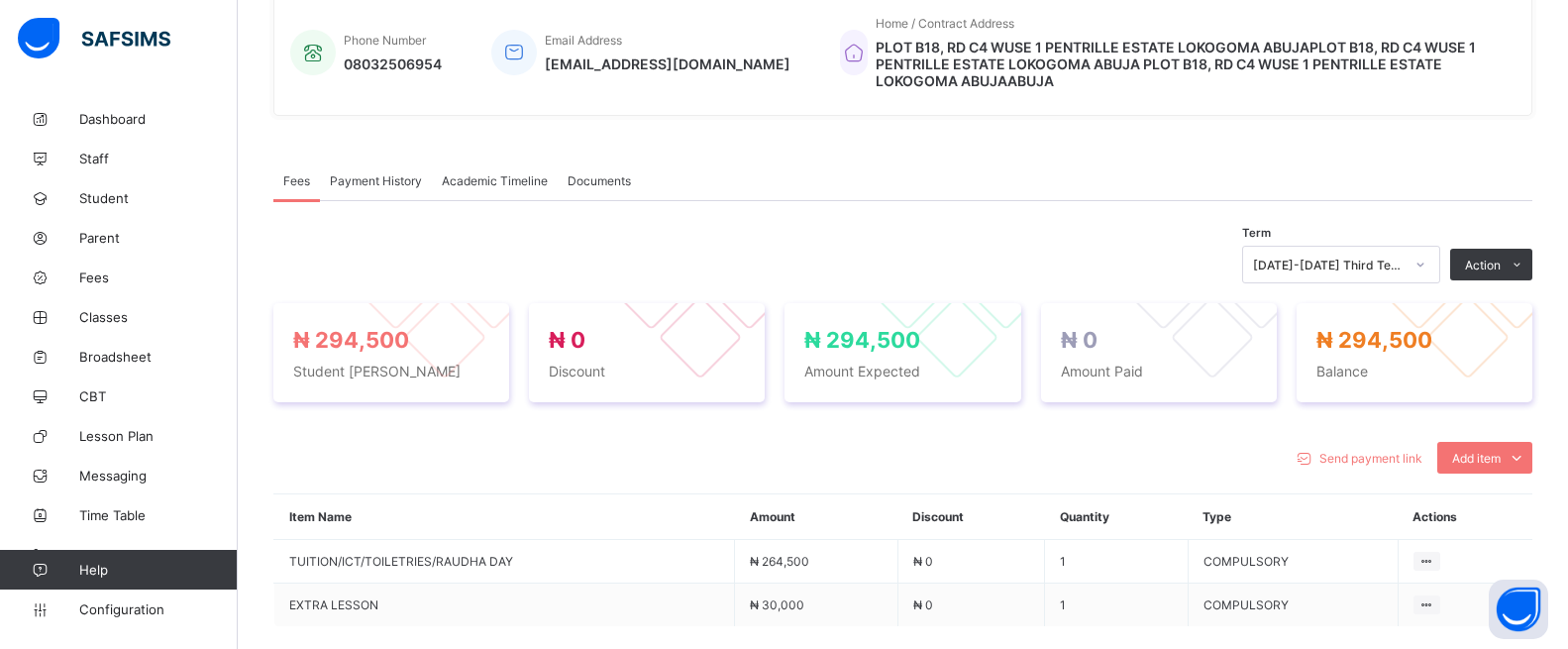
click at [1382, 451] on span "Send payment link" at bounding box center [1371, 457] width 103 height 15
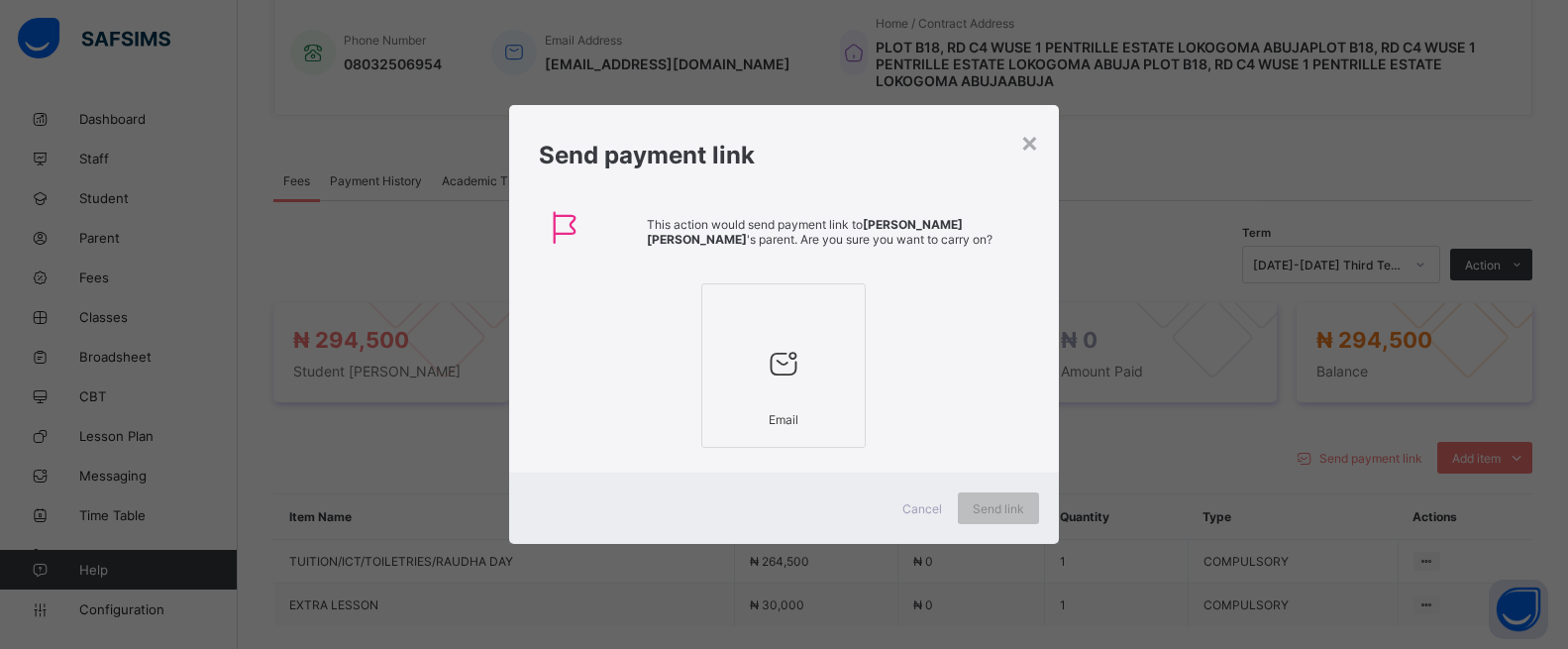
click at [746, 407] on div "Email" at bounding box center [784, 419] width 143 height 35
click at [1002, 501] on span "Send link" at bounding box center [999, 508] width 52 height 15
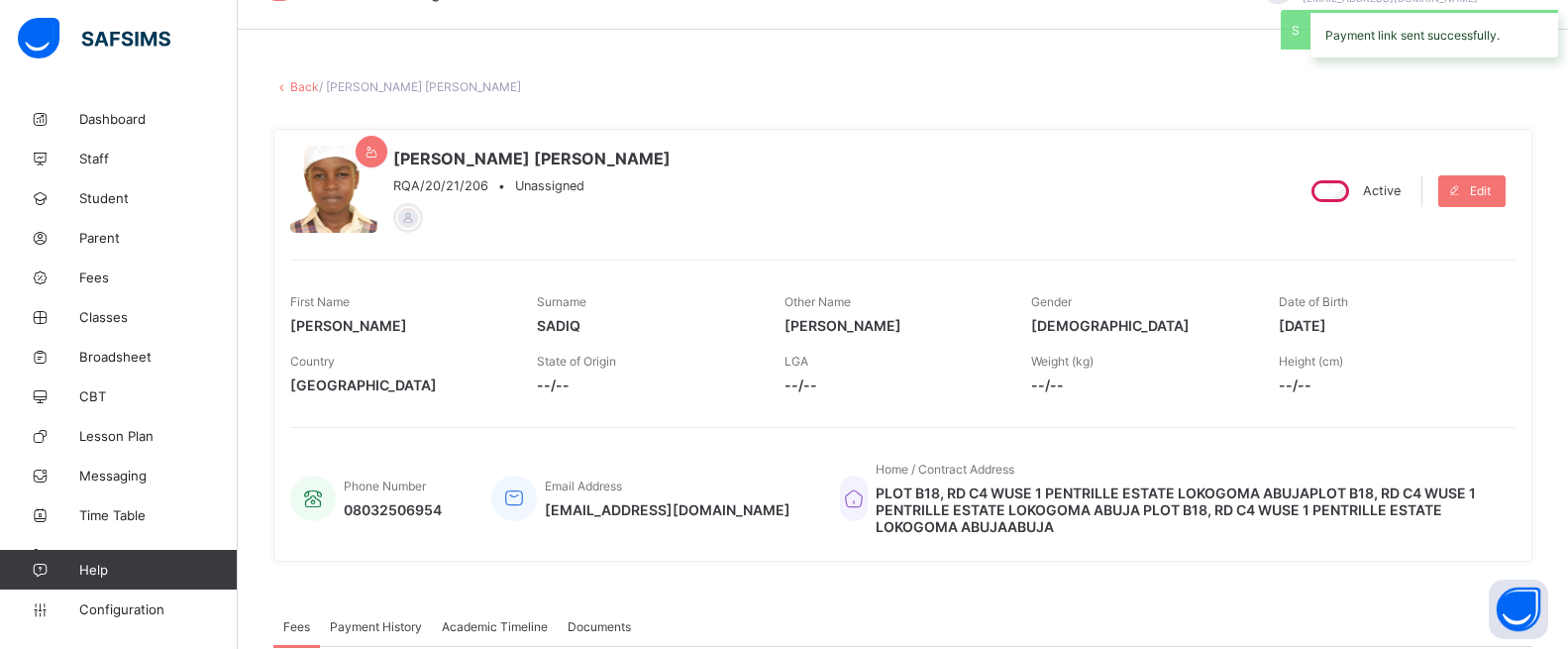
scroll to position [0, 0]
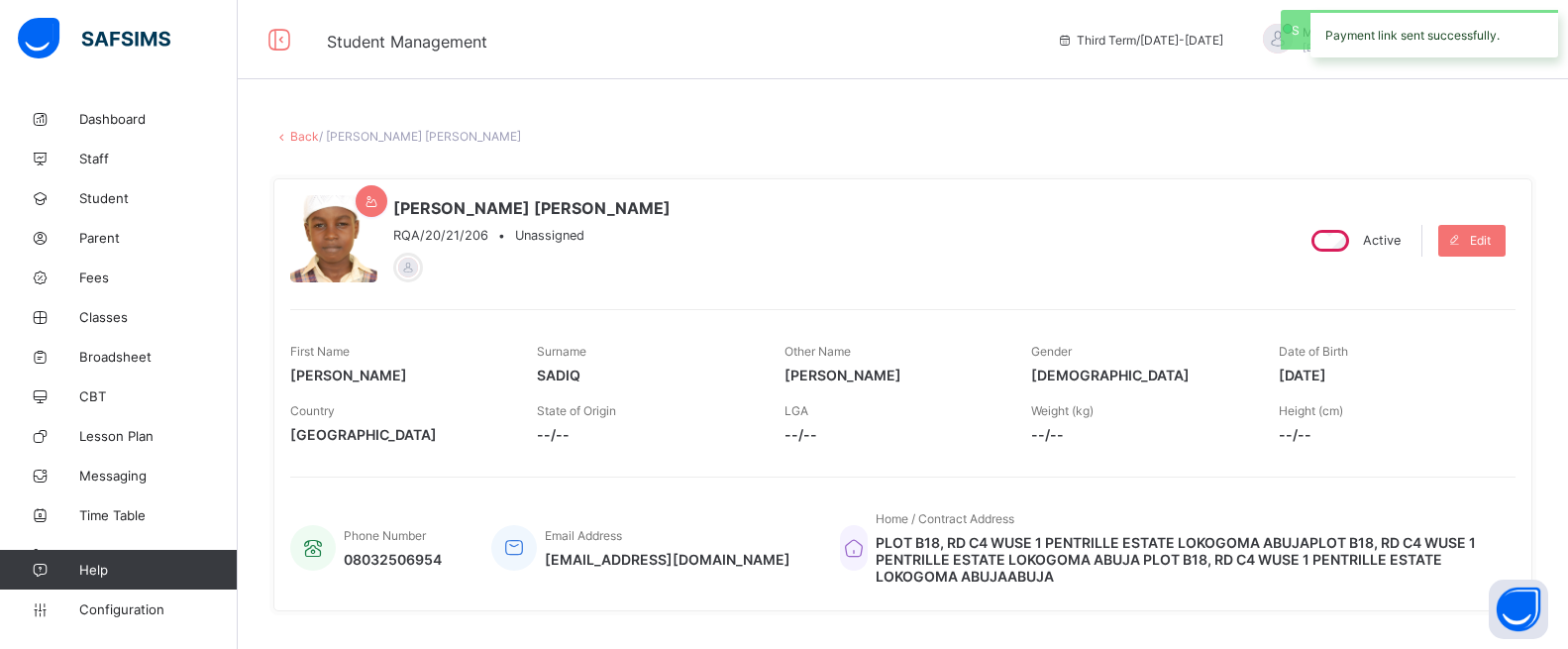
click at [312, 138] on link "Back" at bounding box center [304, 136] width 29 height 15
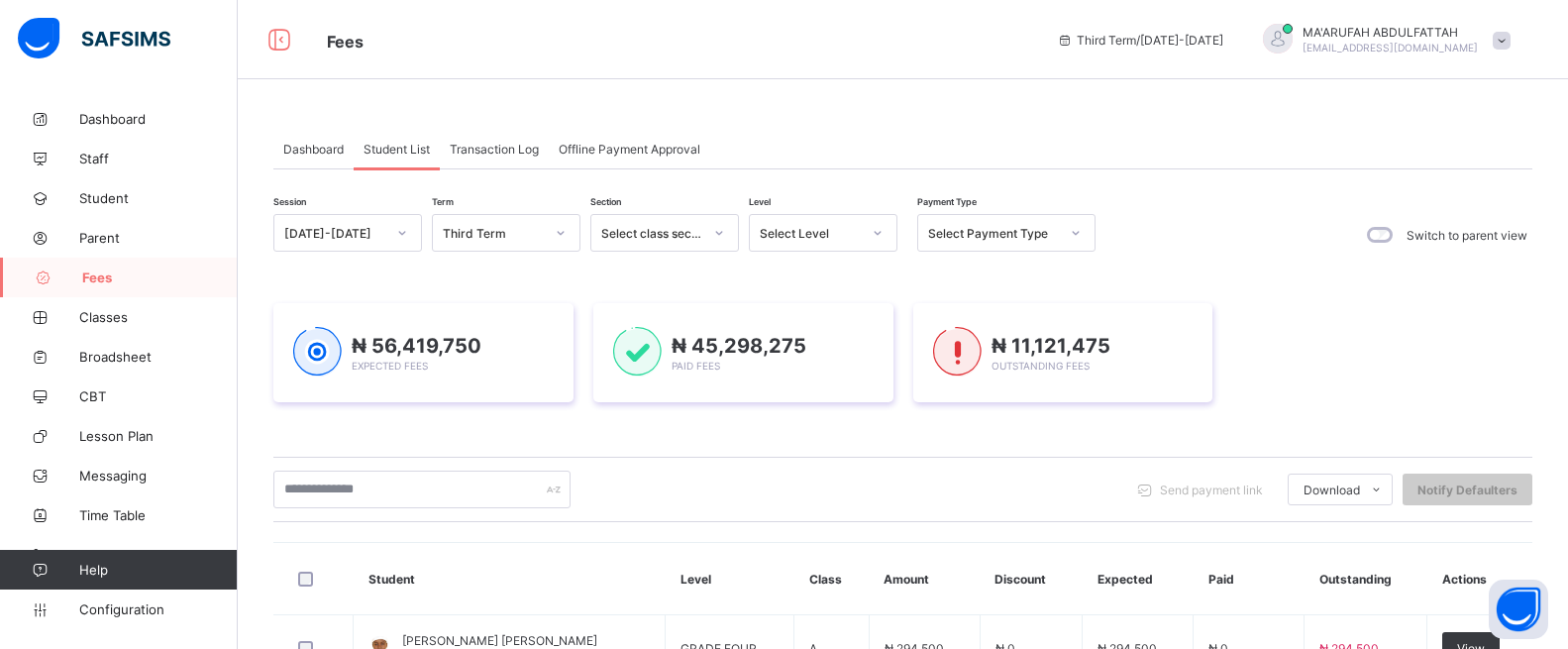
click at [497, 155] on span "Transaction Log" at bounding box center [494, 149] width 89 height 15
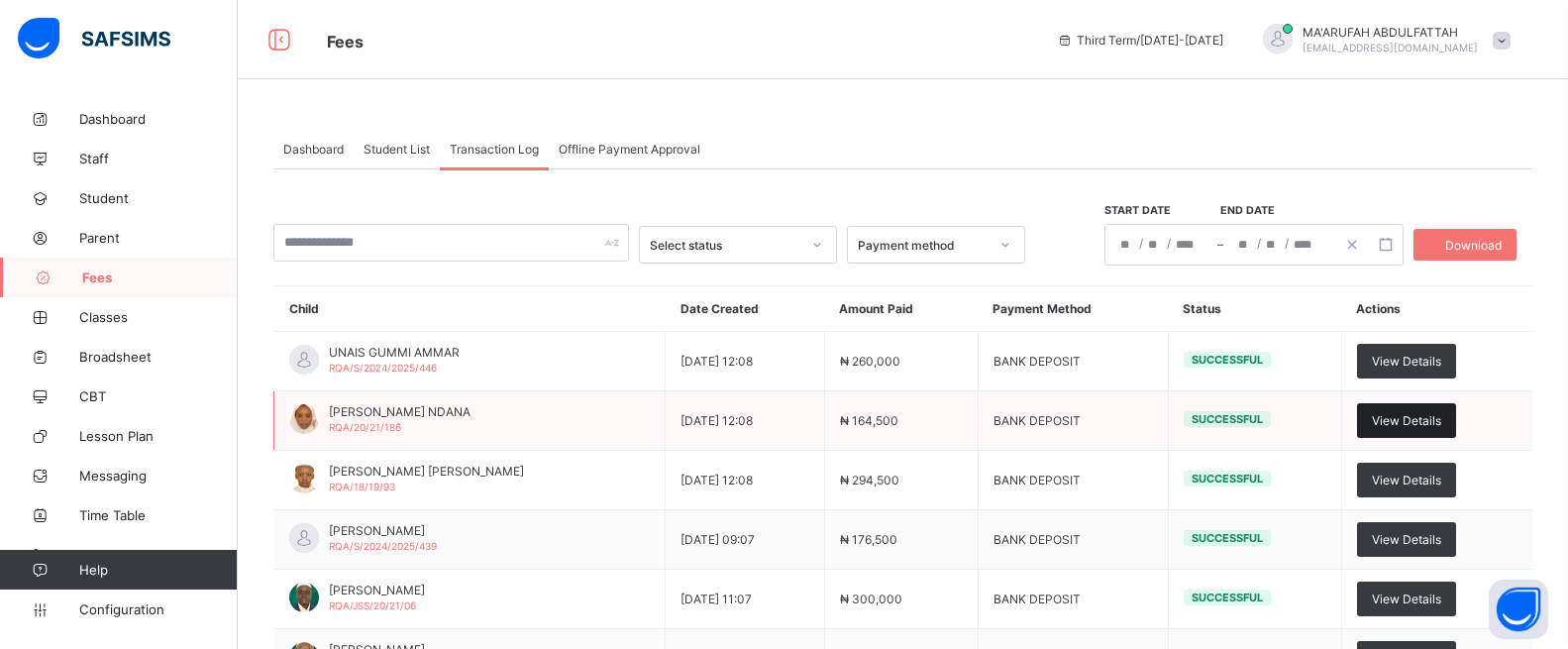
click at [1441, 415] on span "View Details" at bounding box center [1406, 420] width 69 height 15
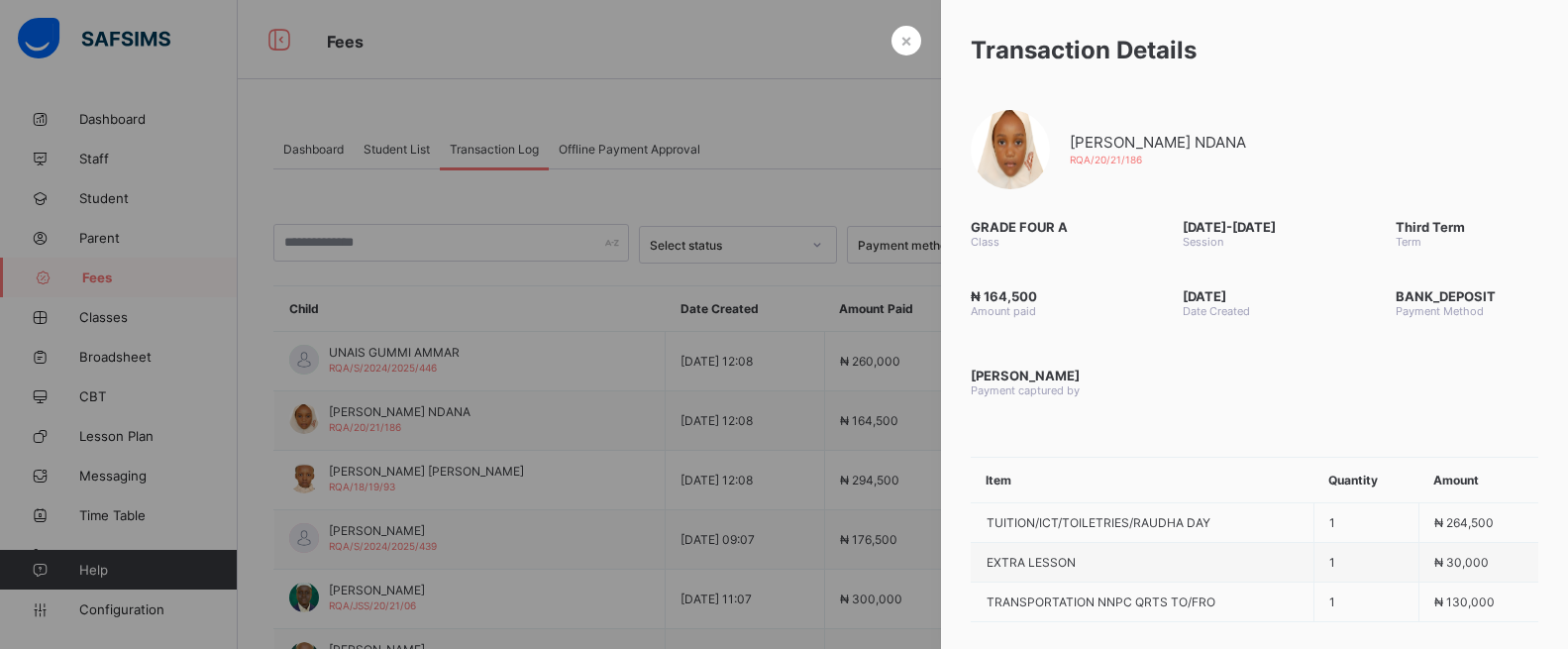
click at [722, 69] on div at bounding box center [784, 324] width 1568 height 649
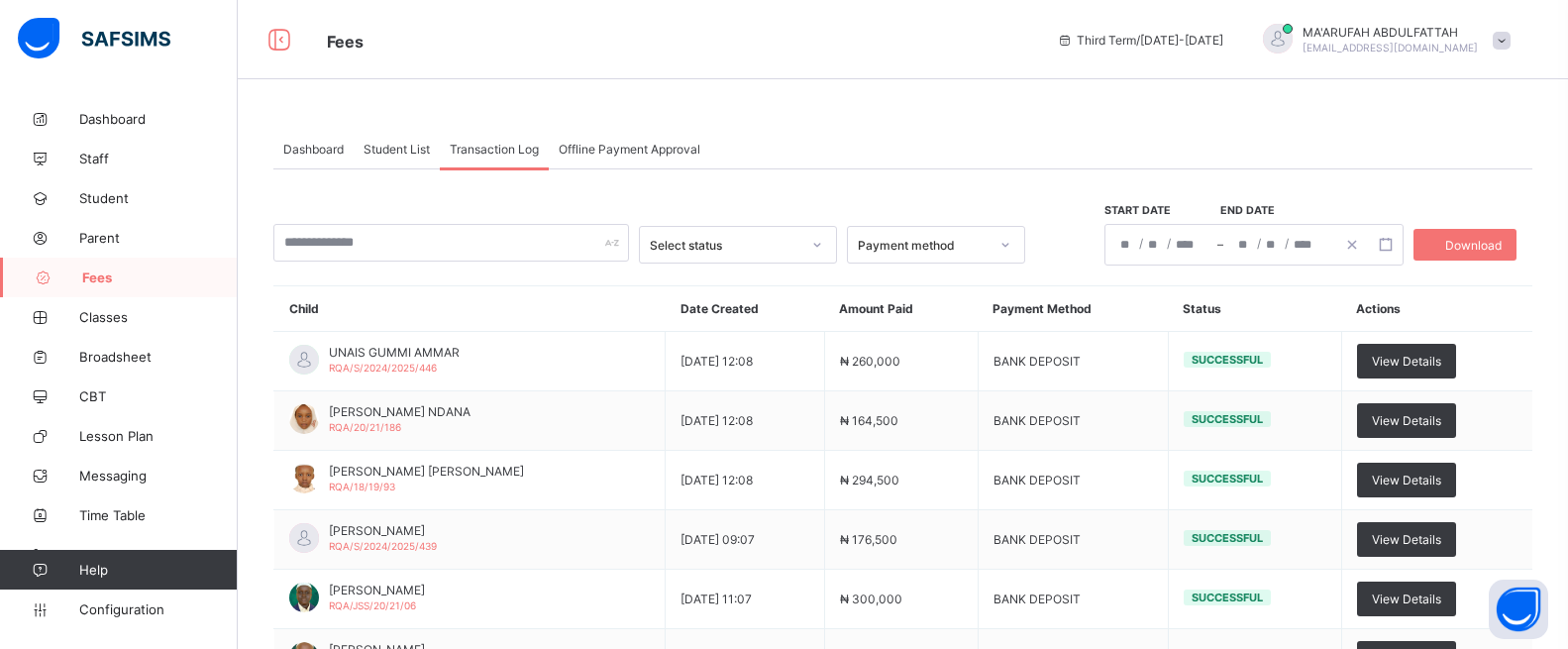
click at [398, 150] on span "Student List" at bounding box center [397, 149] width 66 height 15
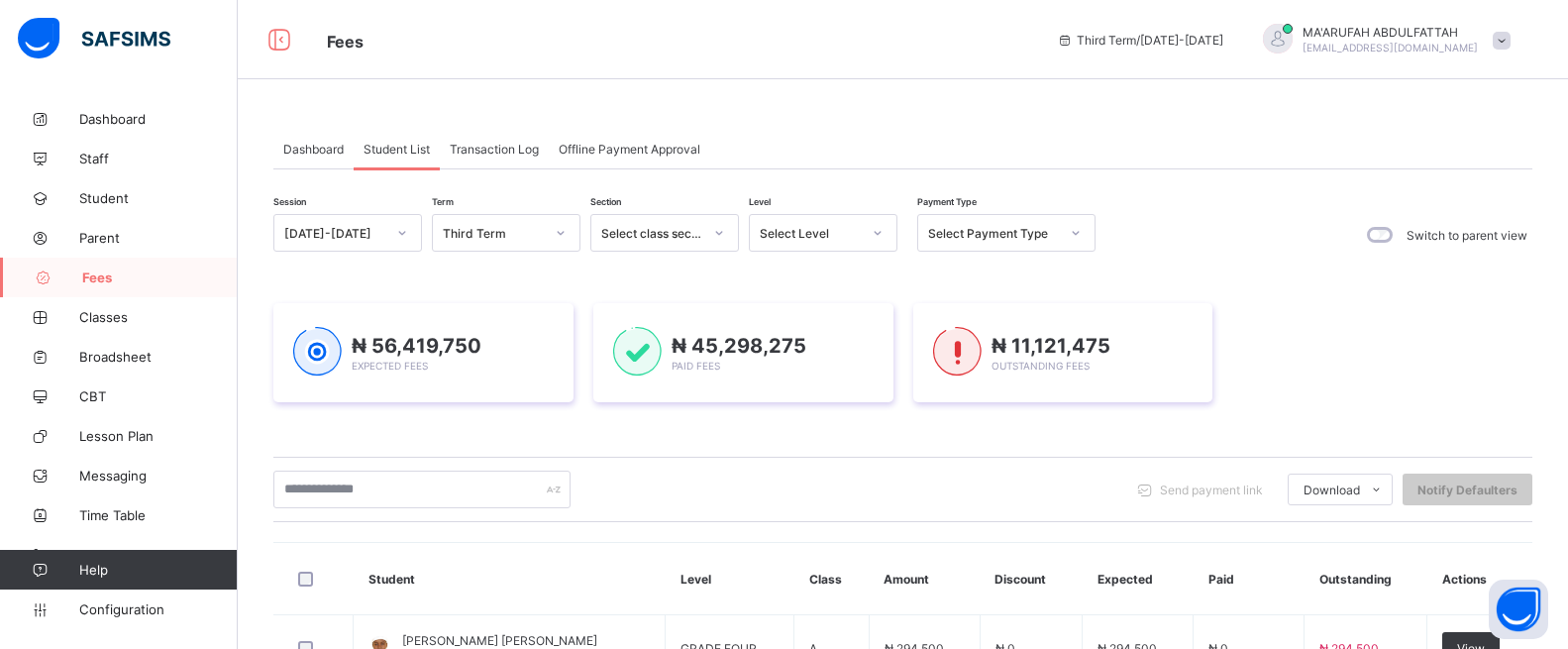
click at [824, 251] on div "Level Select Level" at bounding box center [823, 235] width 149 height 42
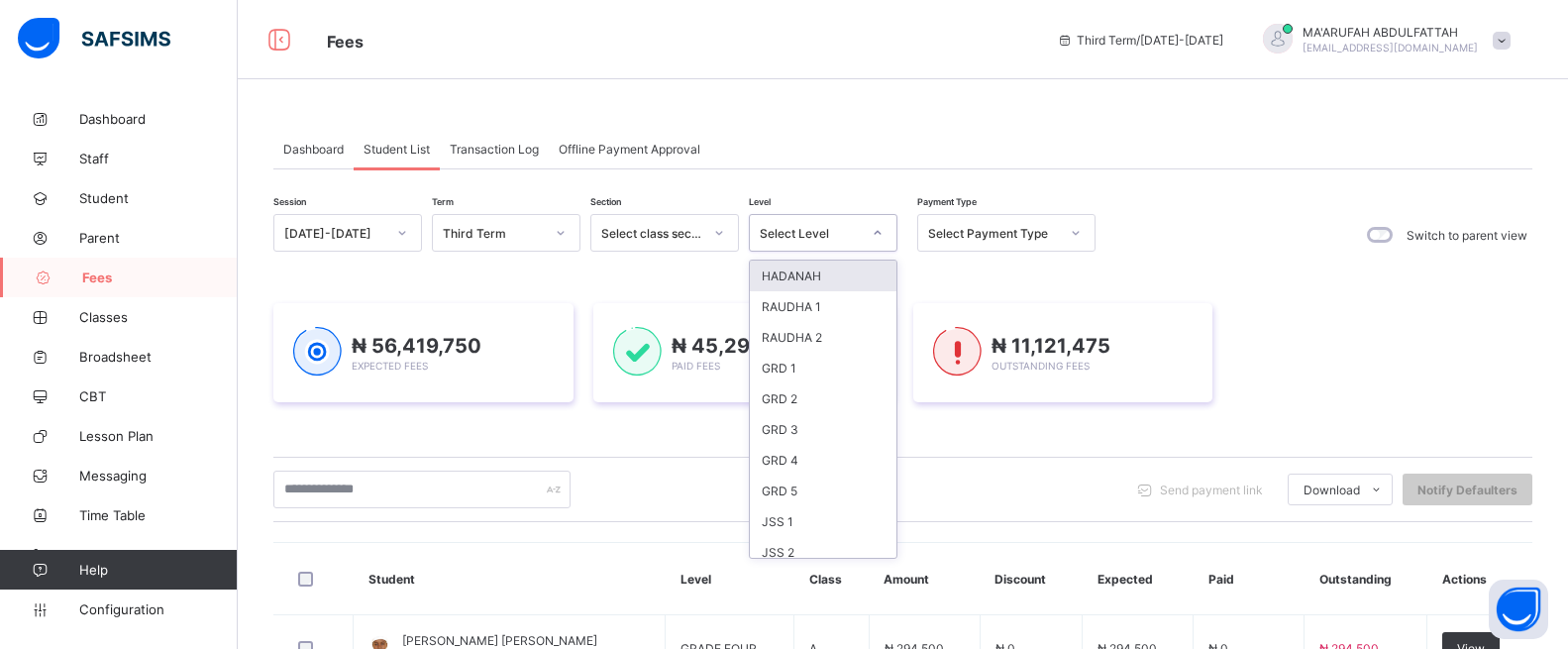
click at [823, 233] on div "Select Level" at bounding box center [810, 233] width 101 height 15
click at [778, 461] on div "GRD 4" at bounding box center [823, 459] width 147 height 31
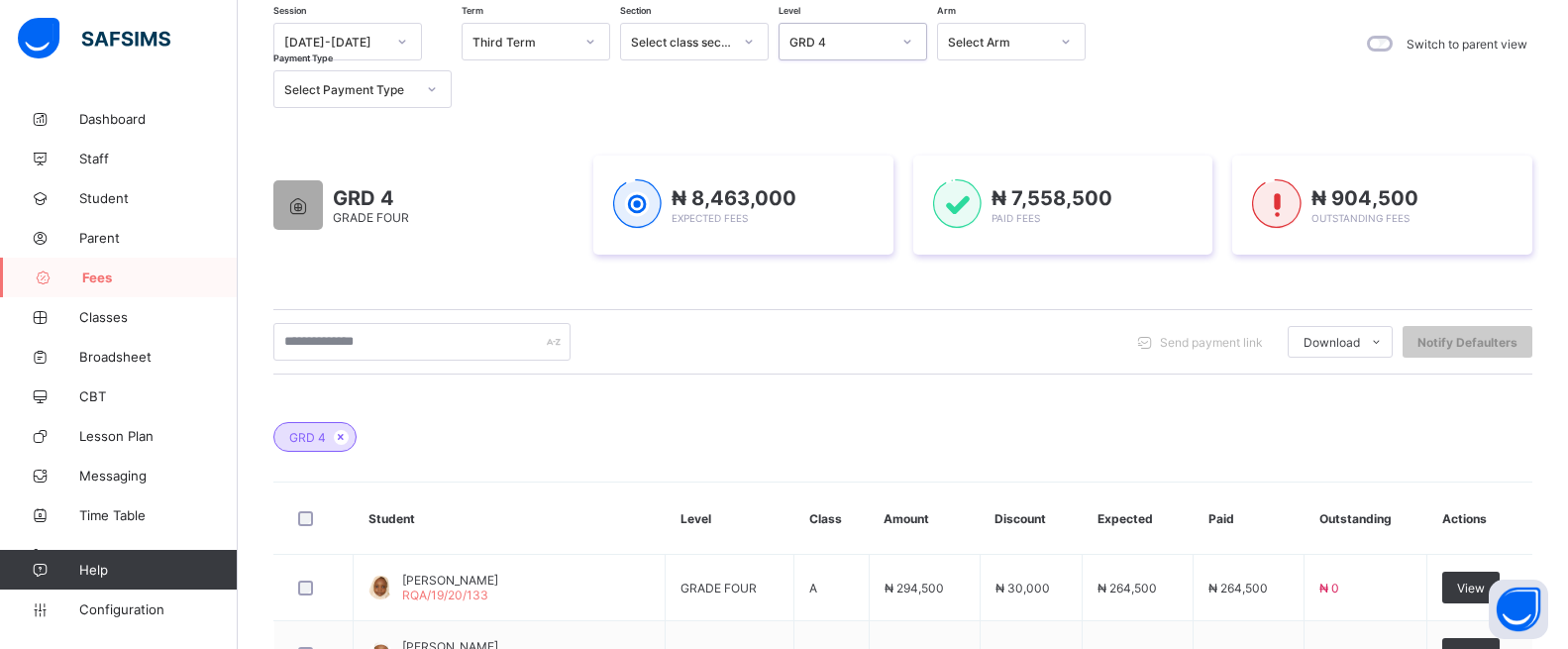
scroll to position [880, 0]
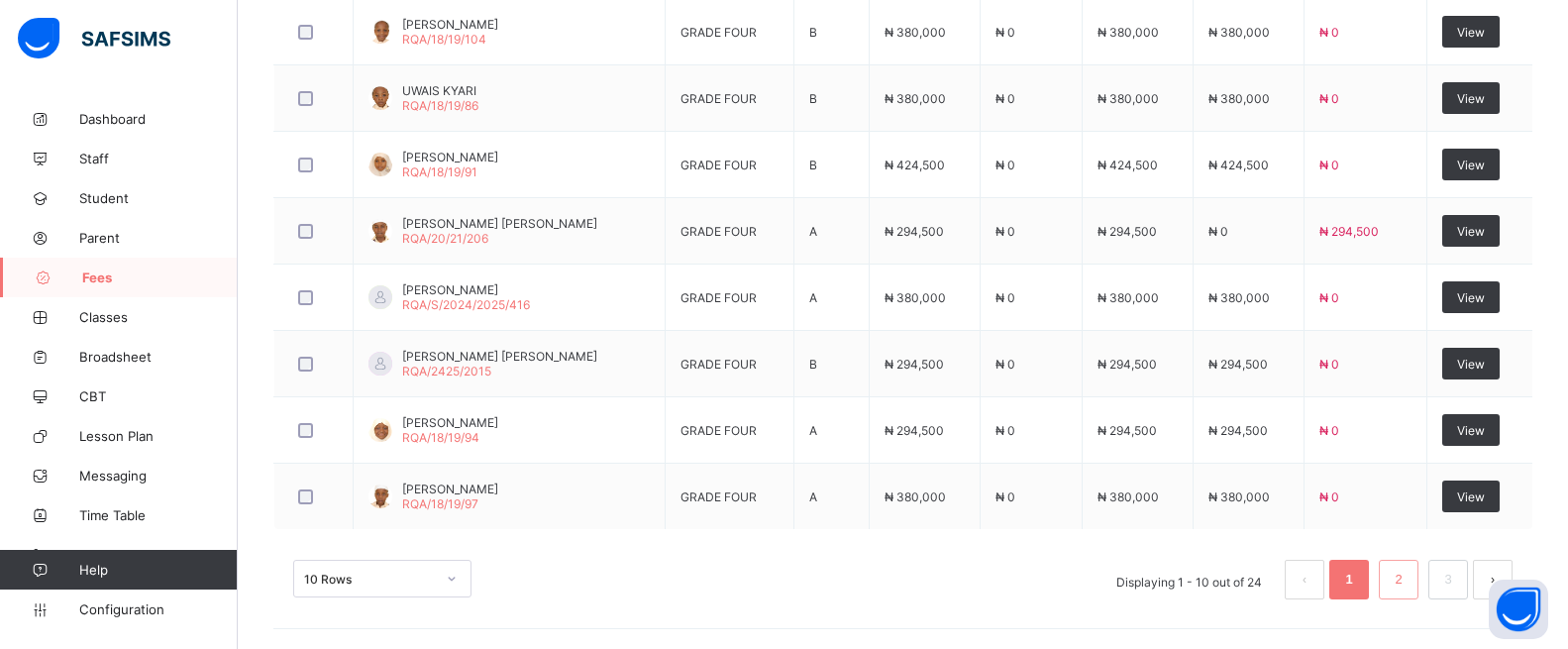
click at [1418, 584] on li "2" at bounding box center [1398, 580] width 40 height 40
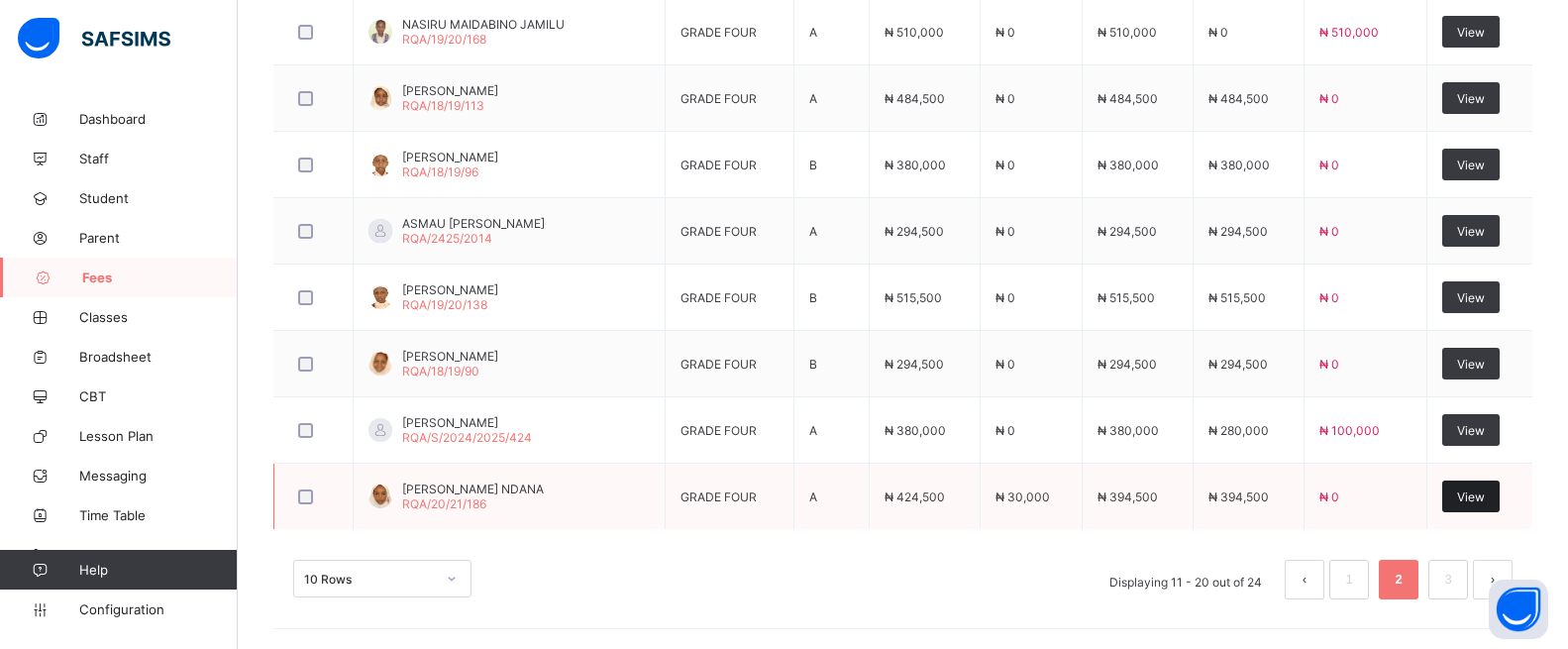
click at [1485, 494] on span "View" at bounding box center [1471, 496] width 28 height 15
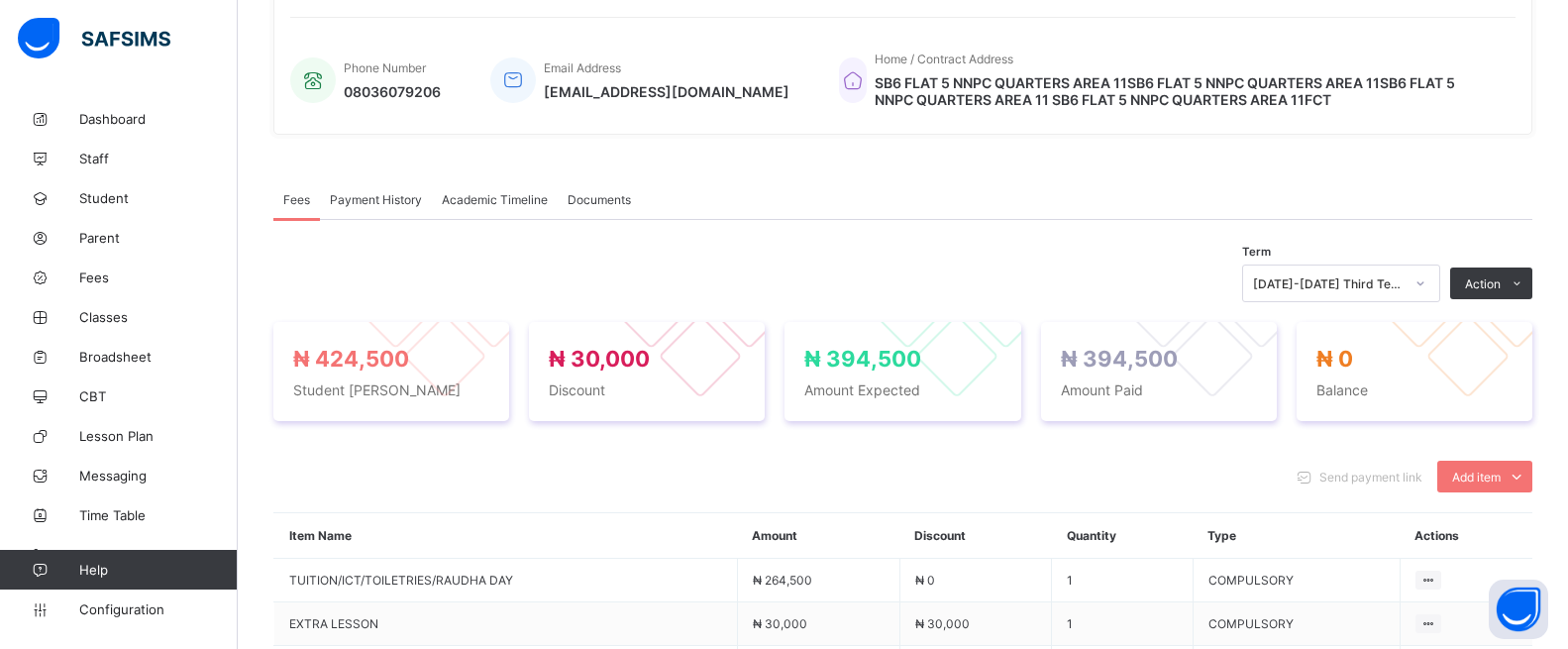
scroll to position [213, 0]
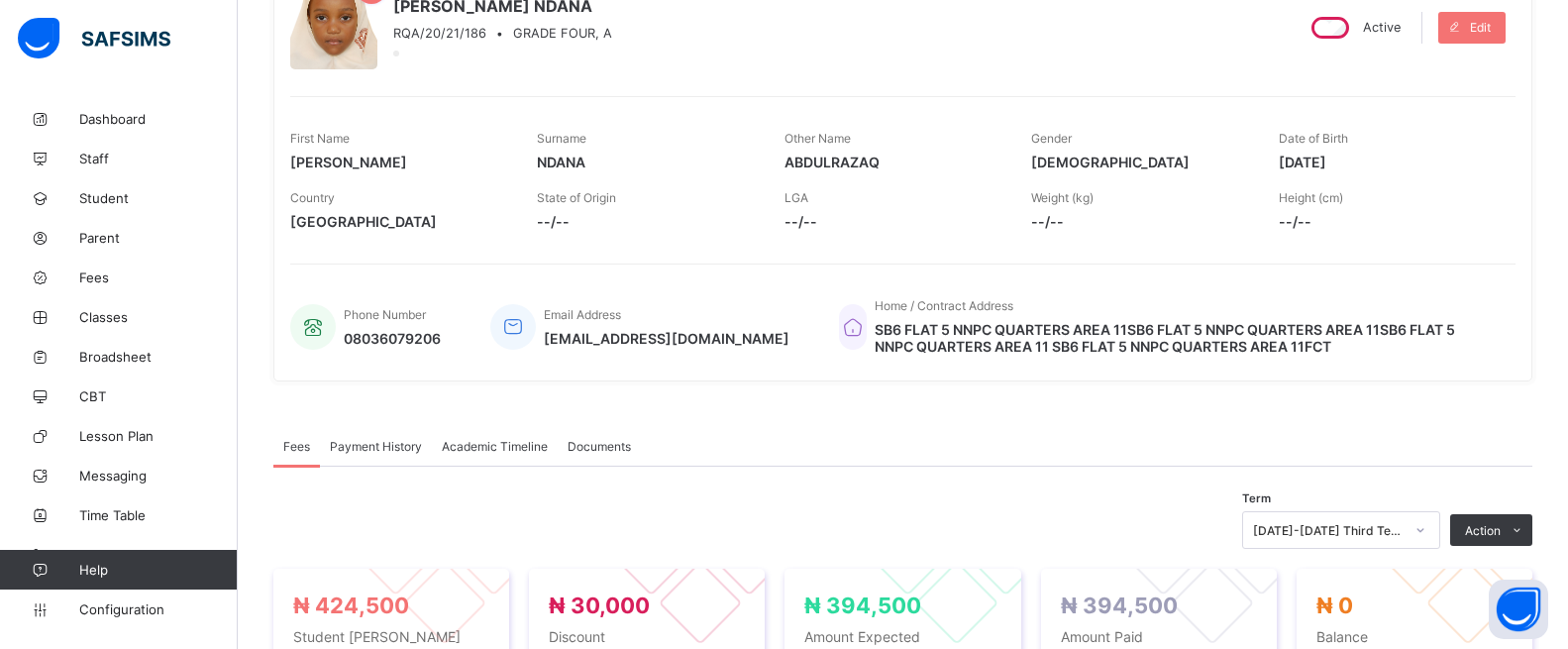
click at [403, 443] on span "Payment History" at bounding box center [376, 446] width 92 height 15
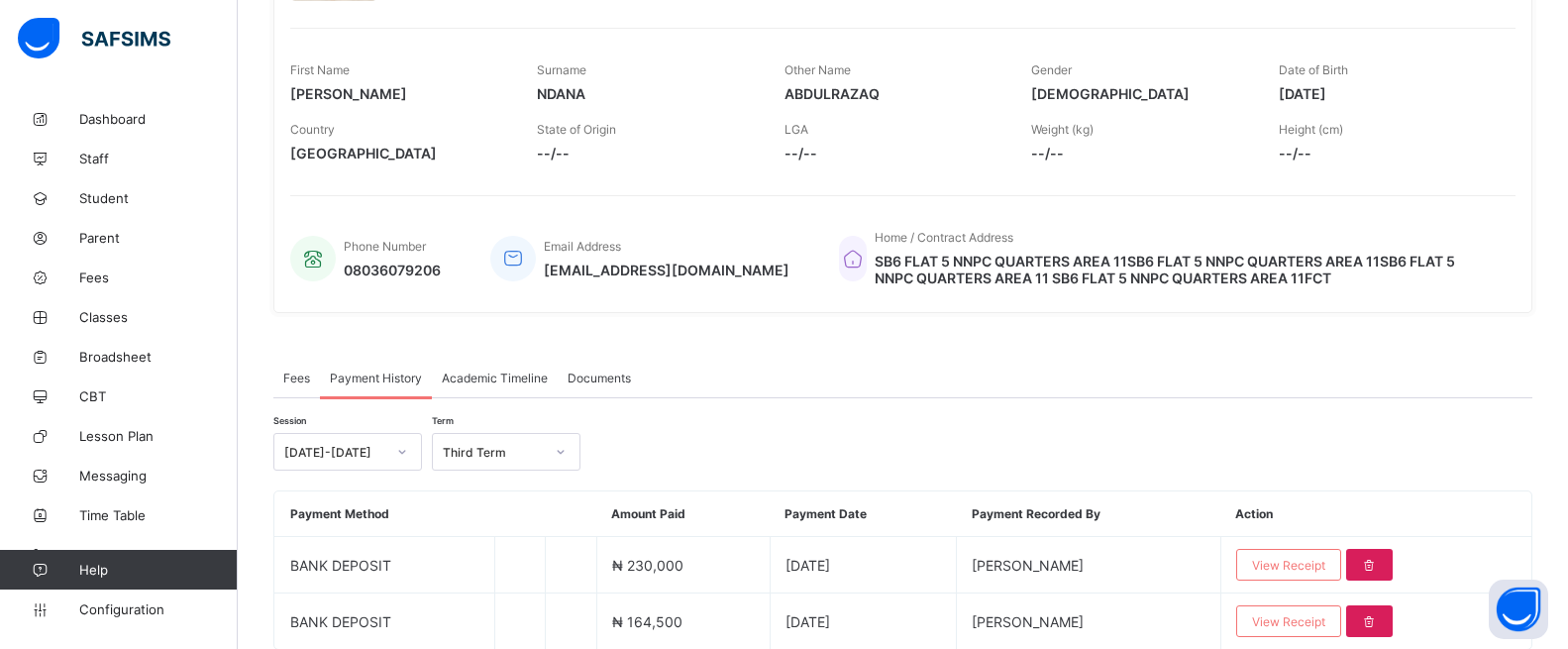
scroll to position [362, 0]
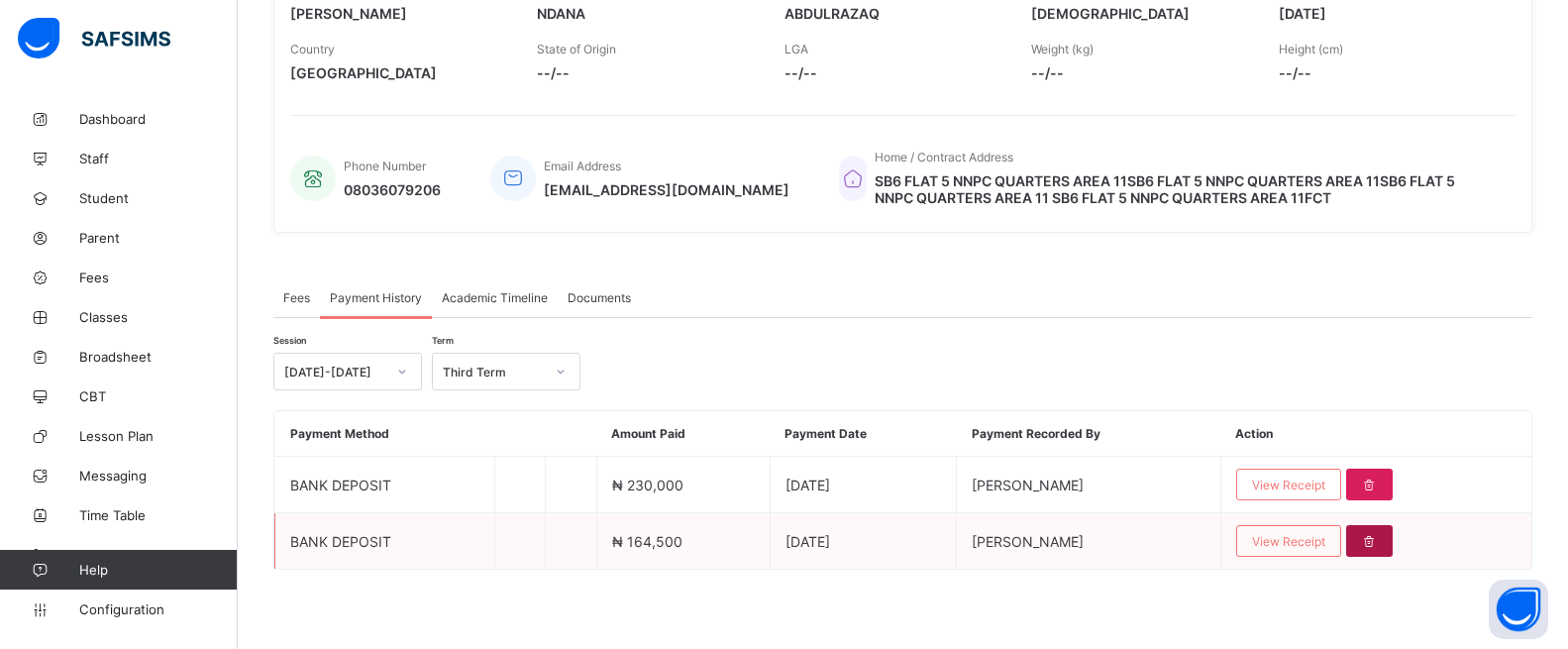
click at [1378, 537] on icon at bounding box center [1369, 541] width 17 height 15
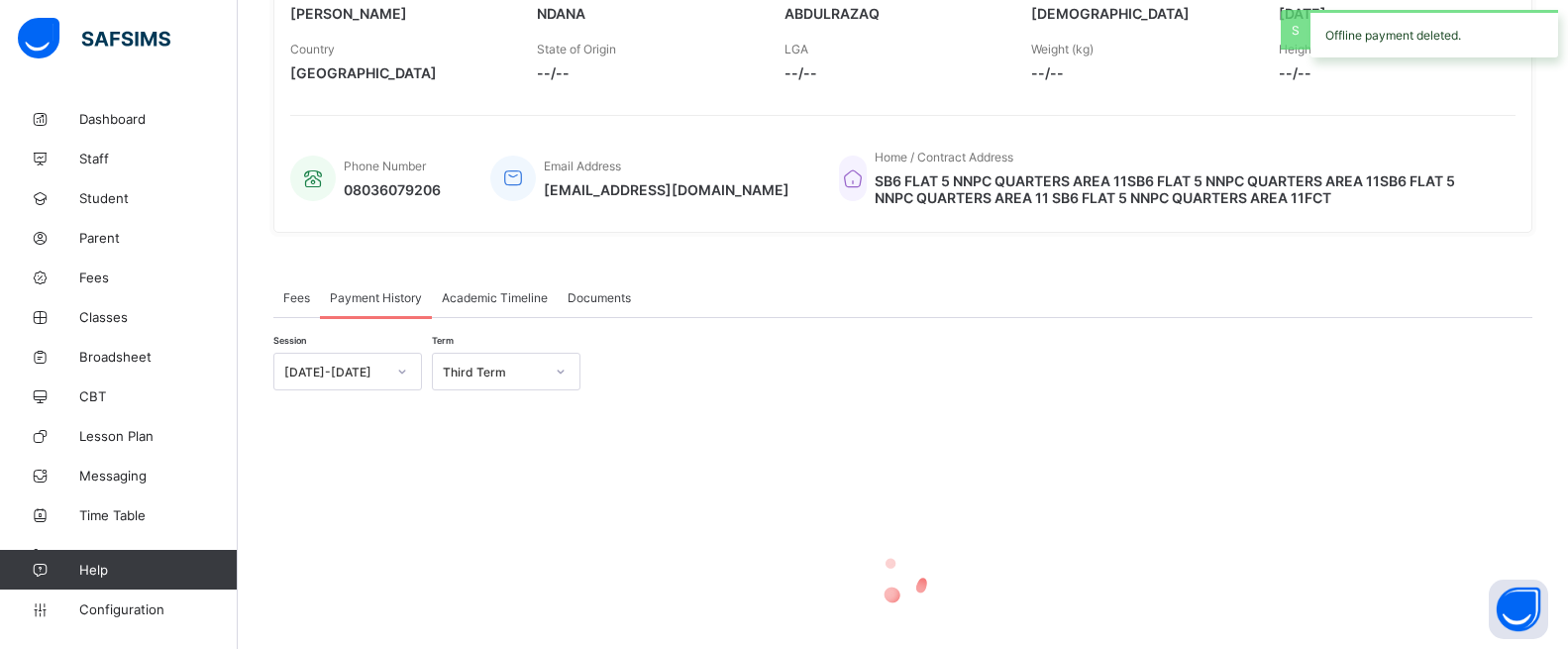
scroll to position [306, 0]
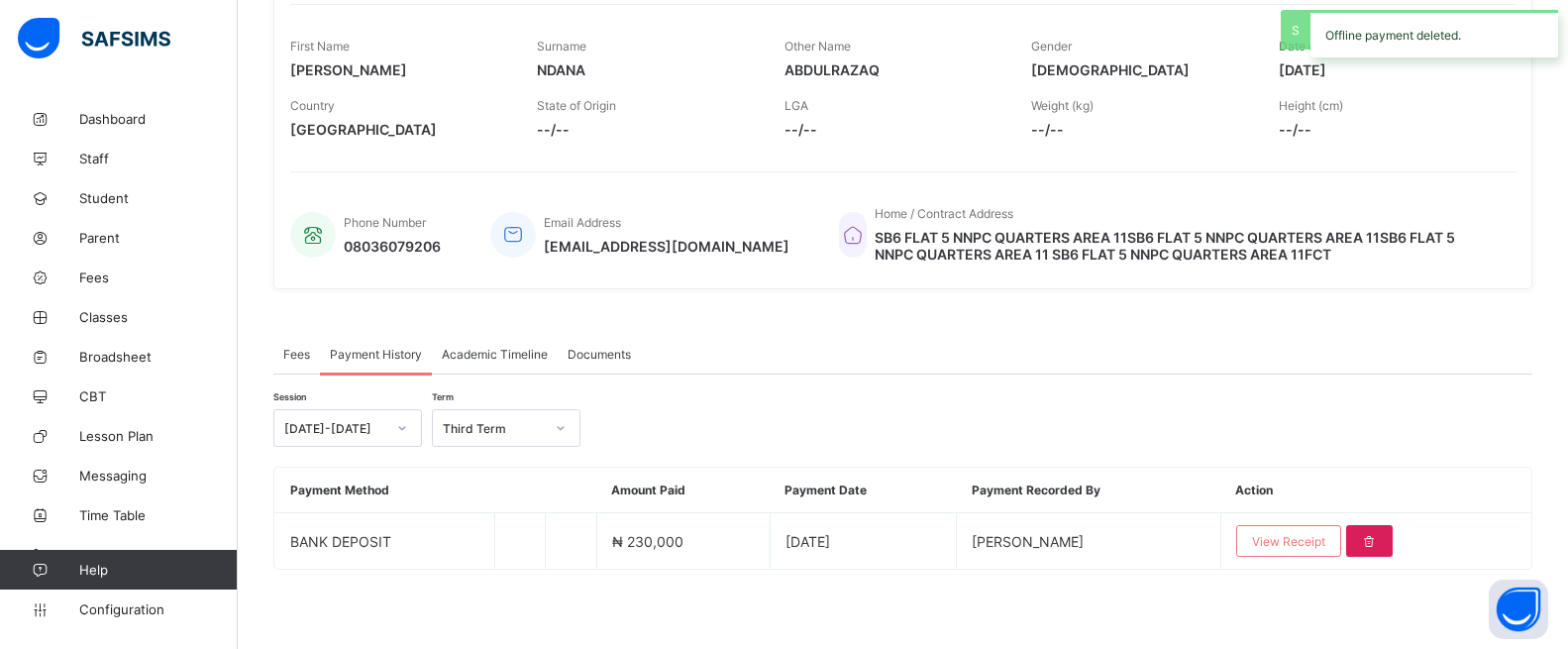
click at [294, 322] on div "Fees Payment History Academic Timeline Documents Payment History More Options T…" at bounding box center [903, 462] width 1259 height 316
click at [295, 344] on div "Fees" at bounding box center [297, 354] width 47 height 40
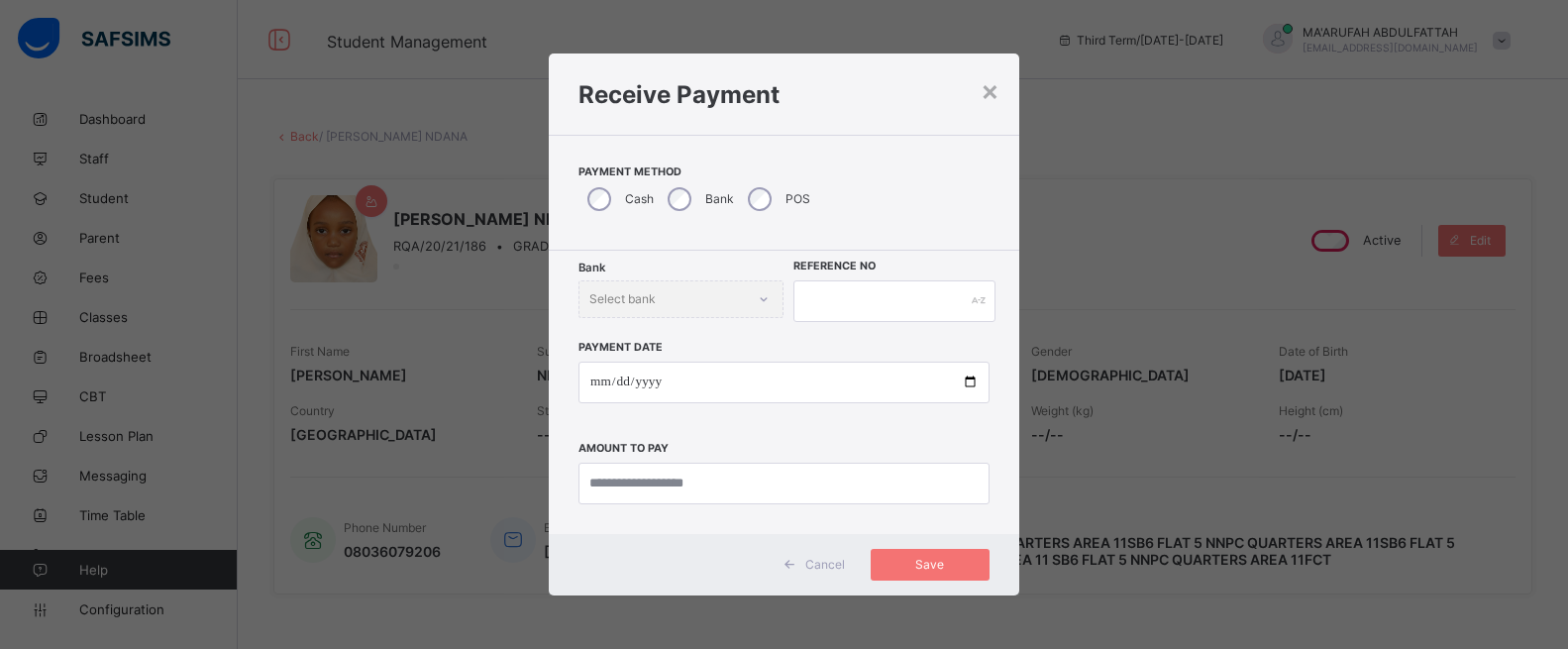
scroll to position [694, 0]
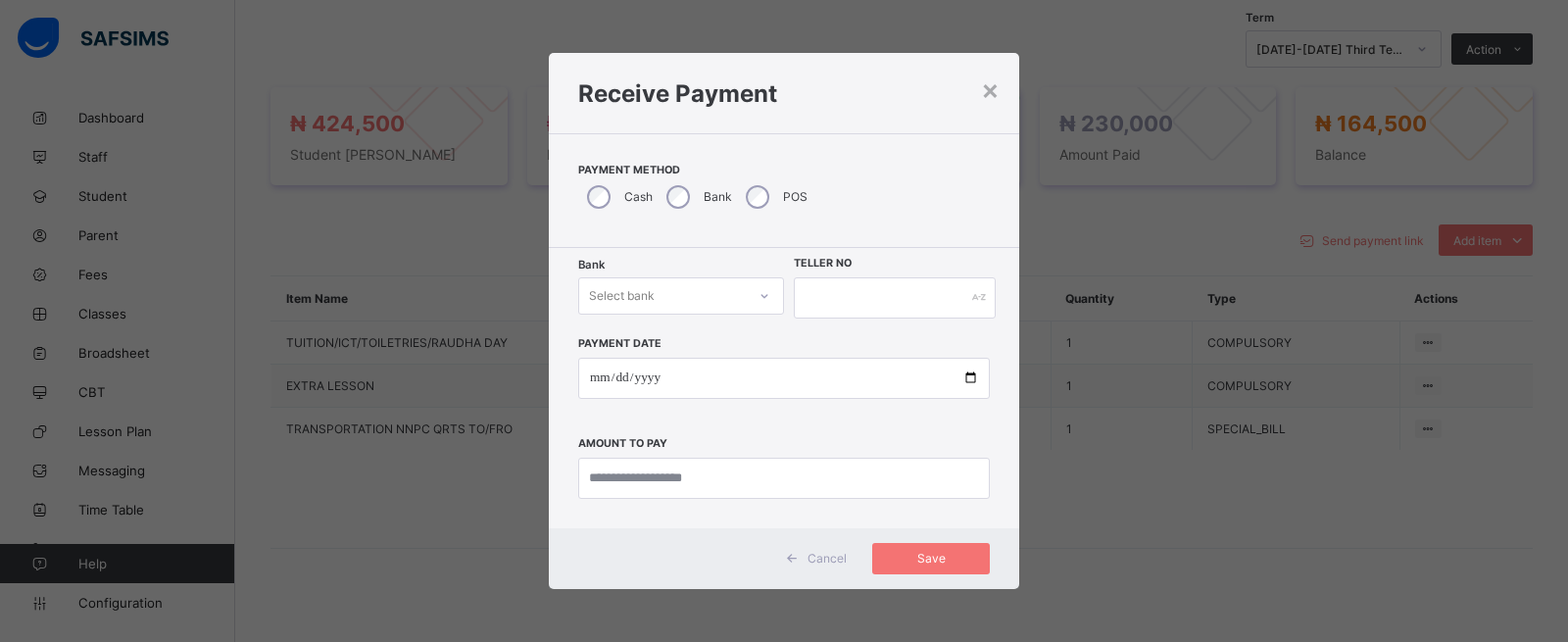
click at [653, 288] on div "Select bank" at bounding box center [621, 296] width 66 height 37
click at [637, 340] on div "Jaiz Bank - Raudhatul Quran Academy" at bounding box center [681, 347] width 204 height 45
click at [848, 291] on input "text" at bounding box center [895, 298] width 202 height 41
type input "**********"
click at [965, 374] on input "date" at bounding box center [783, 379] width 411 height 41
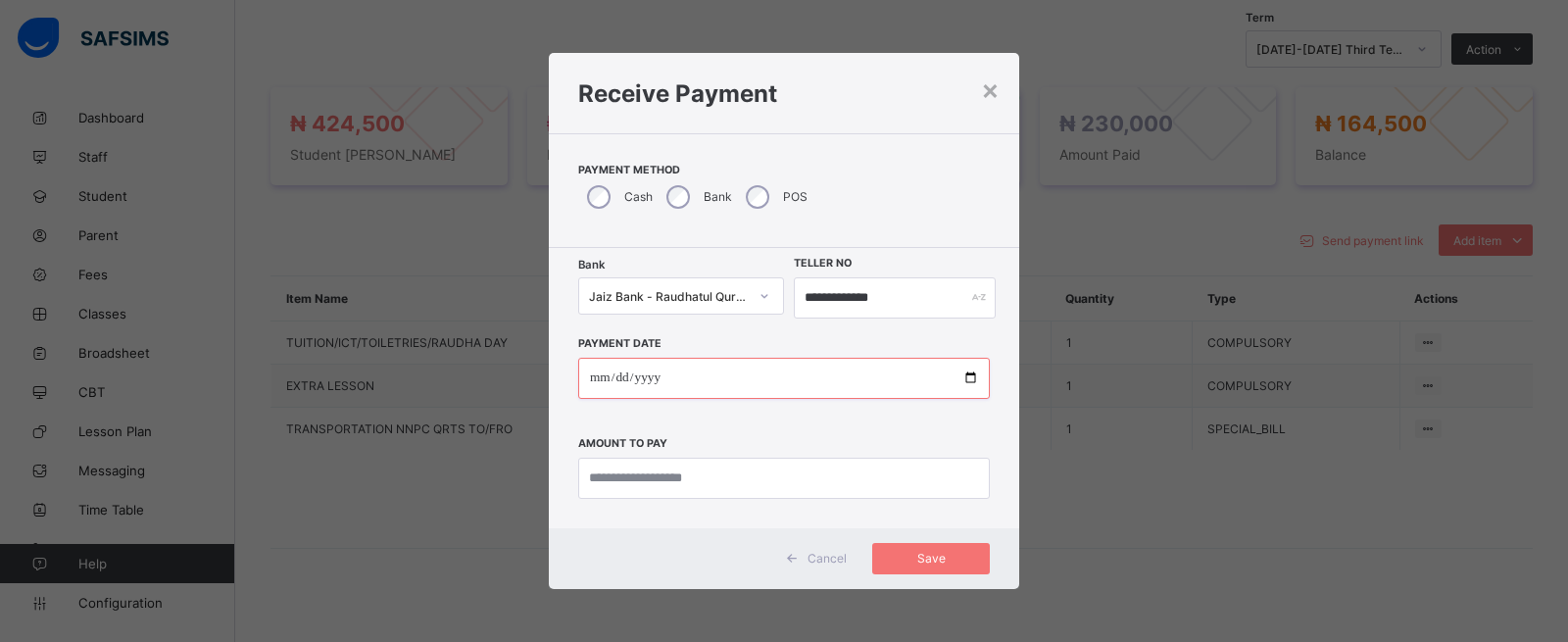
type input "**********"
click at [774, 468] on input "currency" at bounding box center [783, 478] width 411 height 41
type input "*********"
click at [926, 561] on span "Save" at bounding box center [931, 558] width 88 height 15
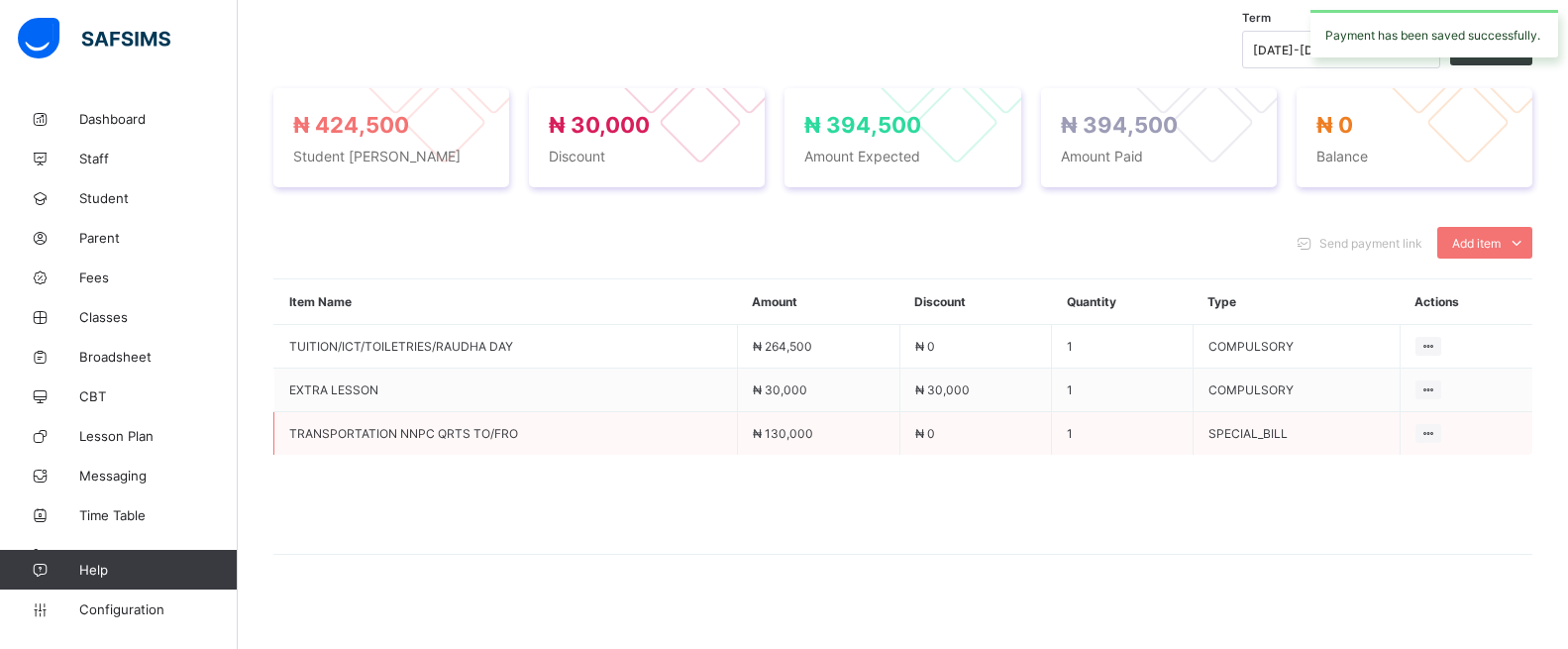
scroll to position [0, 0]
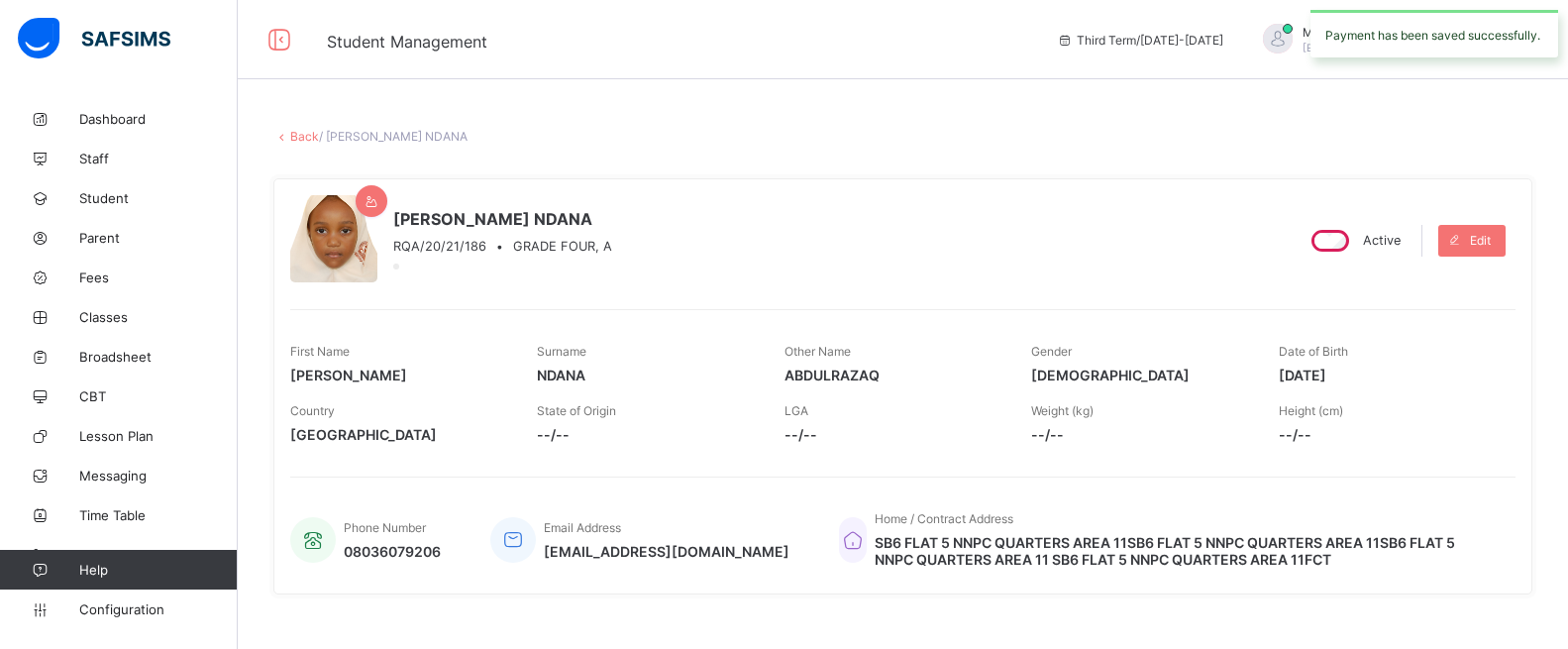
click at [298, 140] on link "Back" at bounding box center [304, 136] width 29 height 15
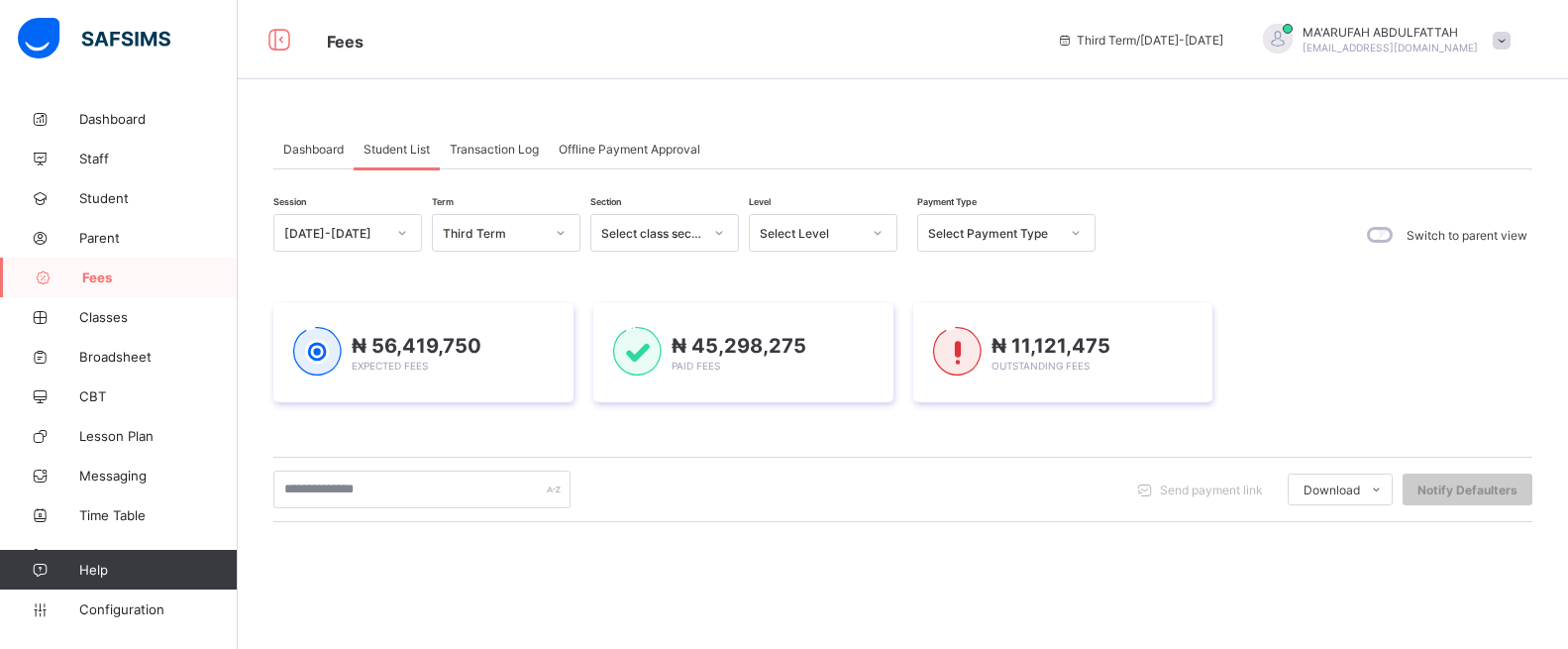
click at [483, 149] on span "Transaction Log" at bounding box center [494, 149] width 89 height 15
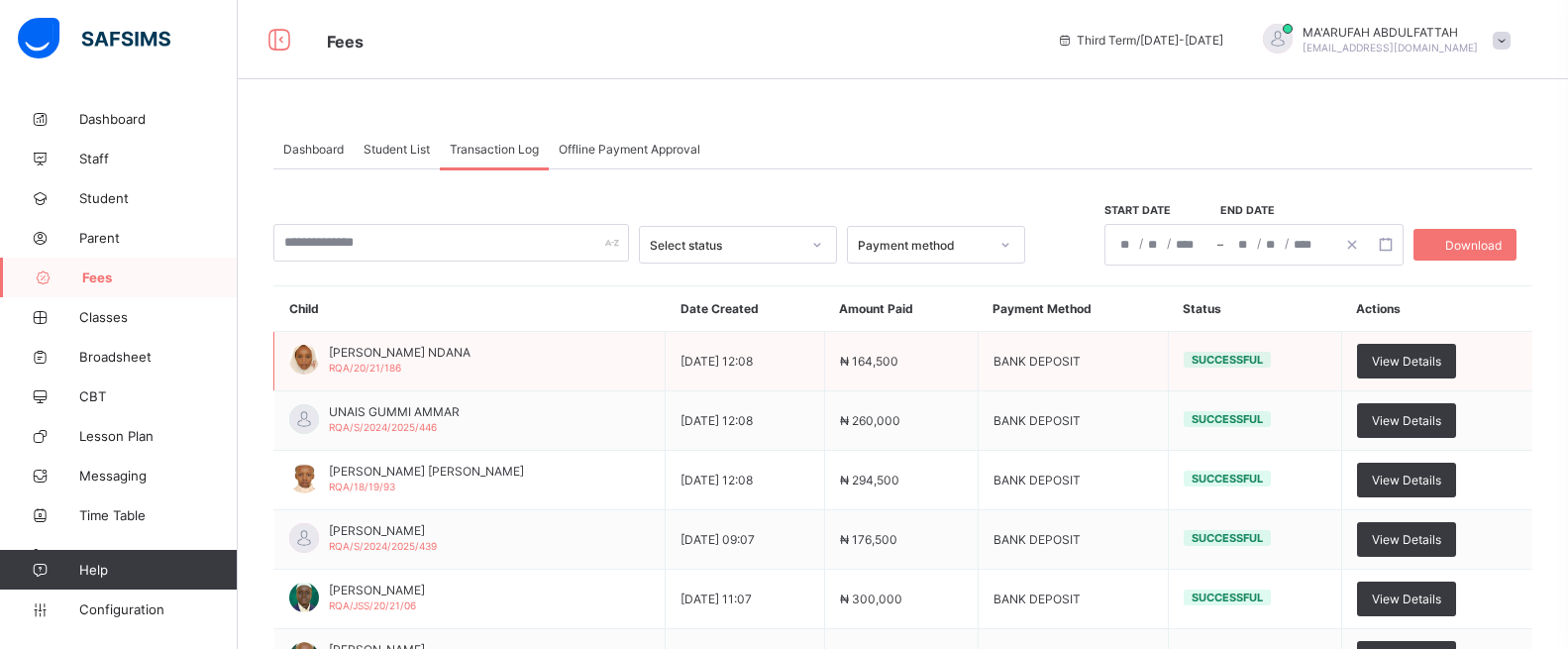
click at [769, 365] on td "[DATE] 12:08" at bounding box center [745, 362] width 160 height 60
click at [1438, 354] on span "View Details" at bounding box center [1406, 361] width 69 height 15
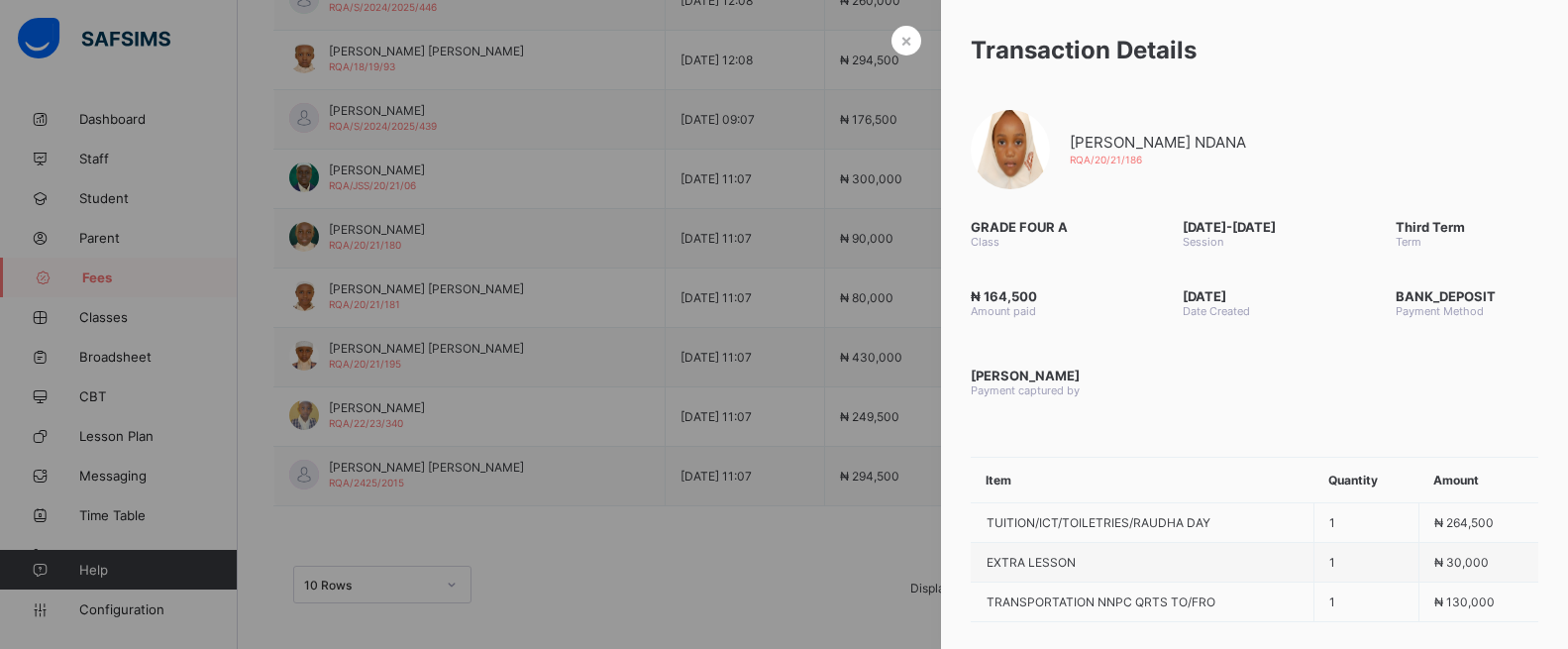
scroll to position [426, 0]
click at [1250, 417] on div "₦ 164,500 Amount paid [DATE] Date Created BANK_DEPOSIT Payment Method [PERSON_N…" at bounding box center [1255, 343] width 627 height 149
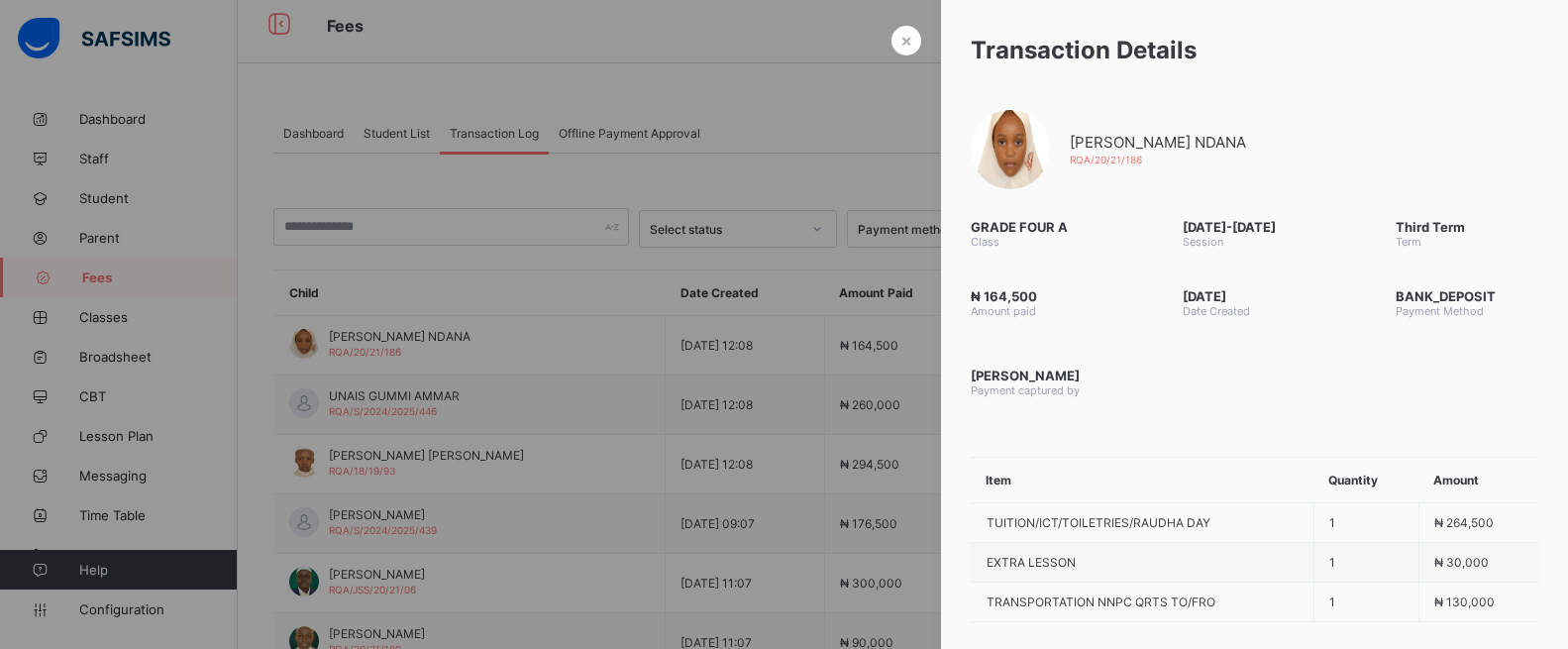
scroll to position [0, 0]
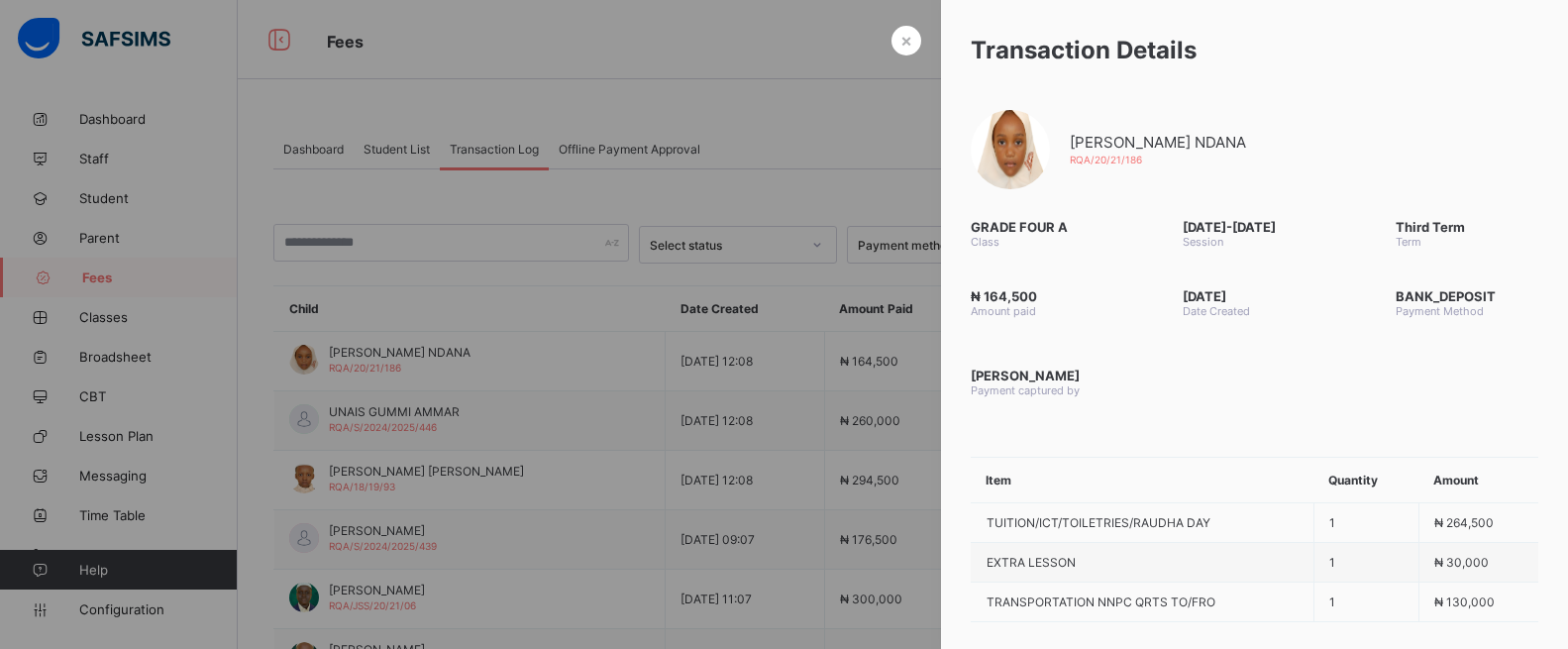
click at [901, 41] on span "×" at bounding box center [906, 40] width 12 height 21
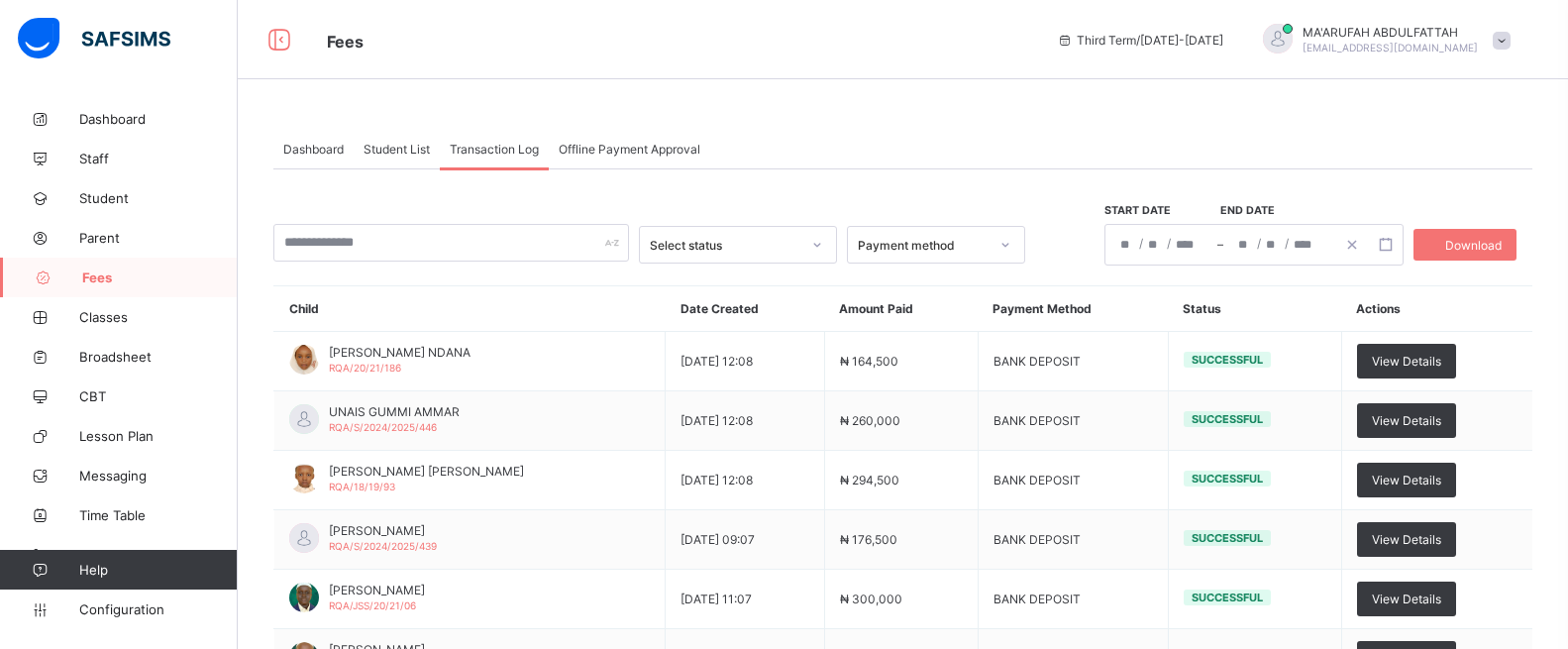
click at [320, 160] on div "Dashboard" at bounding box center [313, 149] width 80 height 40
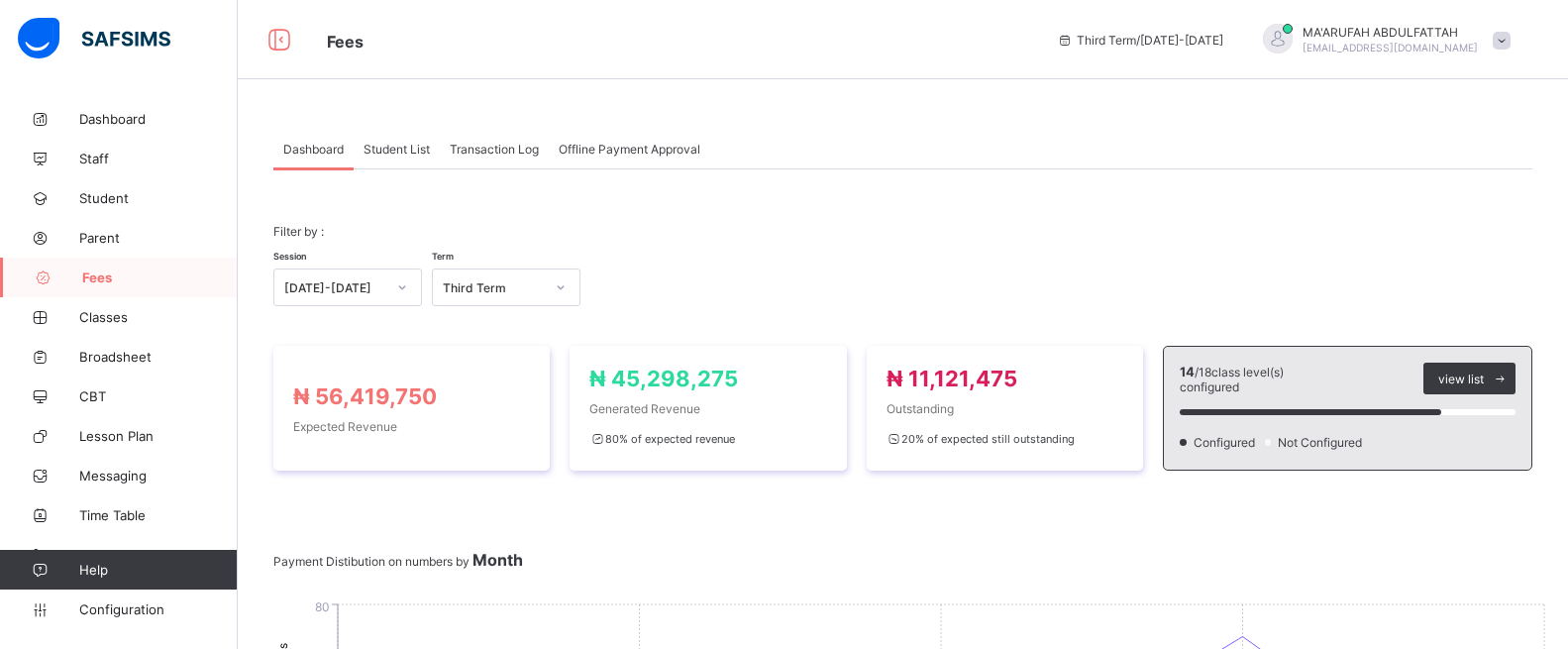
click at [579, 142] on span "Offline Payment Approval" at bounding box center [629, 149] width 142 height 15
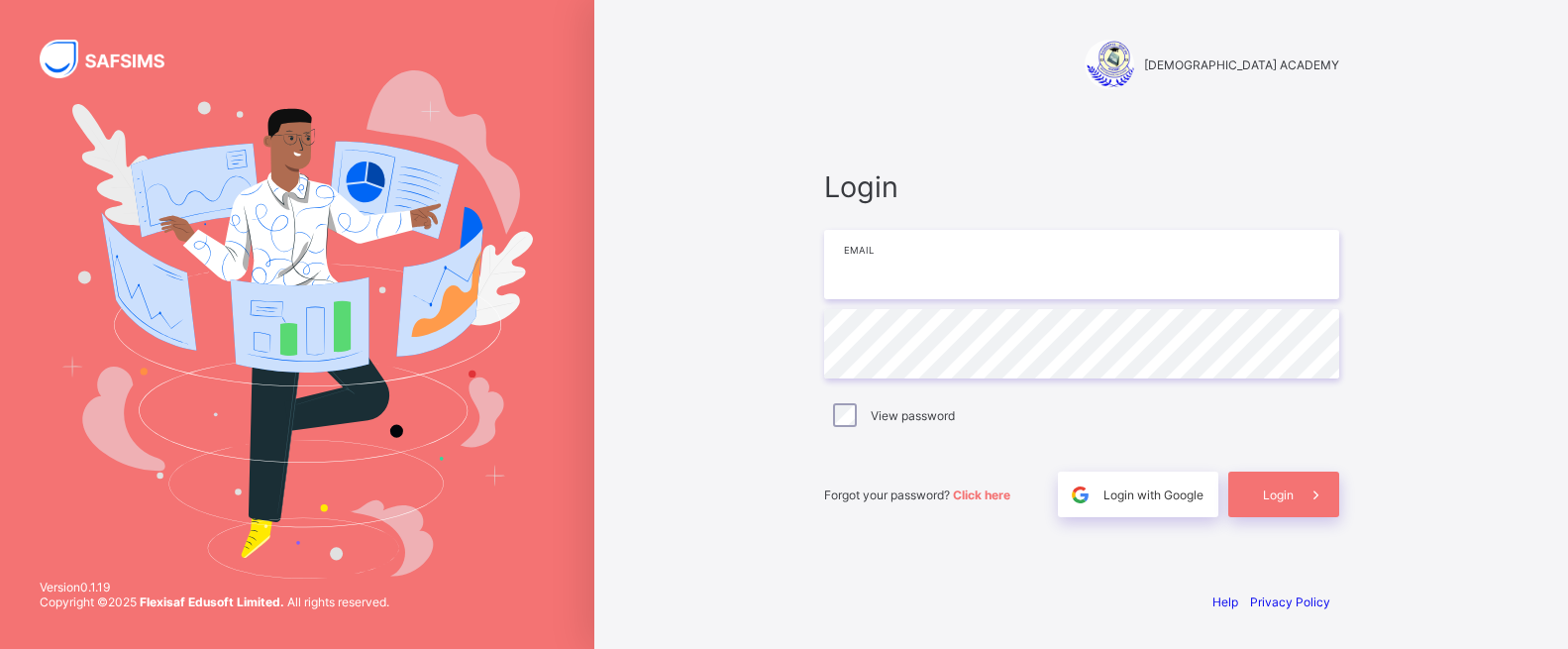
type input "**********"
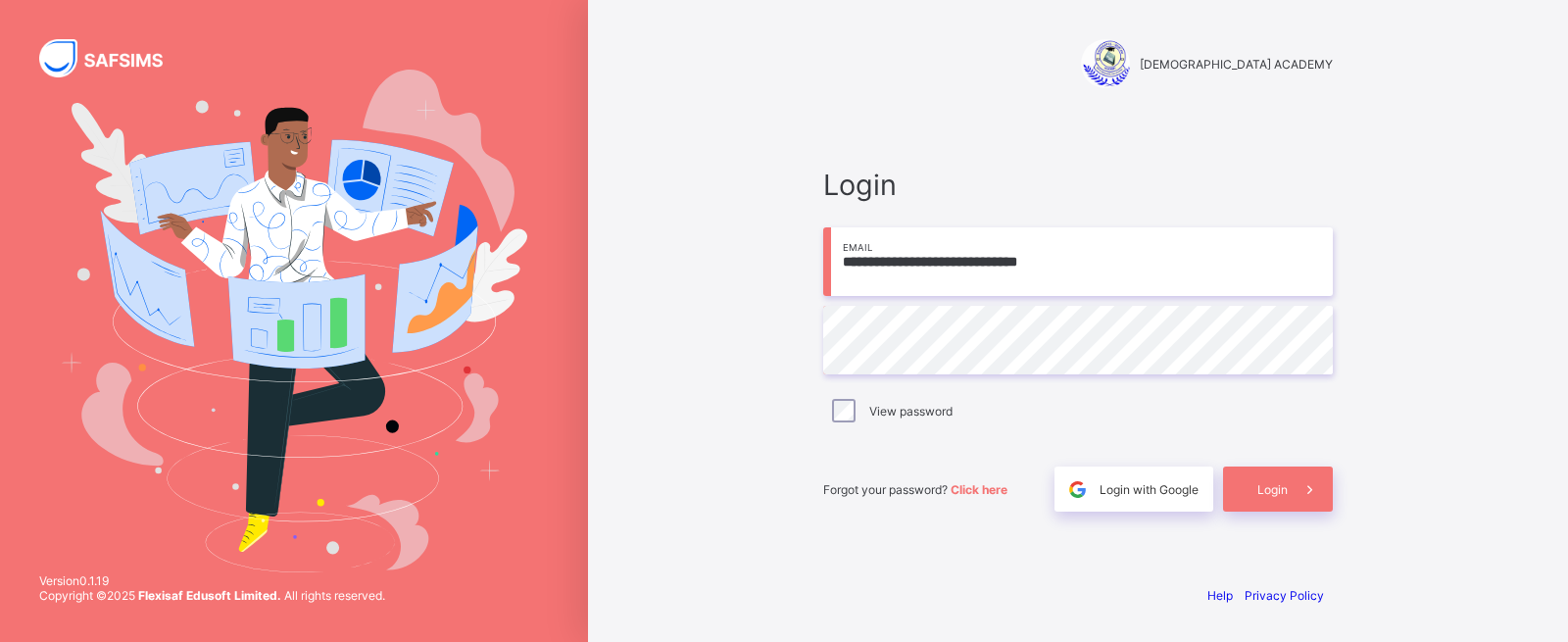
click at [1123, 266] on input "**********" at bounding box center [1077, 262] width 509 height 69
click at [1281, 505] on div "Login" at bounding box center [1278, 489] width 110 height 45
click at [1276, 494] on span "Login" at bounding box center [1272, 489] width 30 height 15
click at [1260, 482] on span "Login" at bounding box center [1272, 489] width 30 height 15
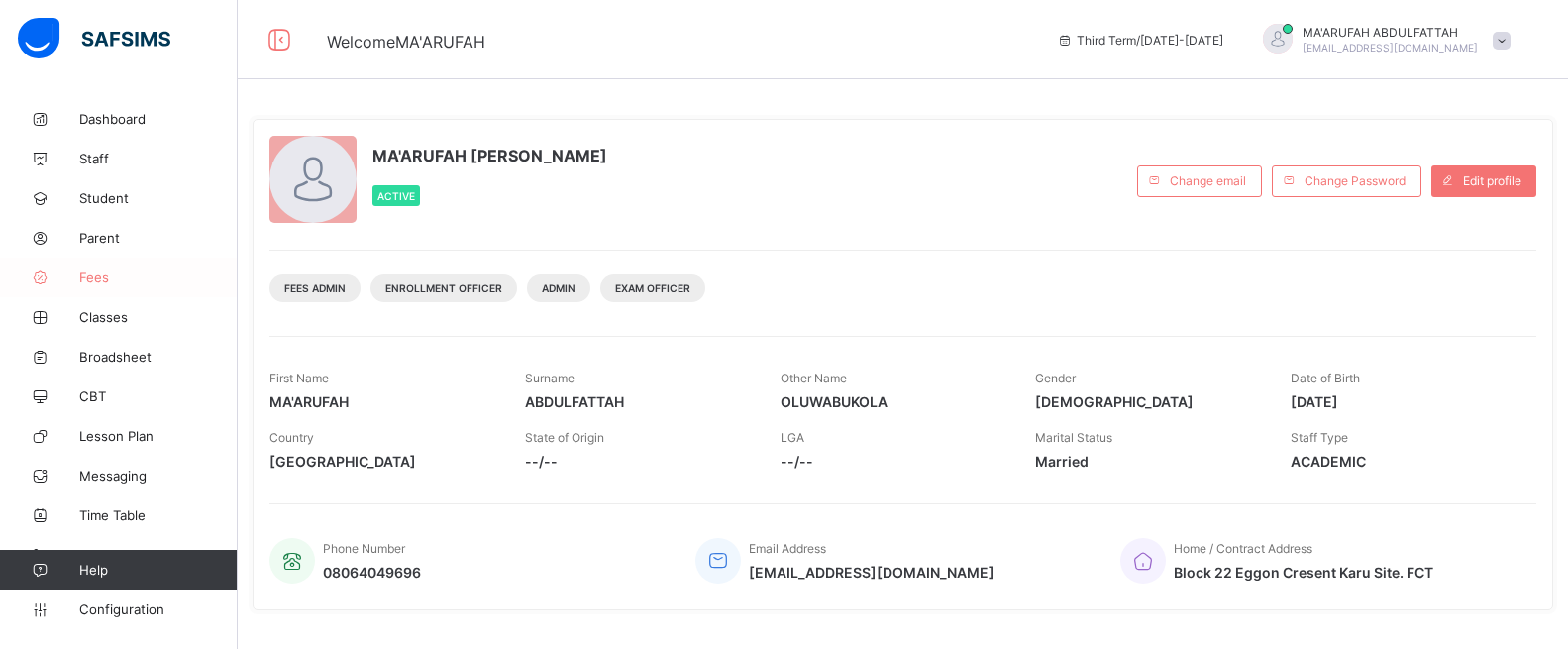
click at [106, 278] on span "Fees" at bounding box center [159, 278] width 159 height 16
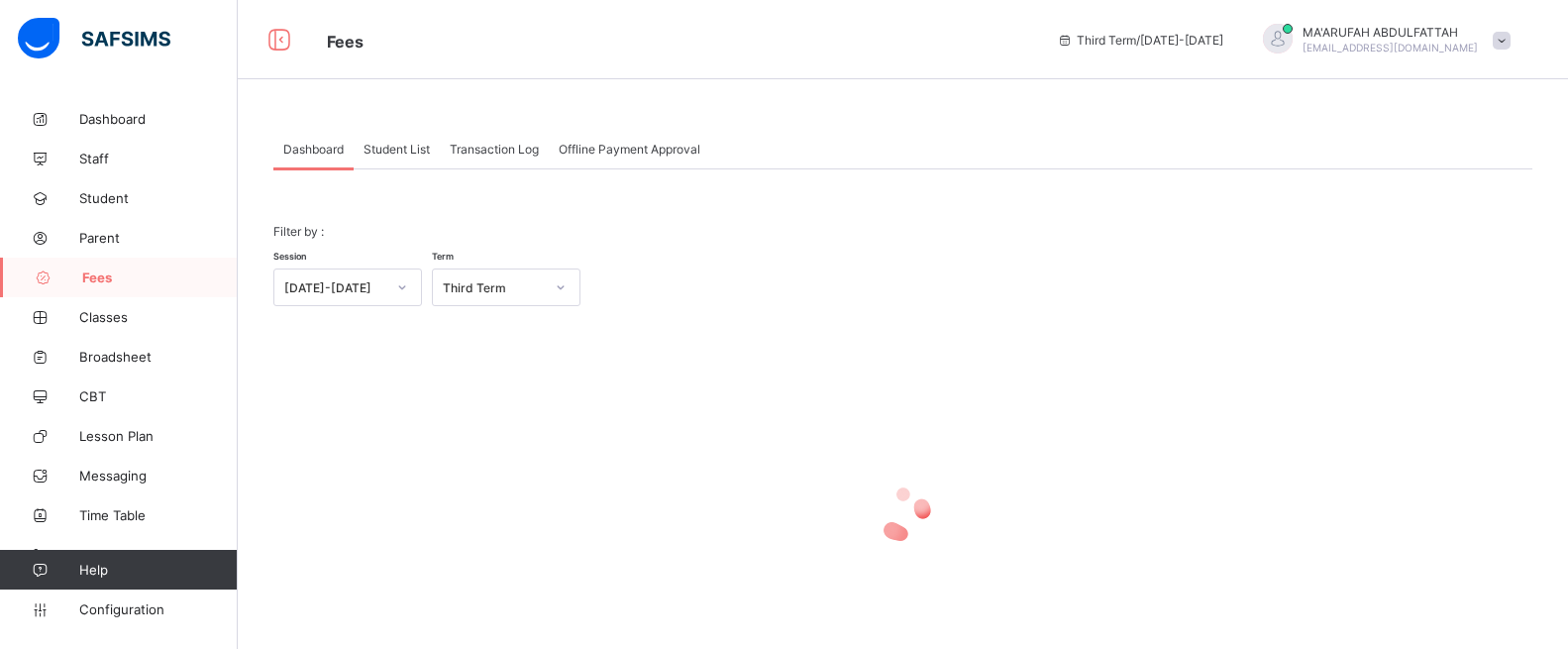
click at [386, 146] on span "Student List" at bounding box center [397, 149] width 66 height 15
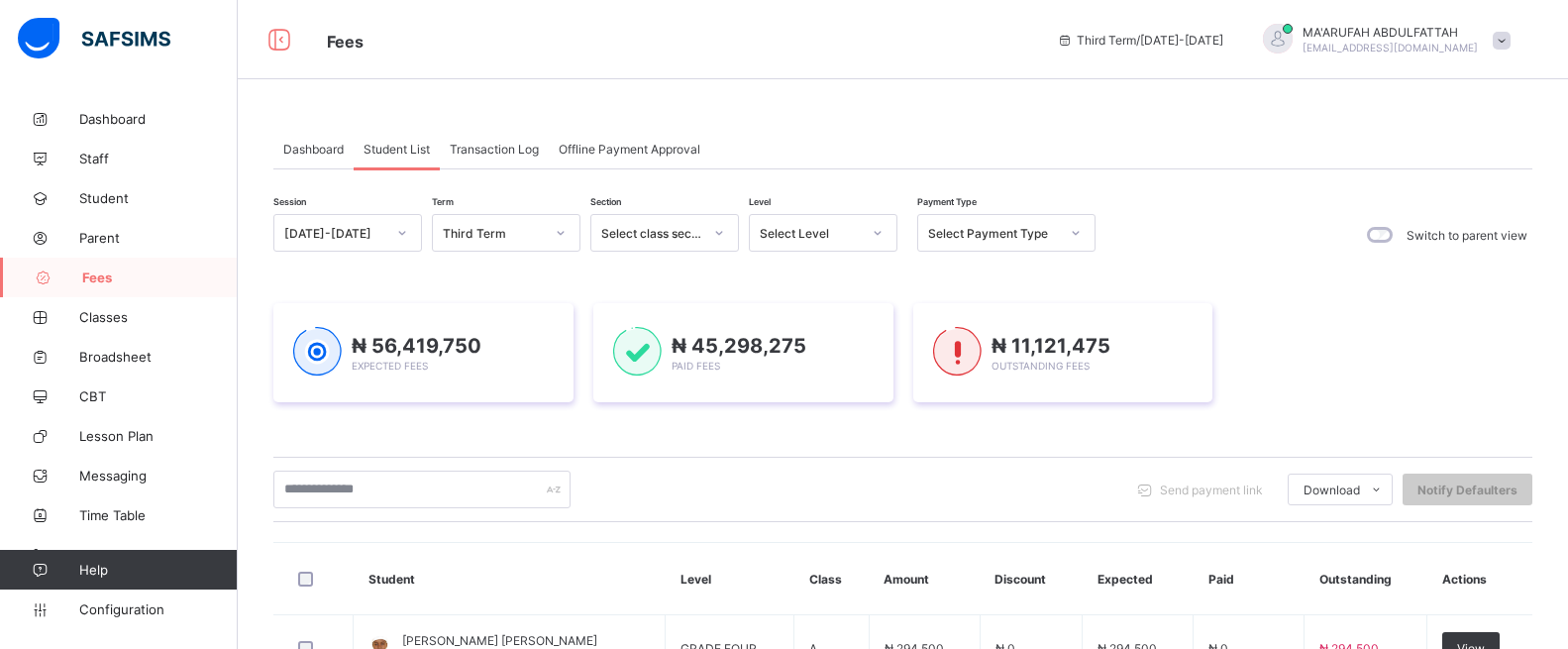
click at [519, 159] on div "Transaction Log" at bounding box center [494, 149] width 109 height 40
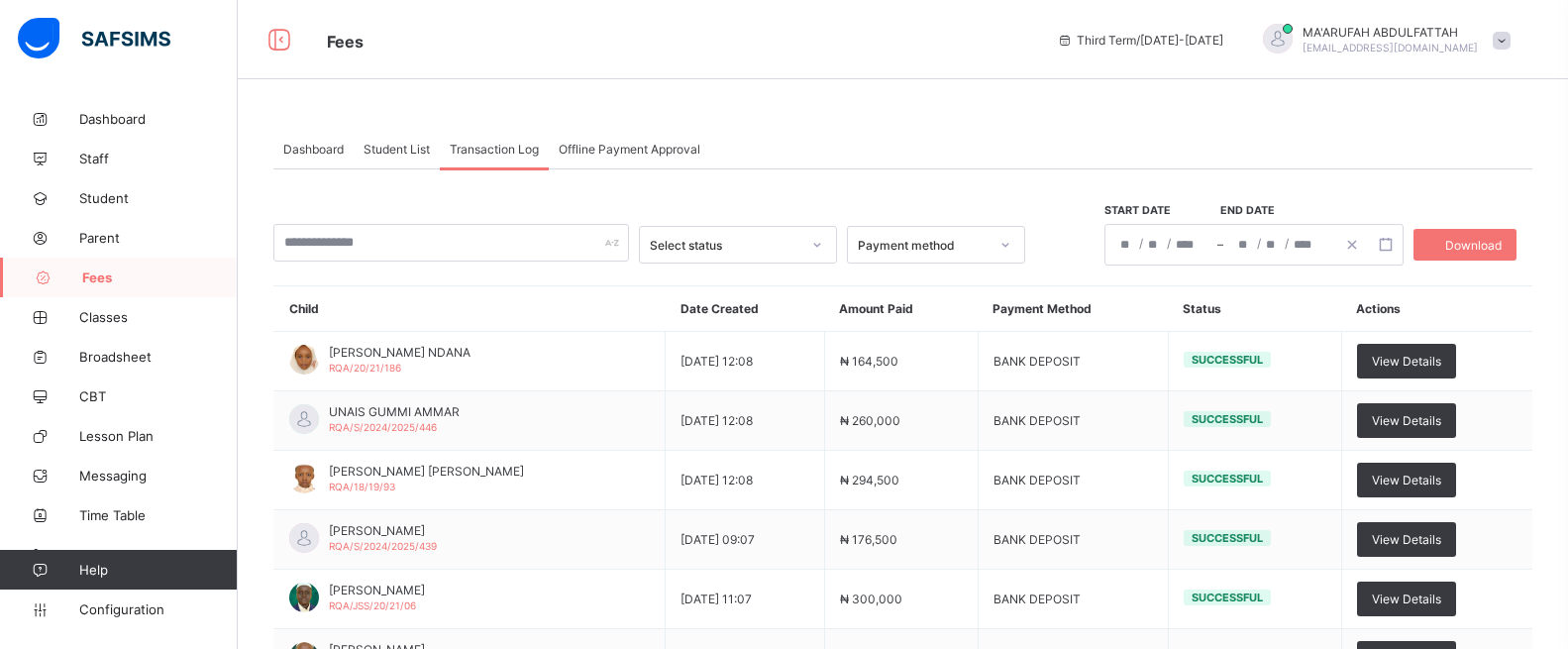
click at [519, 143] on span "Transaction Log" at bounding box center [494, 149] width 89 height 15
click at [1426, 373] on div "View Details" at bounding box center [1406, 361] width 99 height 35
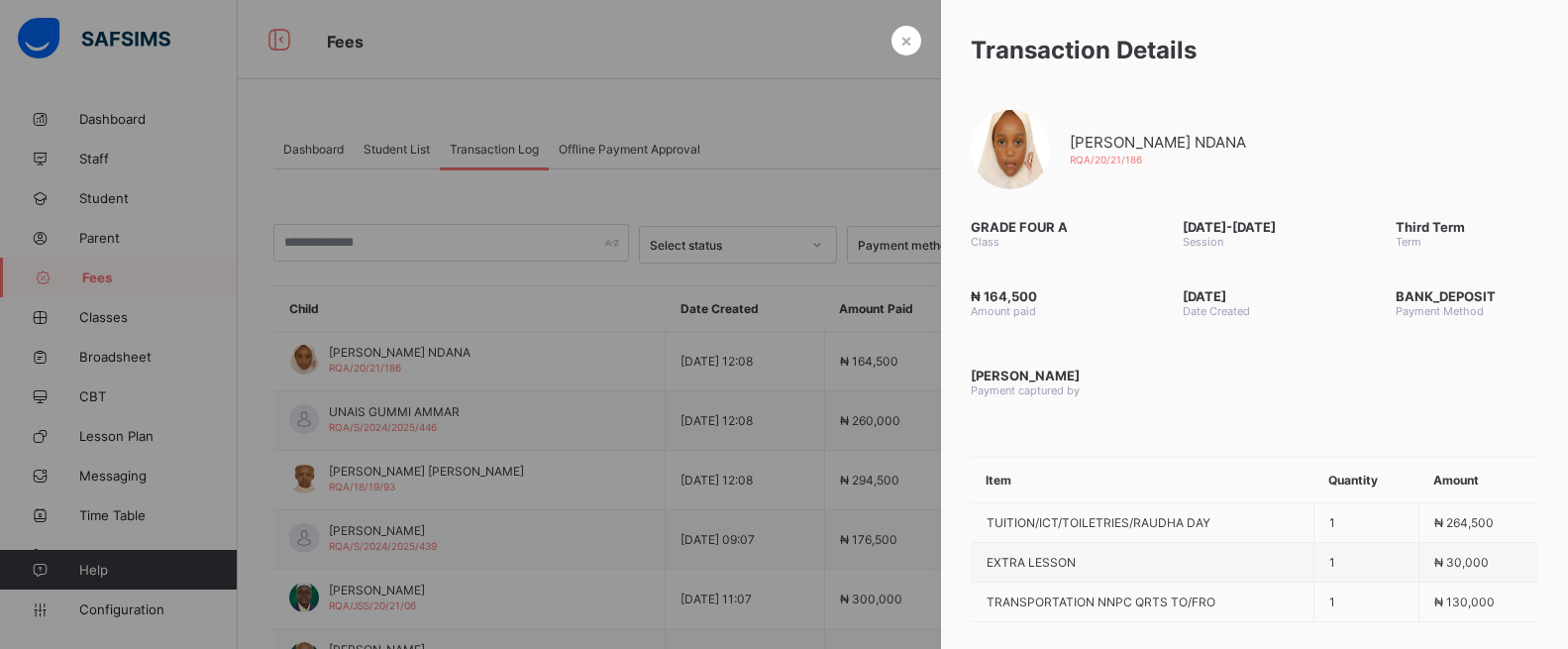
click at [533, 356] on div at bounding box center [784, 324] width 1568 height 649
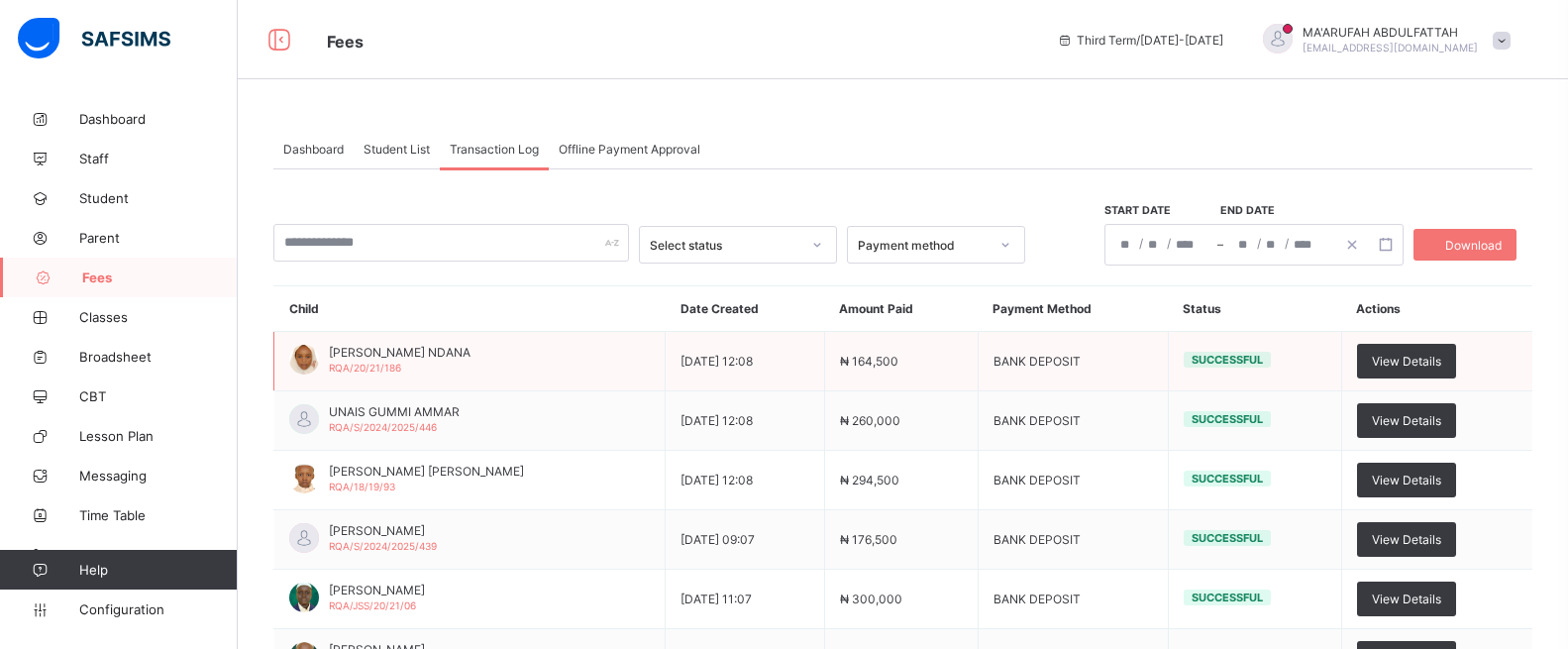
click at [589, 346] on td "[PERSON_NAME] NDANA RQA/20/21/186" at bounding box center [470, 362] width 391 height 60
click at [424, 362] on div "[PERSON_NAME] NDANA RQA/20/21/186" at bounding box center [400, 360] width 142 height 30
click at [432, 351] on span "[PERSON_NAME] NDANA" at bounding box center [400, 352] width 142 height 15
click at [467, 364] on div "[PERSON_NAME] NDANA RQA/20/21/186" at bounding box center [400, 360] width 142 height 30
click at [422, 160] on div "Student List" at bounding box center [397, 149] width 86 height 40
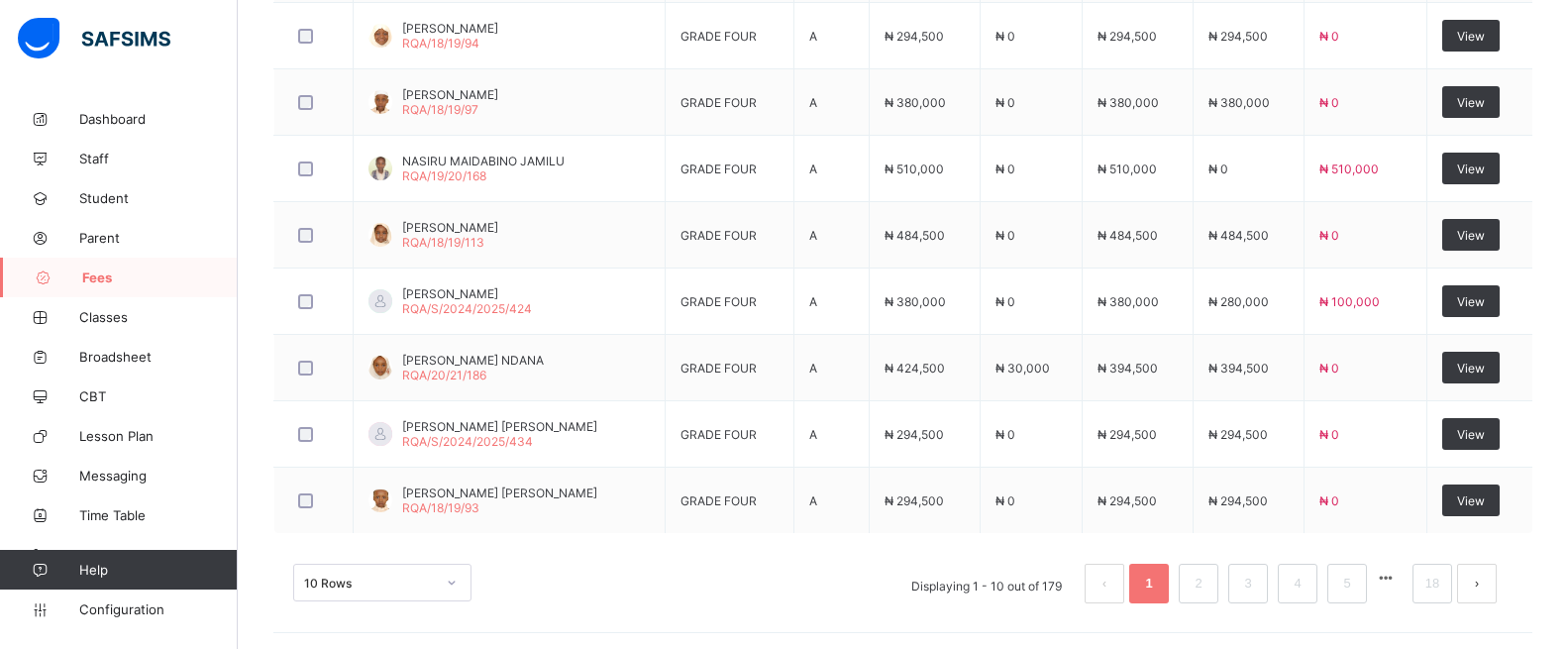
scroll to position [749, 0]
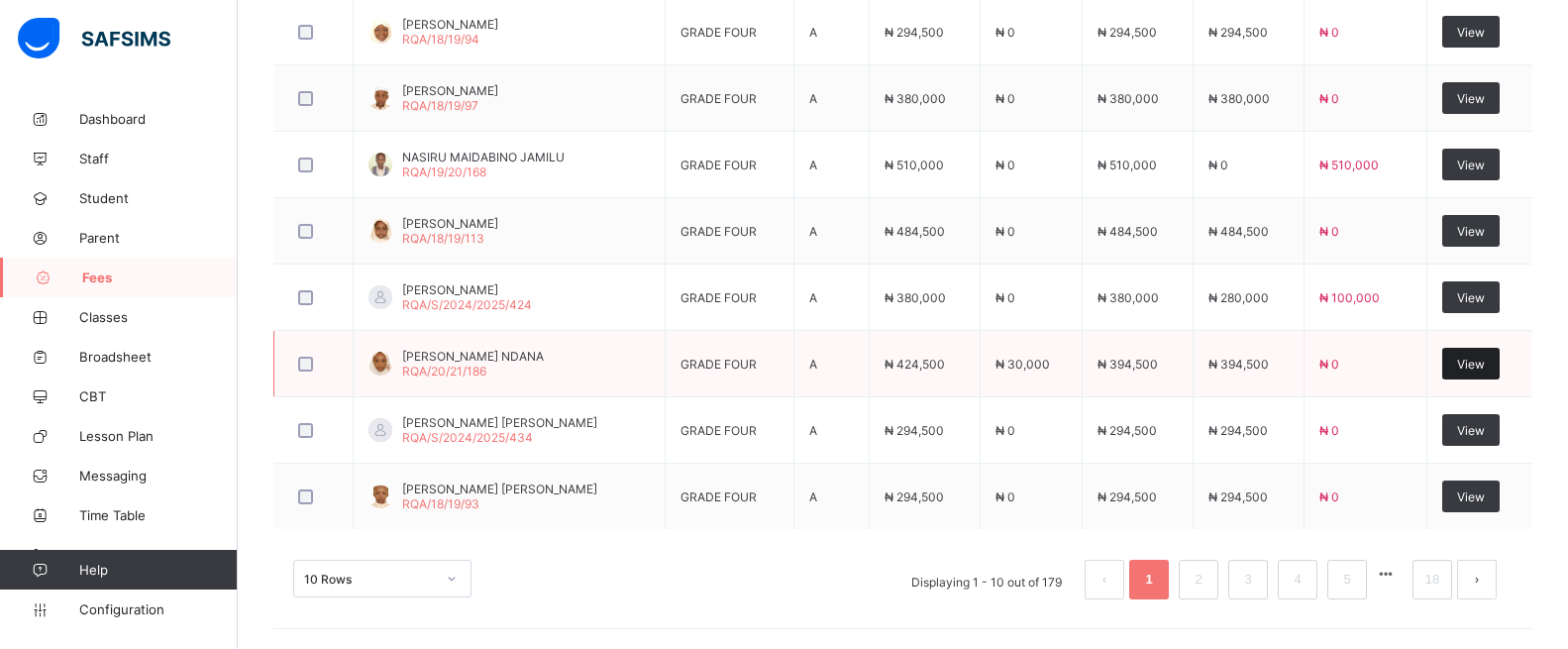
click at [1485, 364] on span "View" at bounding box center [1471, 364] width 28 height 15
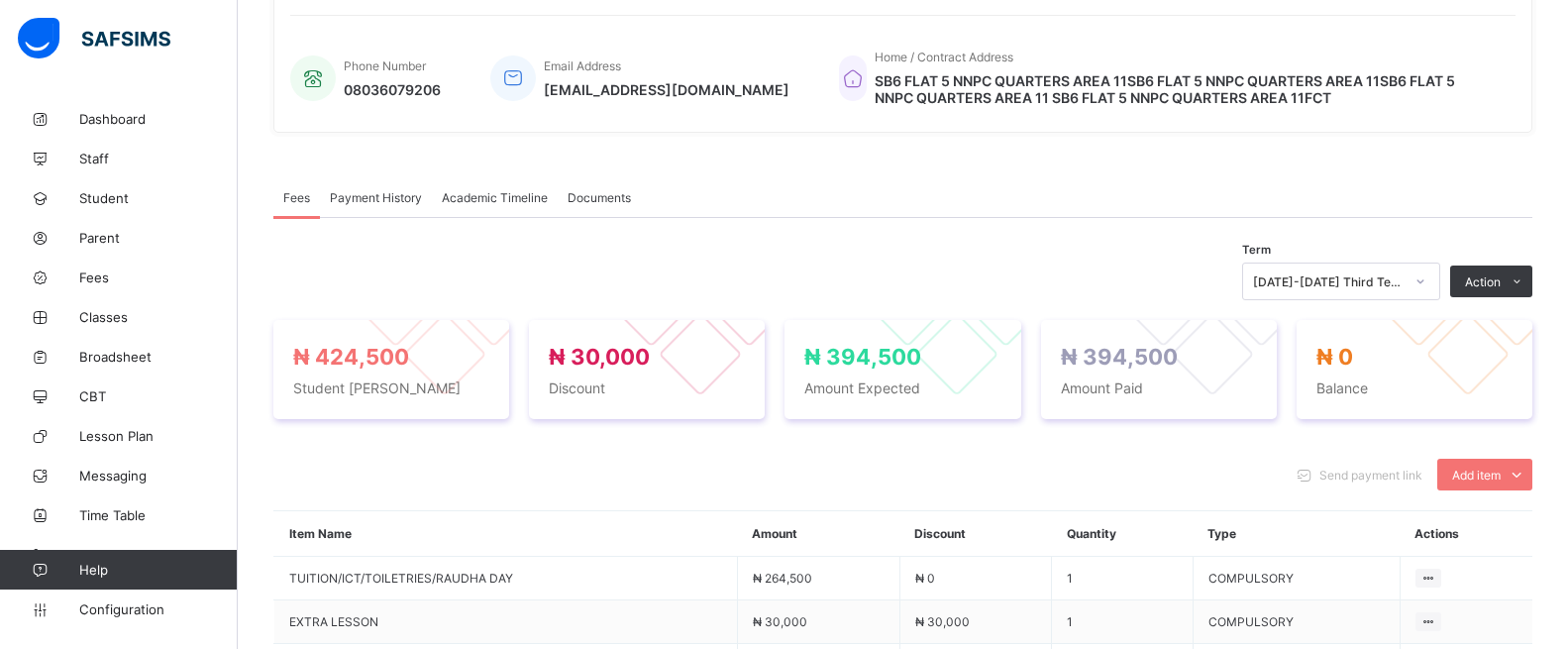
scroll to position [313, 0]
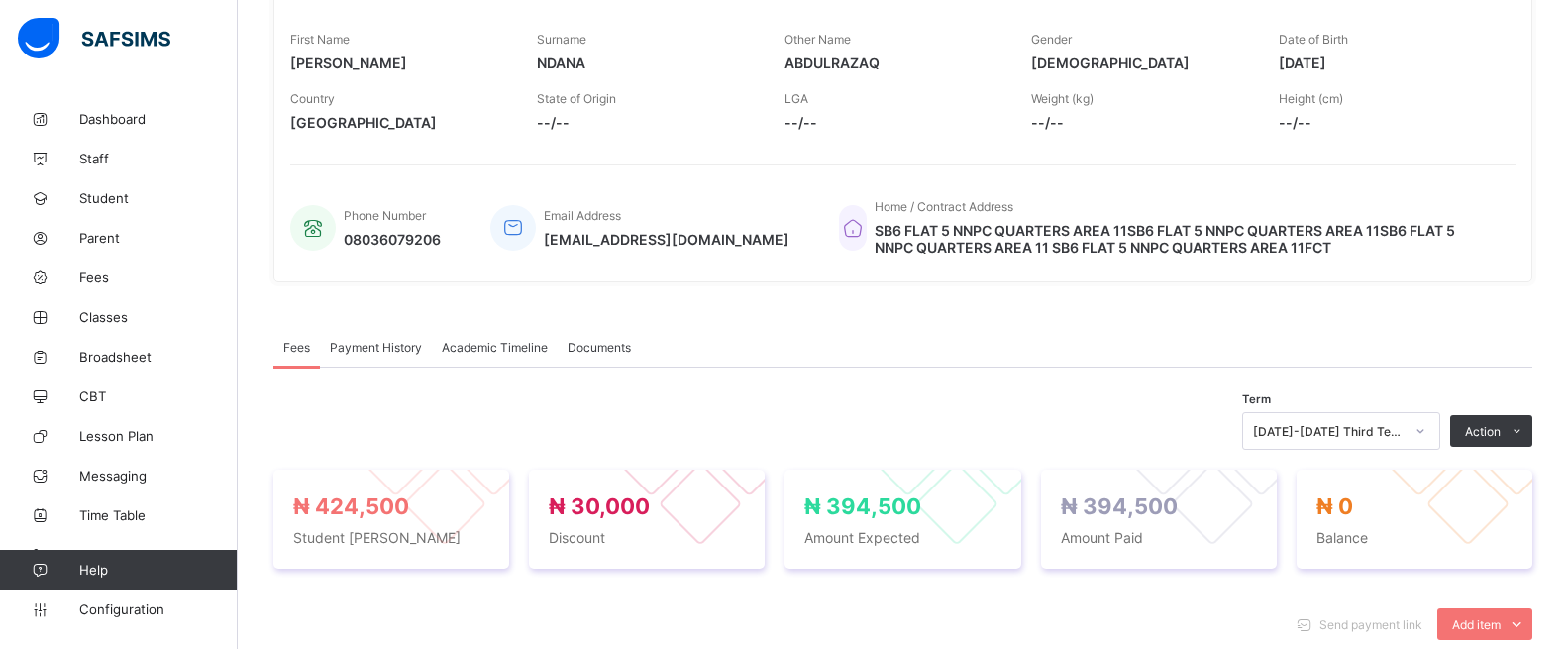
click at [386, 333] on div "Payment History" at bounding box center [376, 347] width 112 height 40
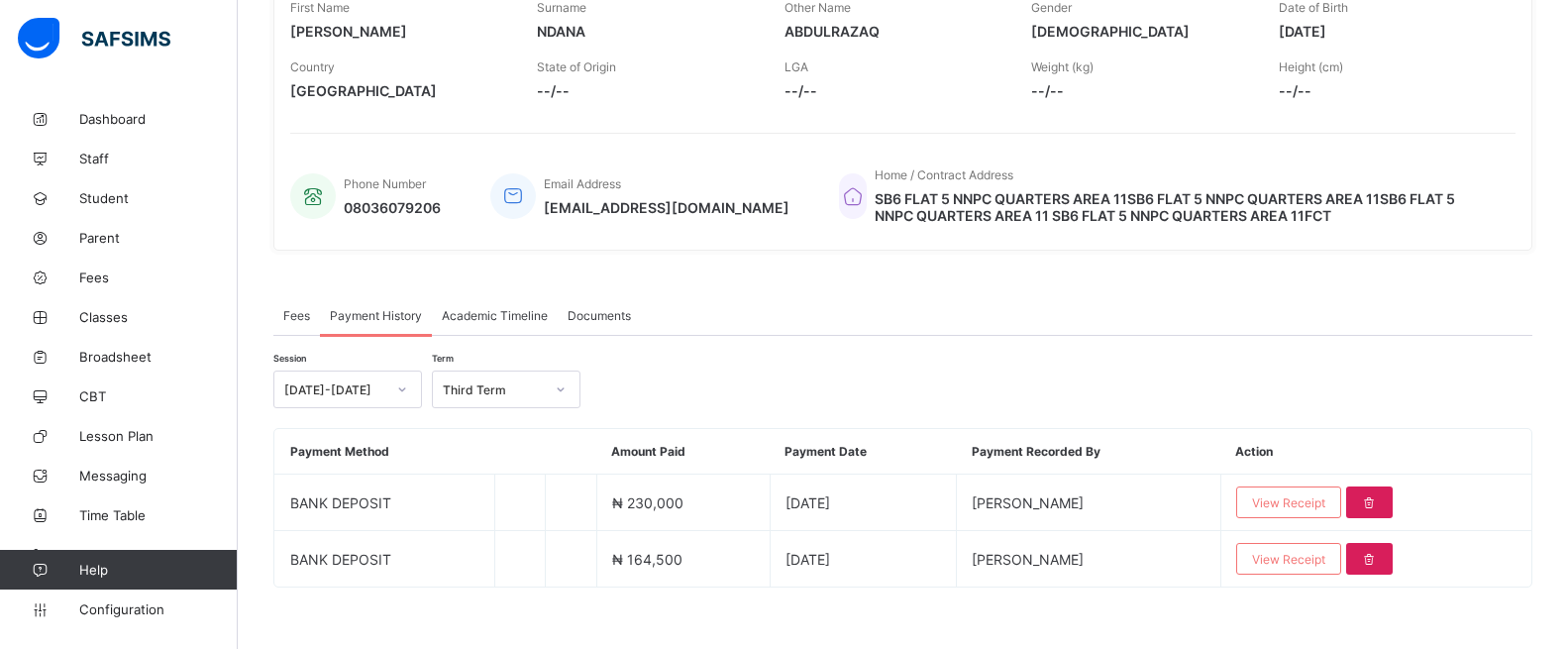
scroll to position [362, 0]
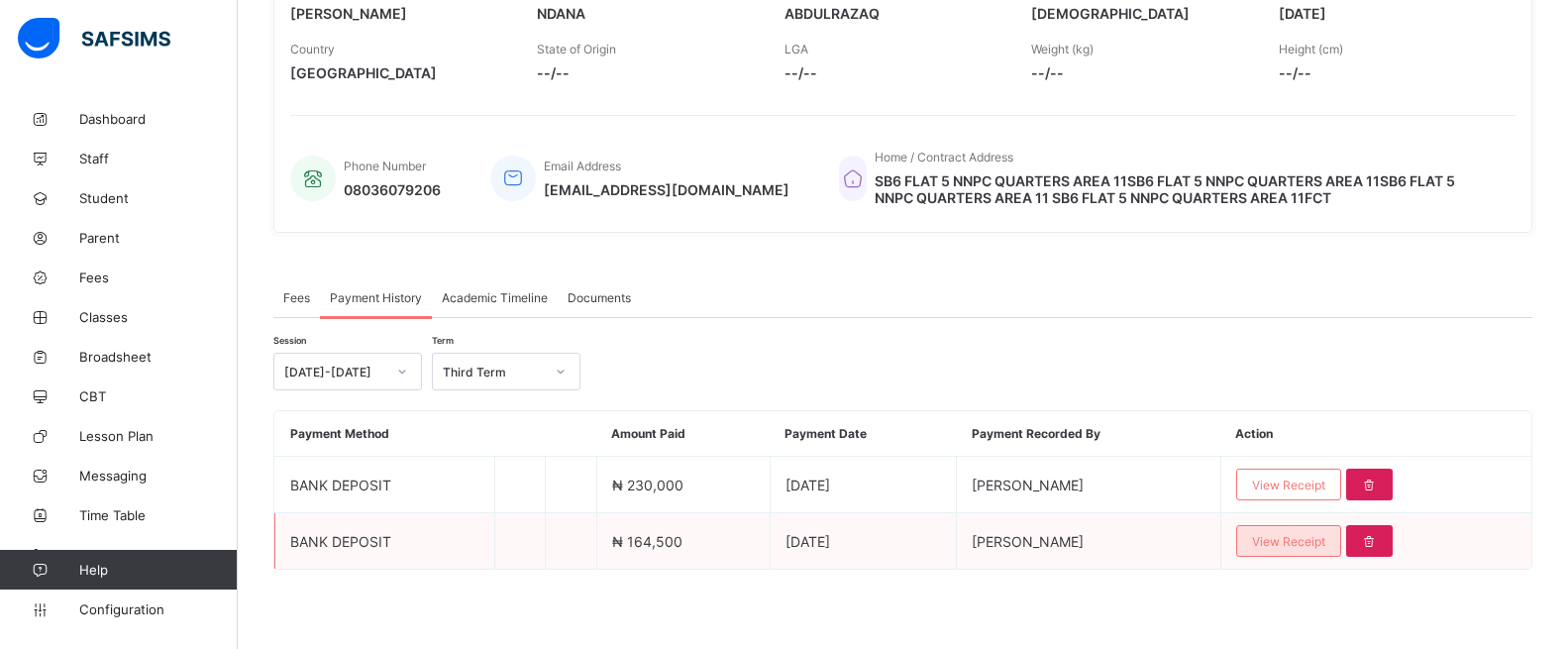
click at [1325, 538] on span "View Receipt" at bounding box center [1288, 541] width 73 height 15
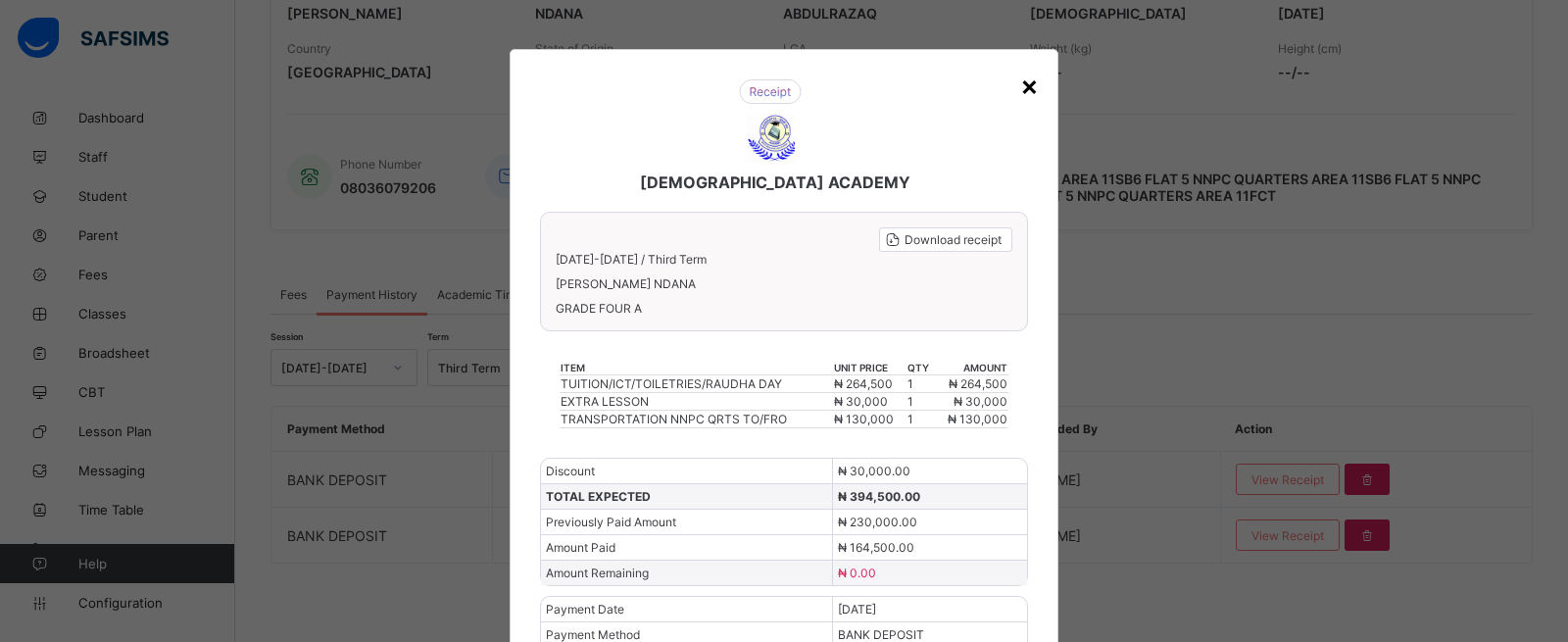
click at [1021, 83] on div "×" at bounding box center [1029, 85] width 19 height 33
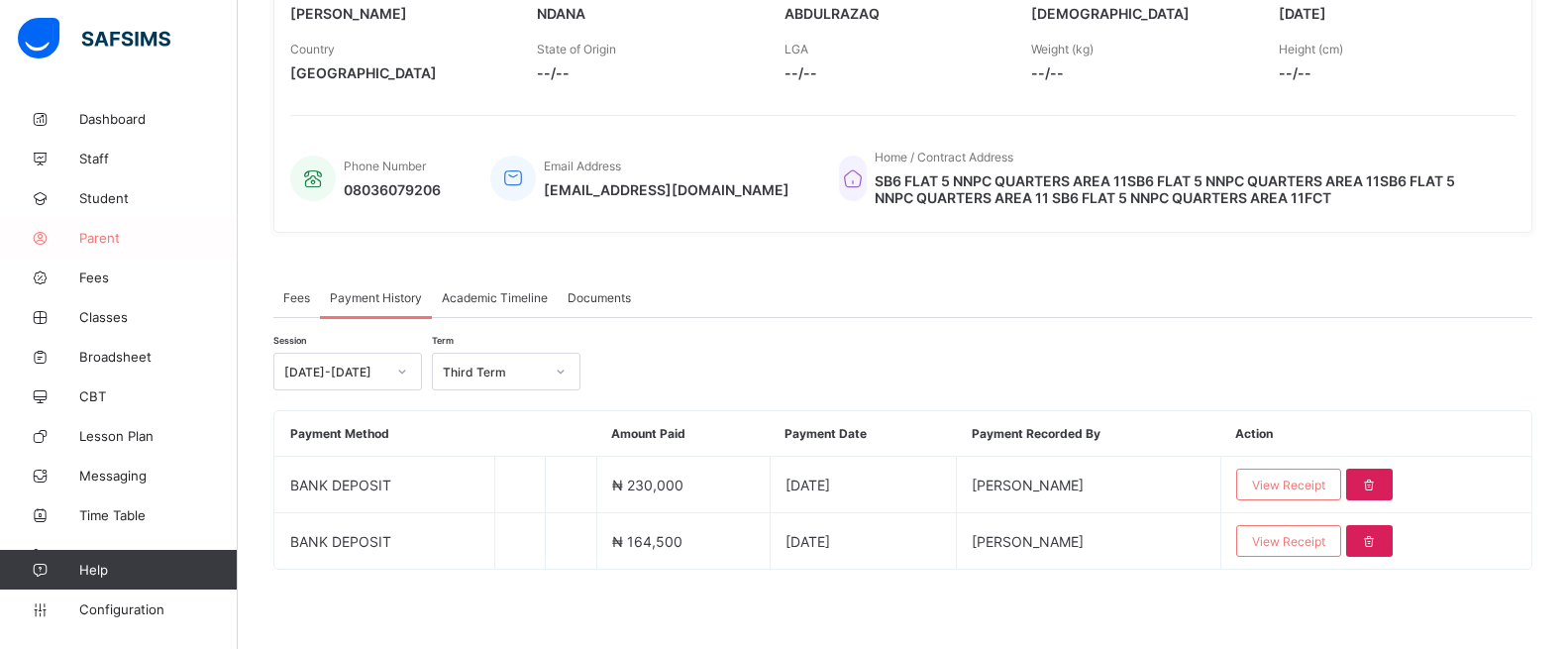
click at [122, 232] on span "Parent" at bounding box center [159, 238] width 159 height 16
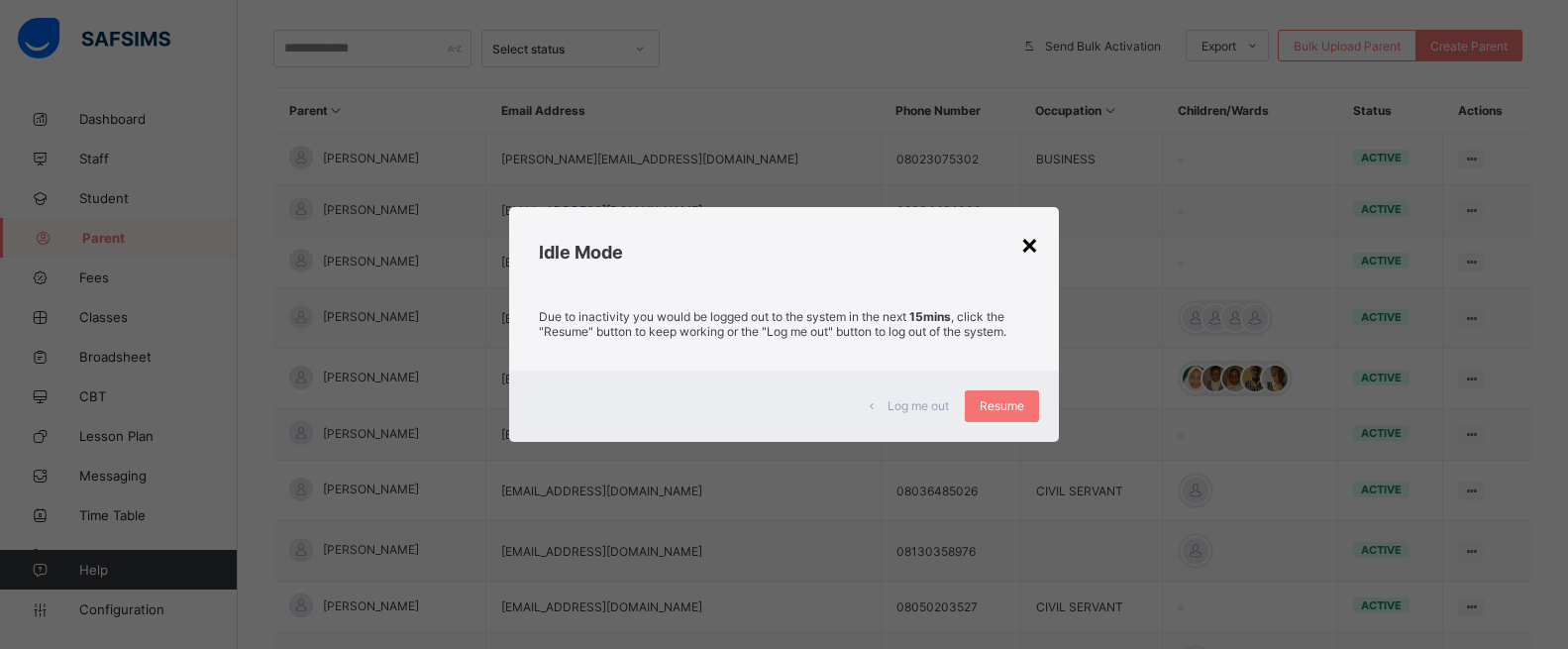
click at [1023, 247] on div "×" at bounding box center [1029, 244] width 19 height 34
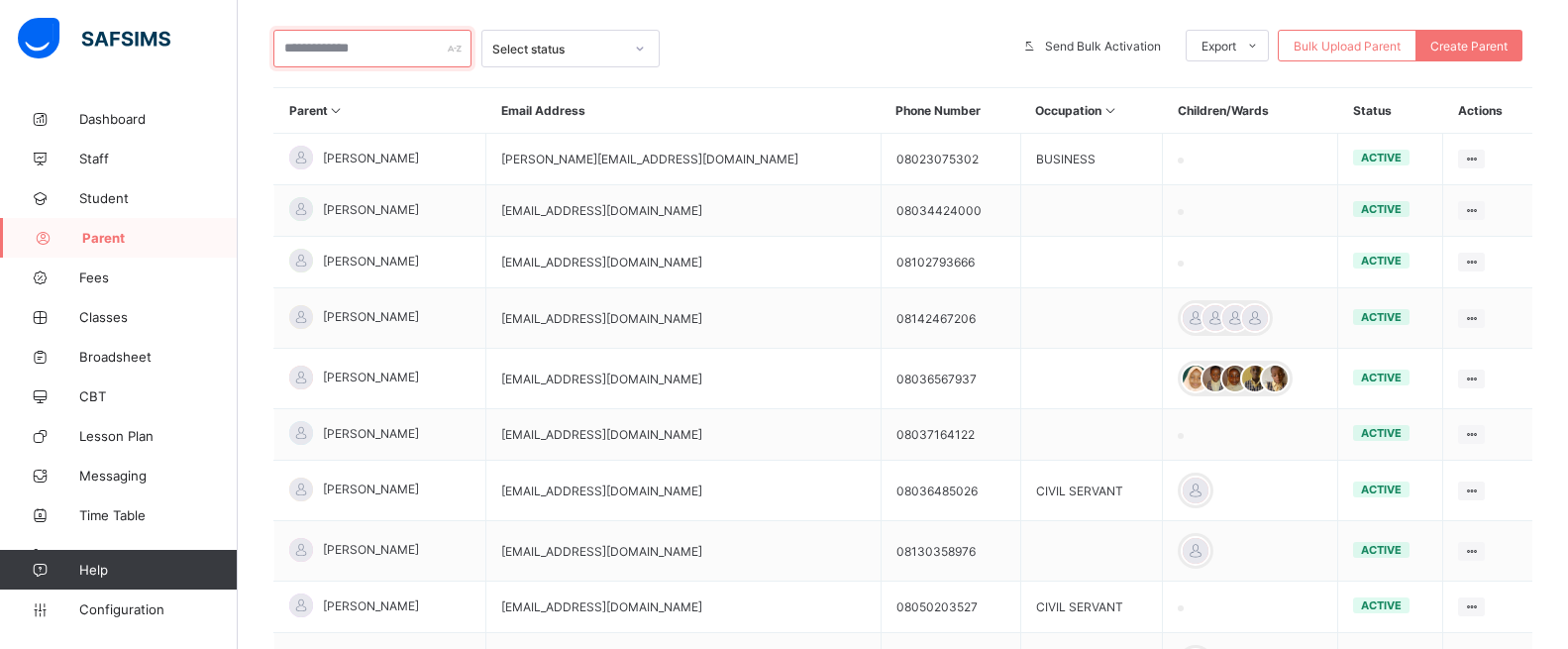
click at [351, 45] on input "text" at bounding box center [373, 49] width 198 height 38
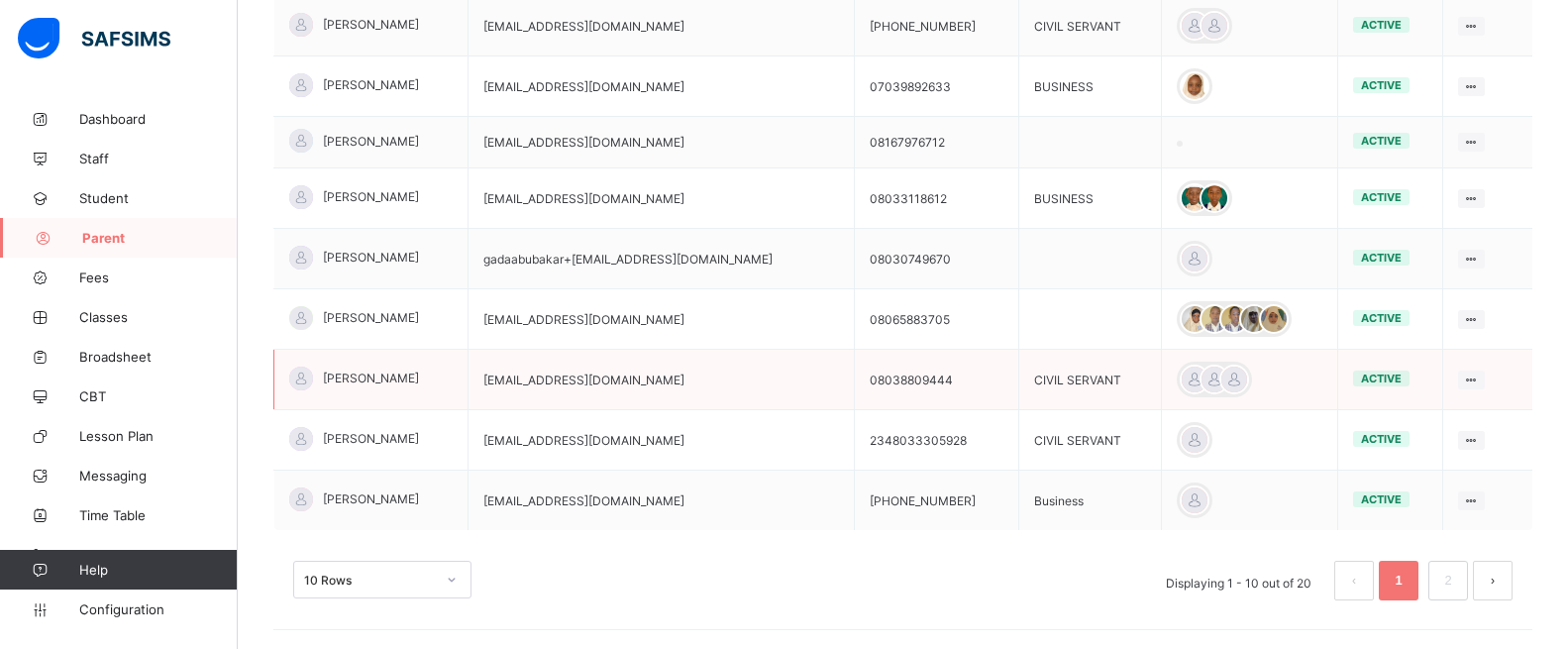
scroll to position [362, 0]
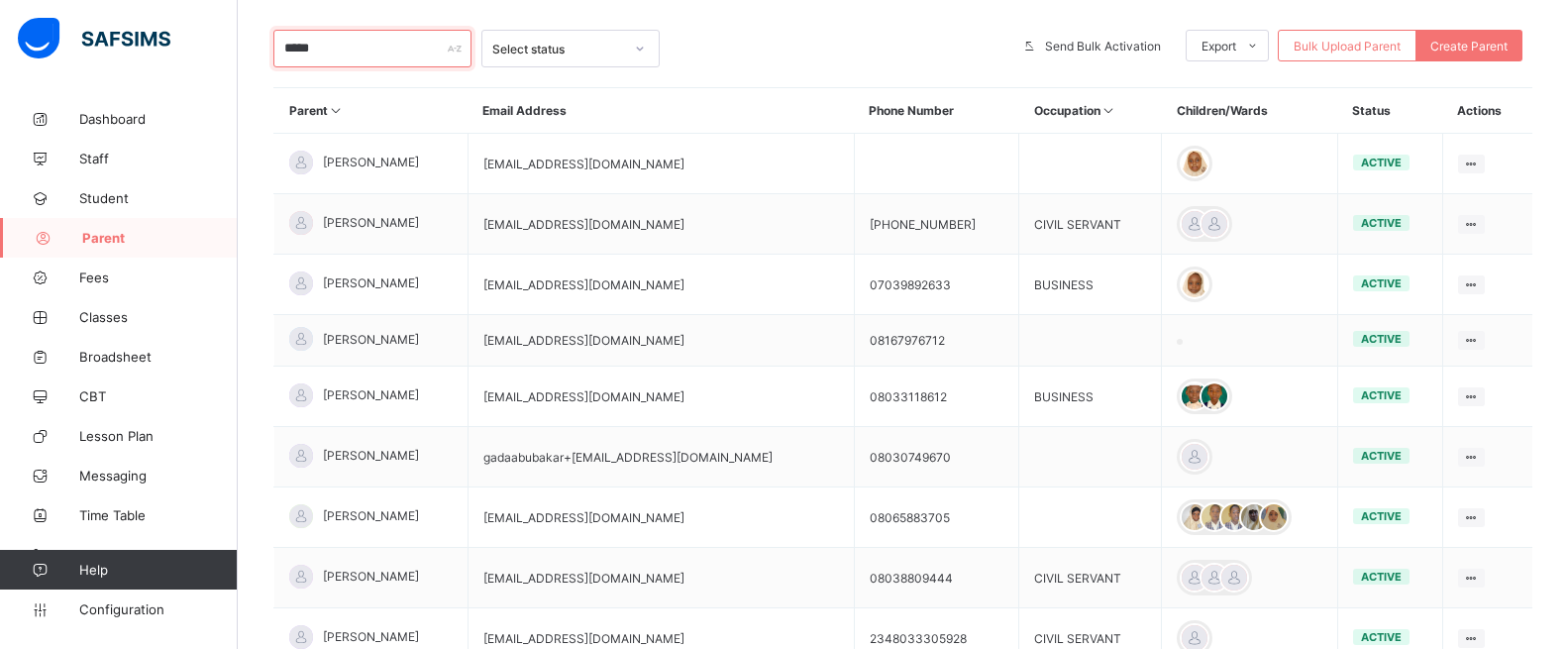
click at [337, 42] on input "*****" at bounding box center [373, 49] width 198 height 38
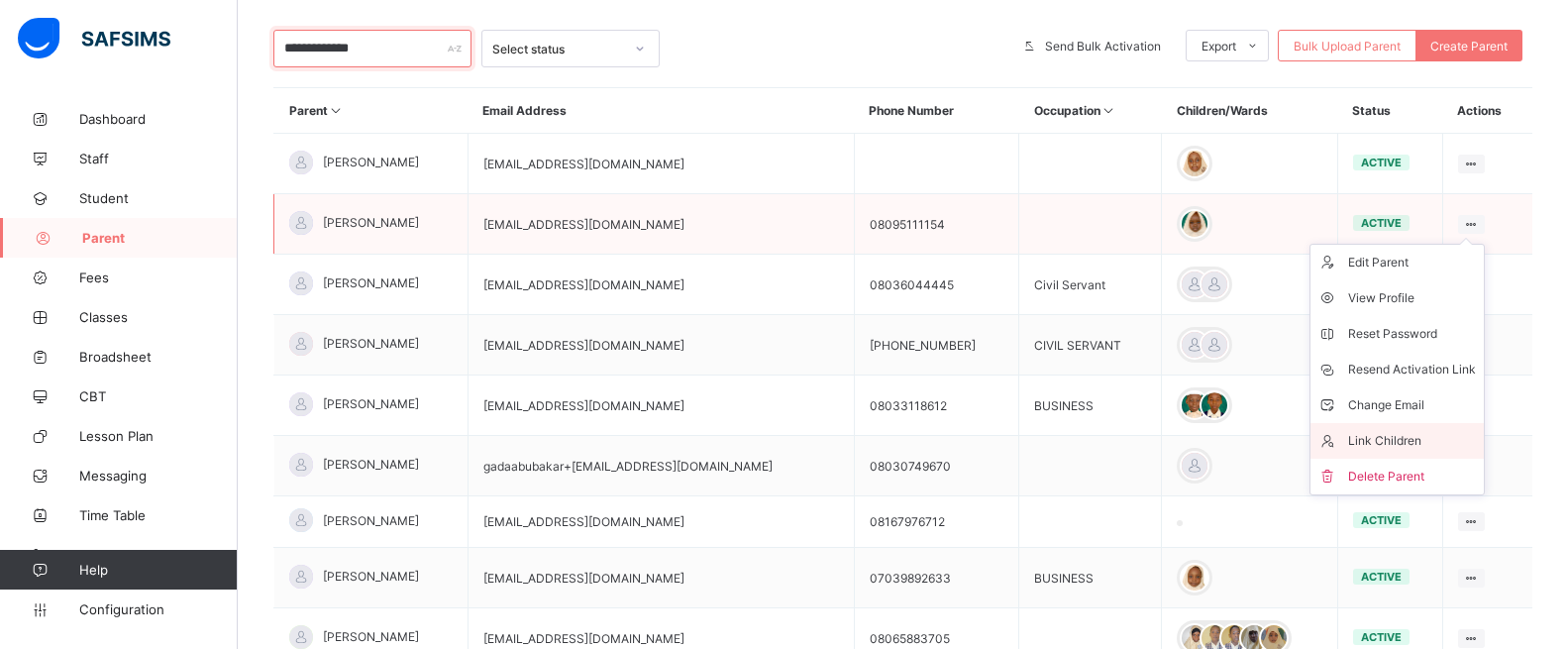
type input "**********"
click at [1381, 437] on div "Link Children" at bounding box center [1411, 441] width 128 height 20
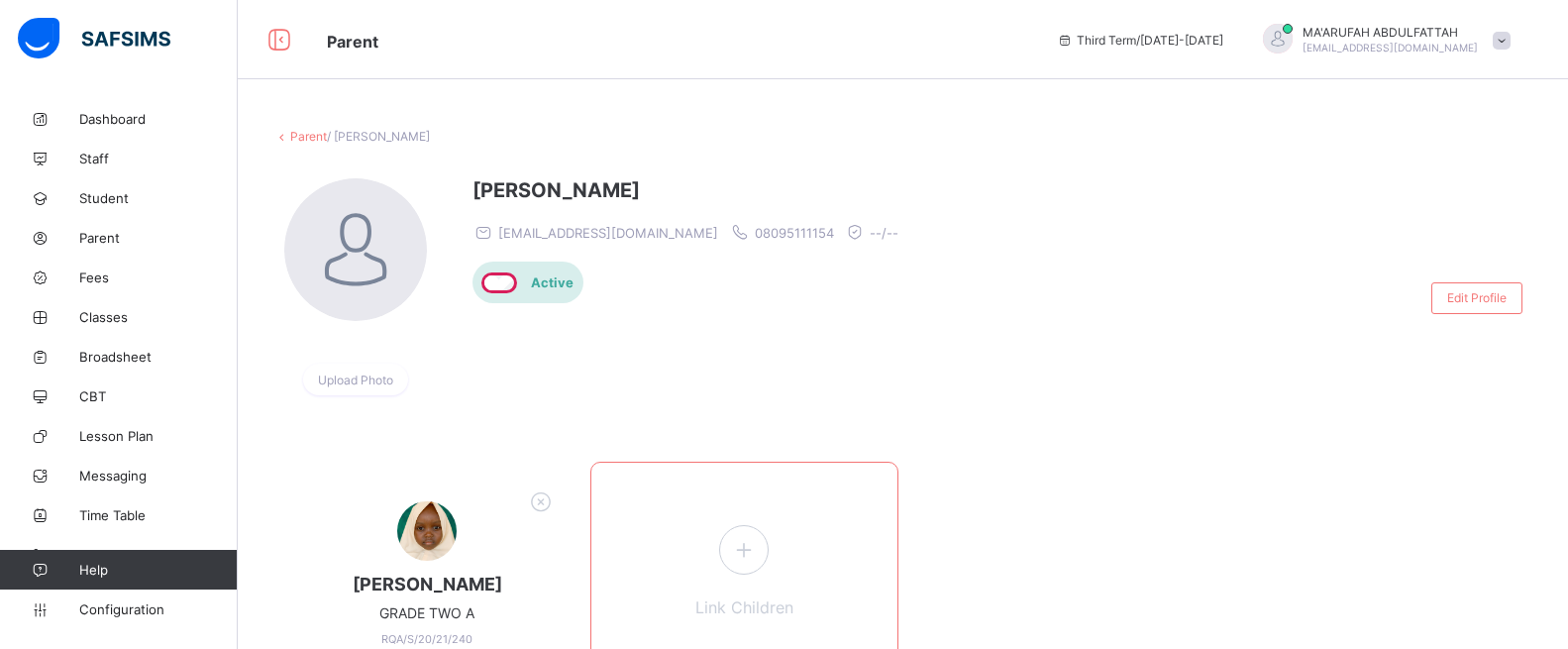
click at [757, 551] on icon at bounding box center [744, 549] width 36 height 31
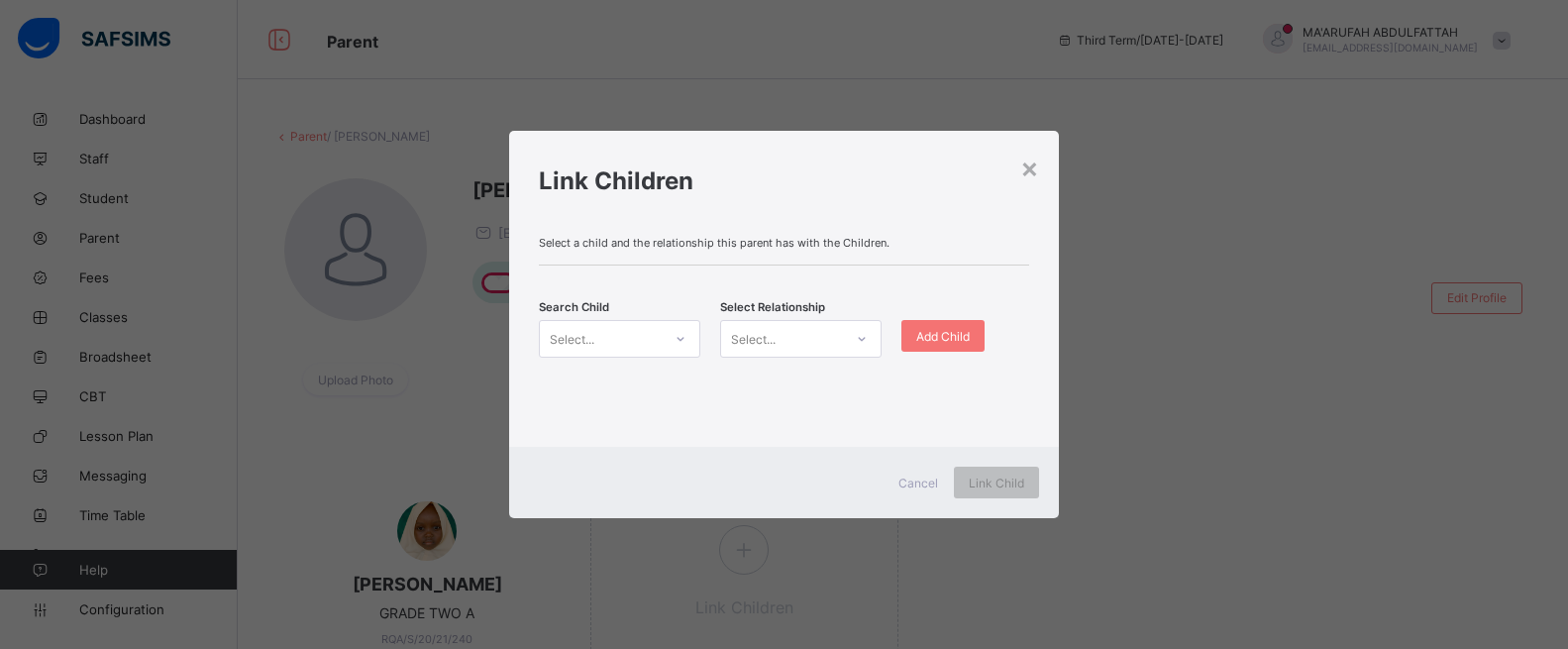
click at [647, 335] on div "Select..." at bounding box center [600, 339] width 122 height 28
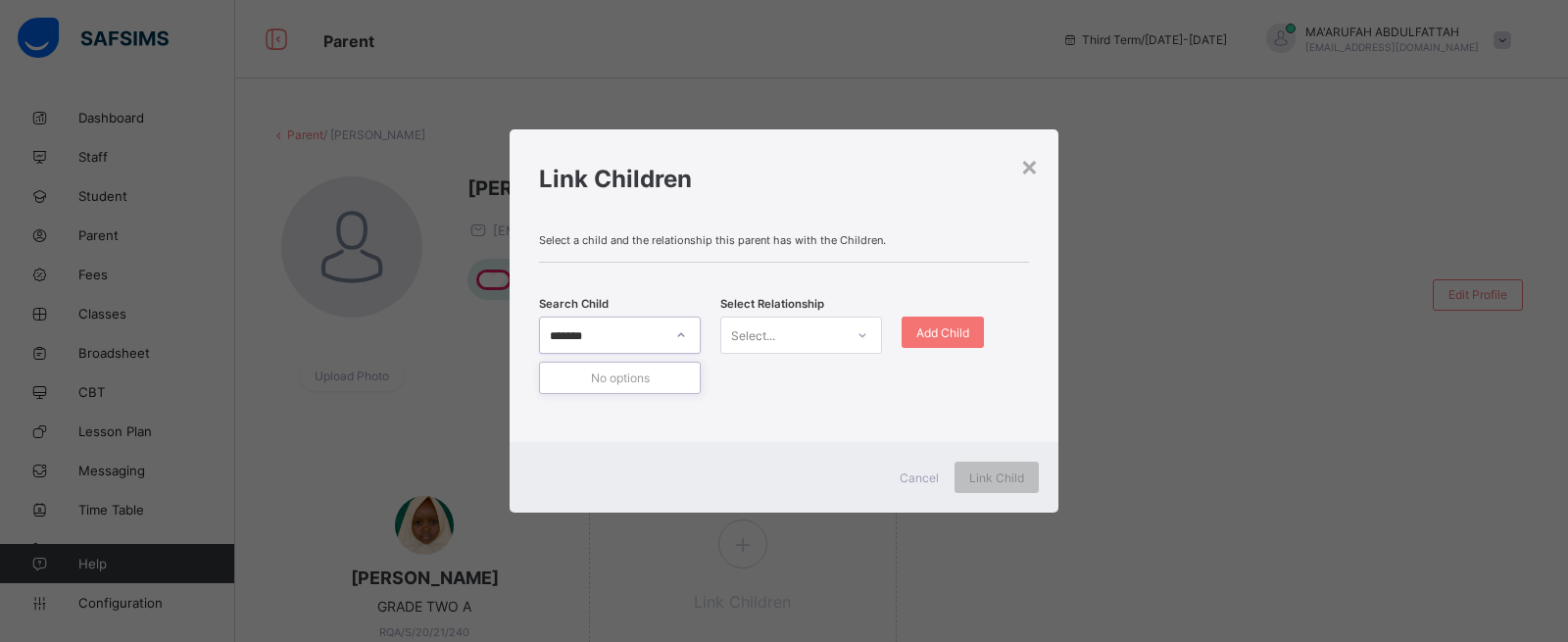
type input "*******"
click at [736, 334] on div "Select..." at bounding box center [753, 336] width 44 height 37
click at [619, 337] on div "Select..." at bounding box center [601, 336] width 123 height 27
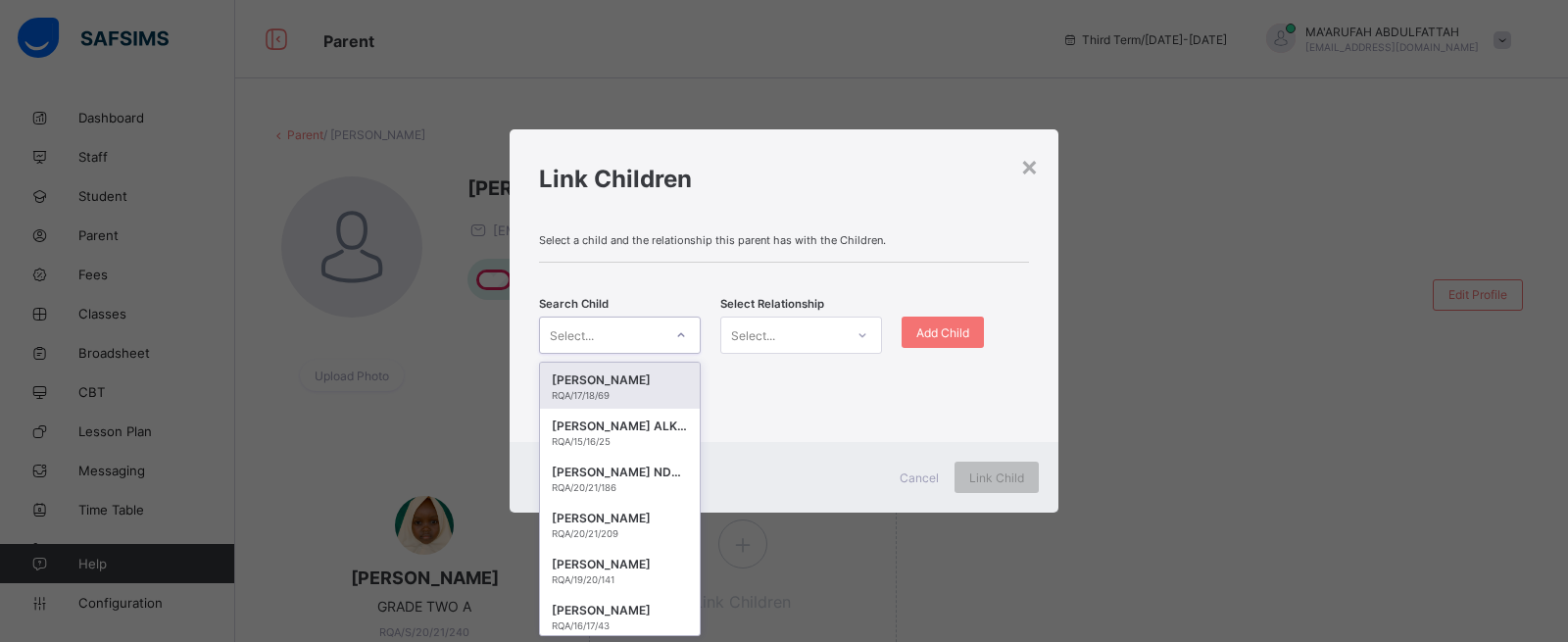
click at [879, 428] on div "Select a child and the relationship this parent has with the Children. Search C…" at bounding box center [783, 331] width 549 height 224
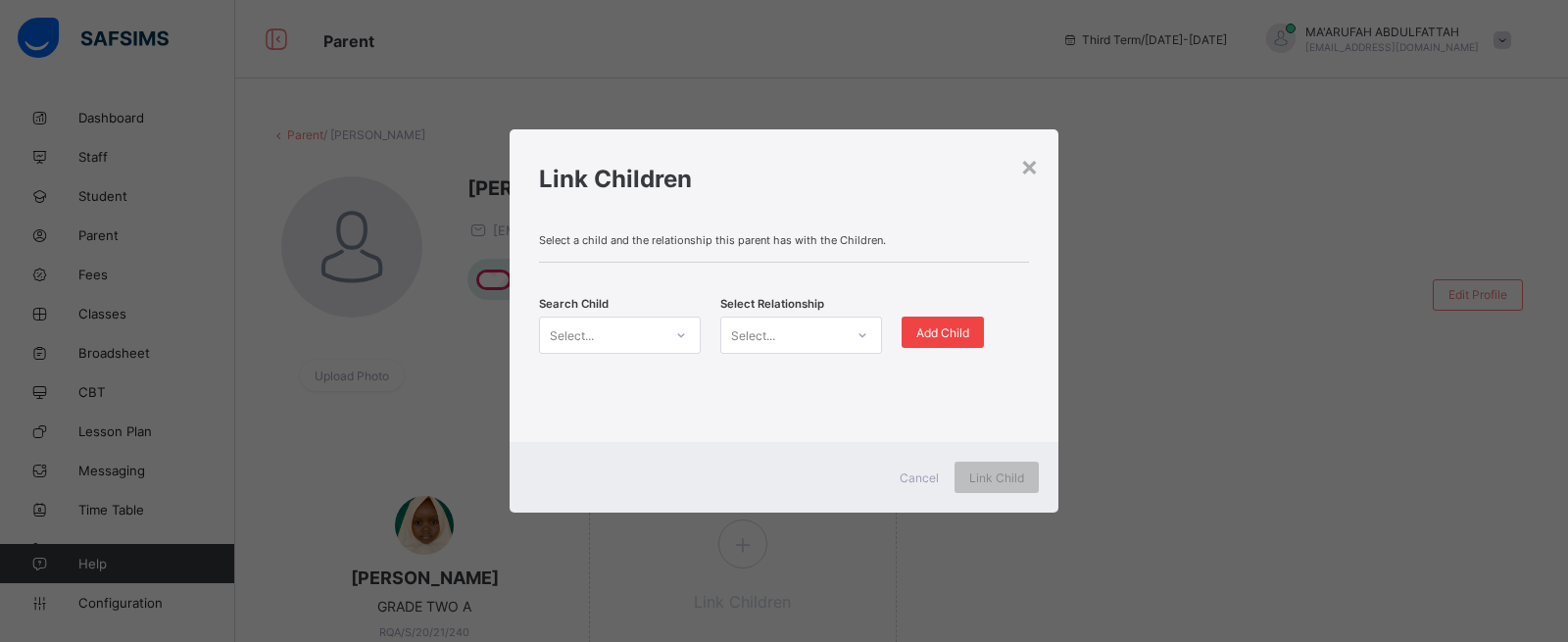
click at [939, 342] on div "Add Child" at bounding box center [943, 333] width 82 height 31
click at [648, 339] on div "Select..." at bounding box center [601, 336] width 123 height 27
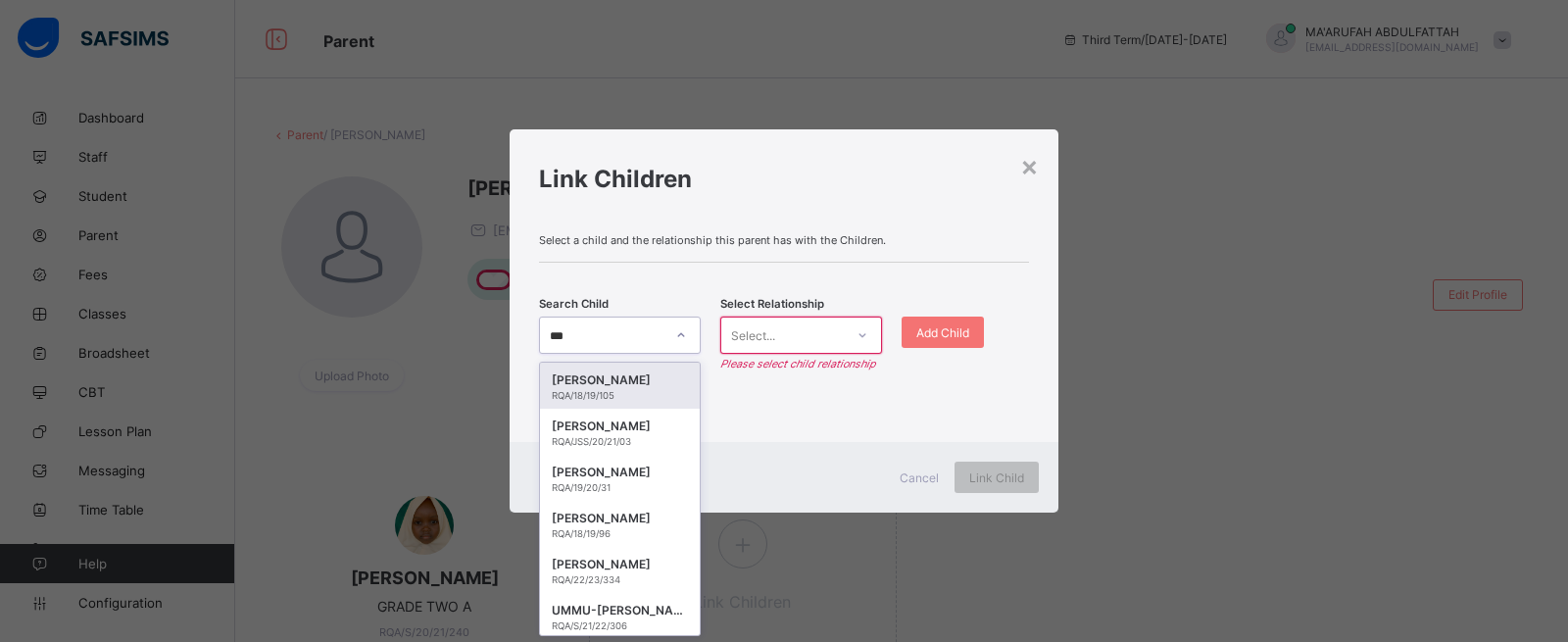
type input "****"
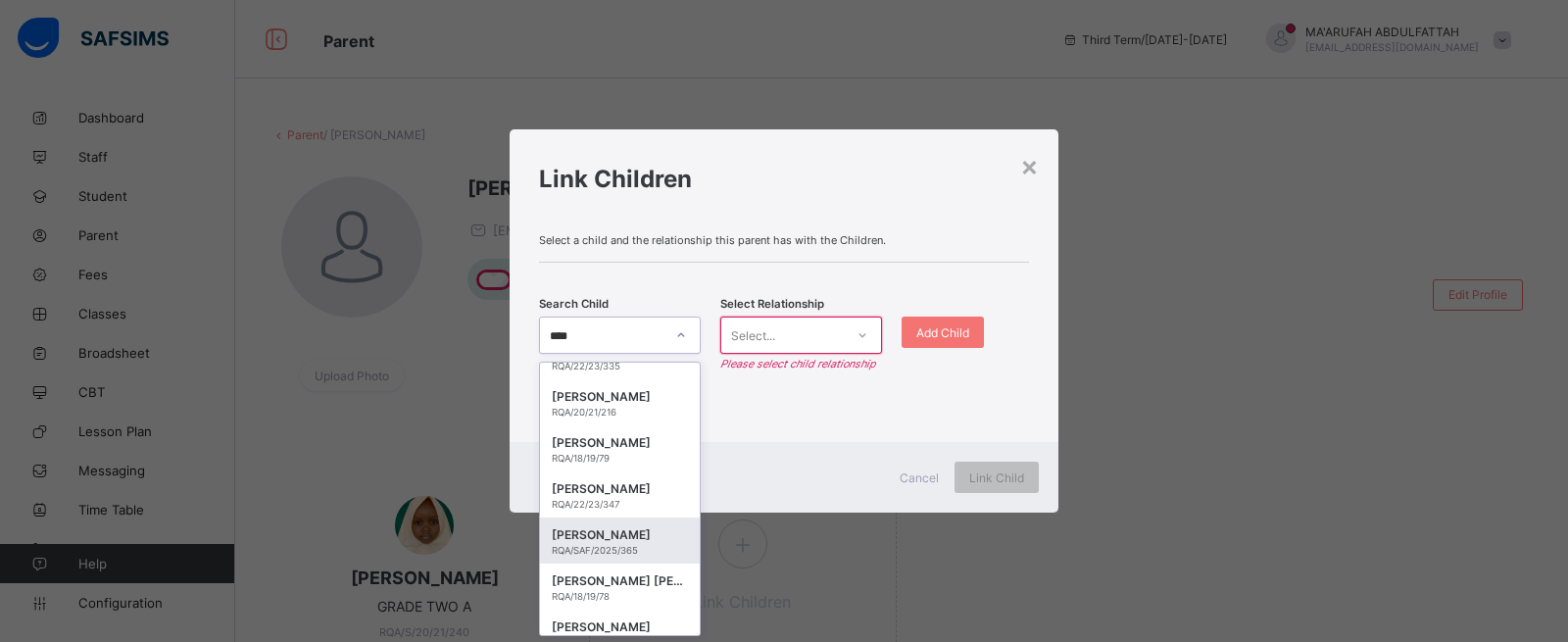
click at [613, 535] on div "[PERSON_NAME]" at bounding box center [619, 535] width 136 height 20
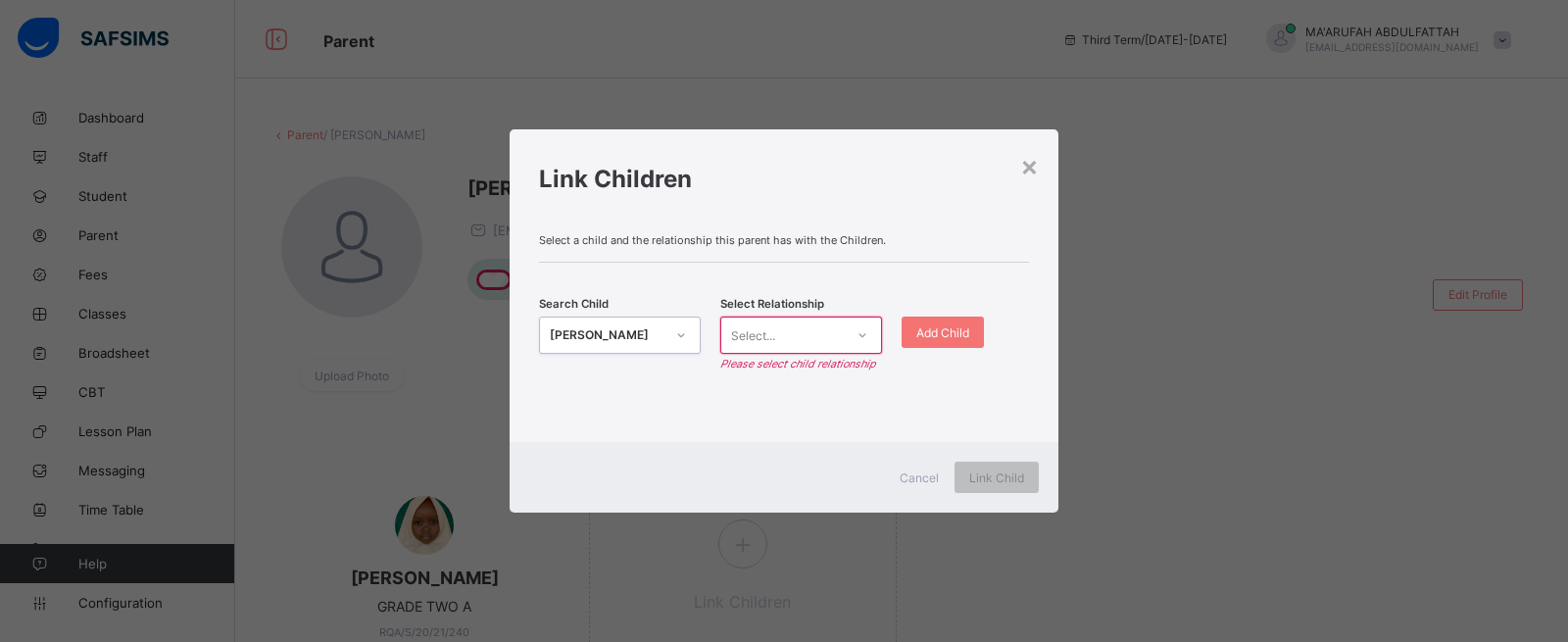
click at [796, 324] on div "Select..." at bounding box center [782, 336] width 123 height 27
click at [747, 390] on div "Father" at bounding box center [801, 377] width 160 height 30
click at [939, 335] on span "Add Child" at bounding box center [943, 333] width 53 height 15
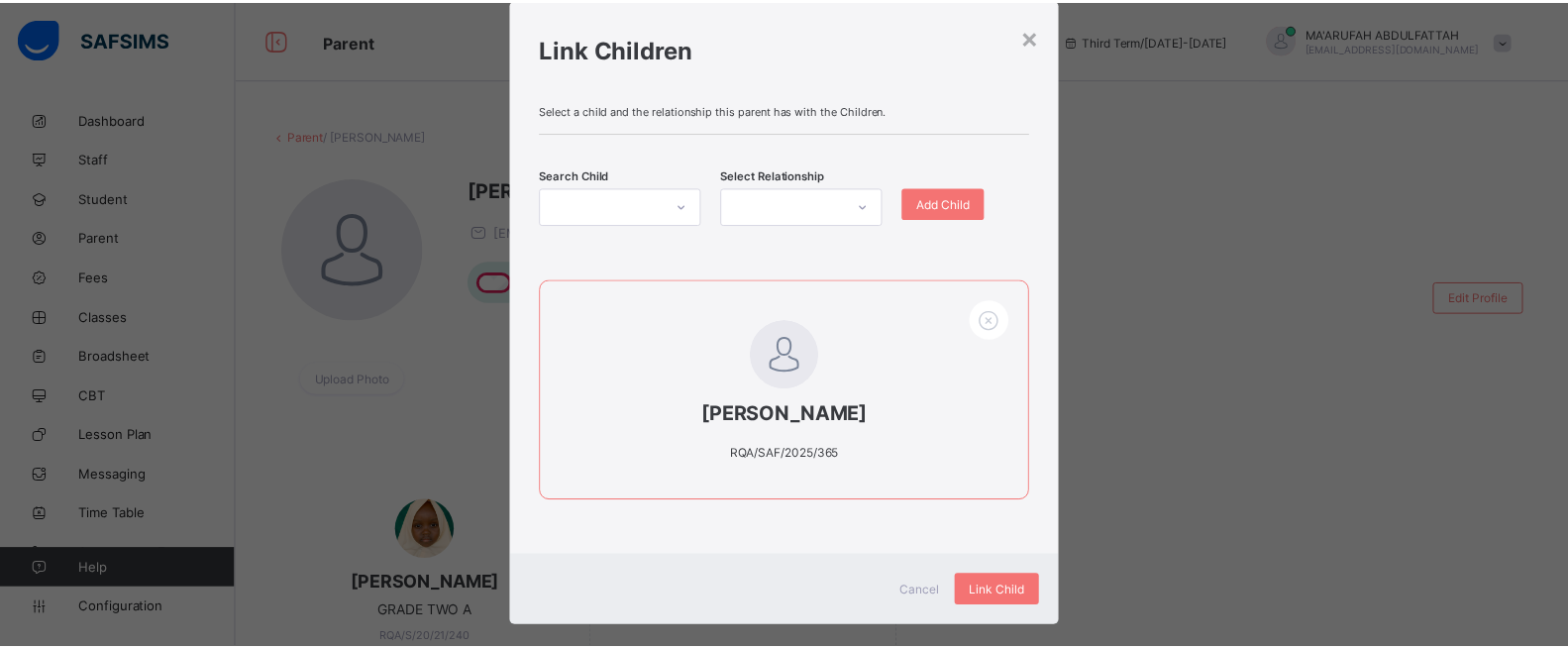
scroll to position [79, 0]
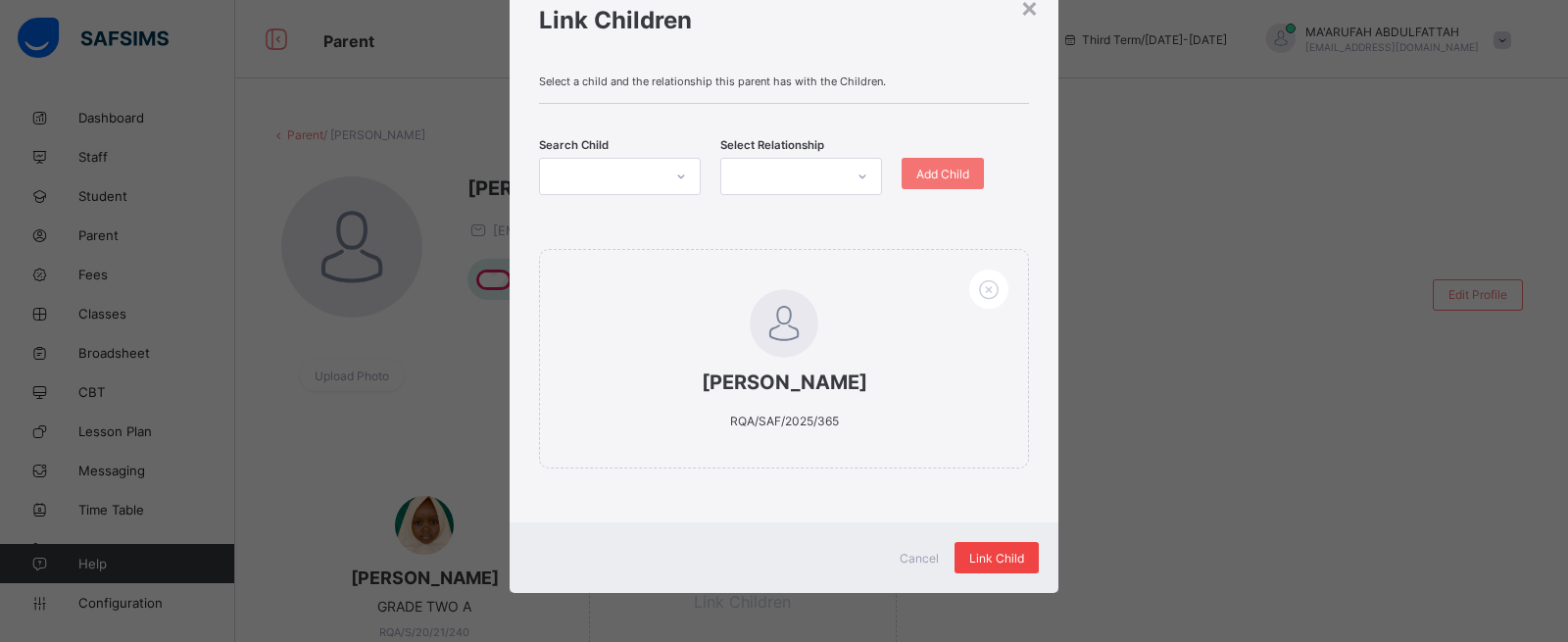
click at [977, 559] on span "Link Child" at bounding box center [997, 558] width 55 height 15
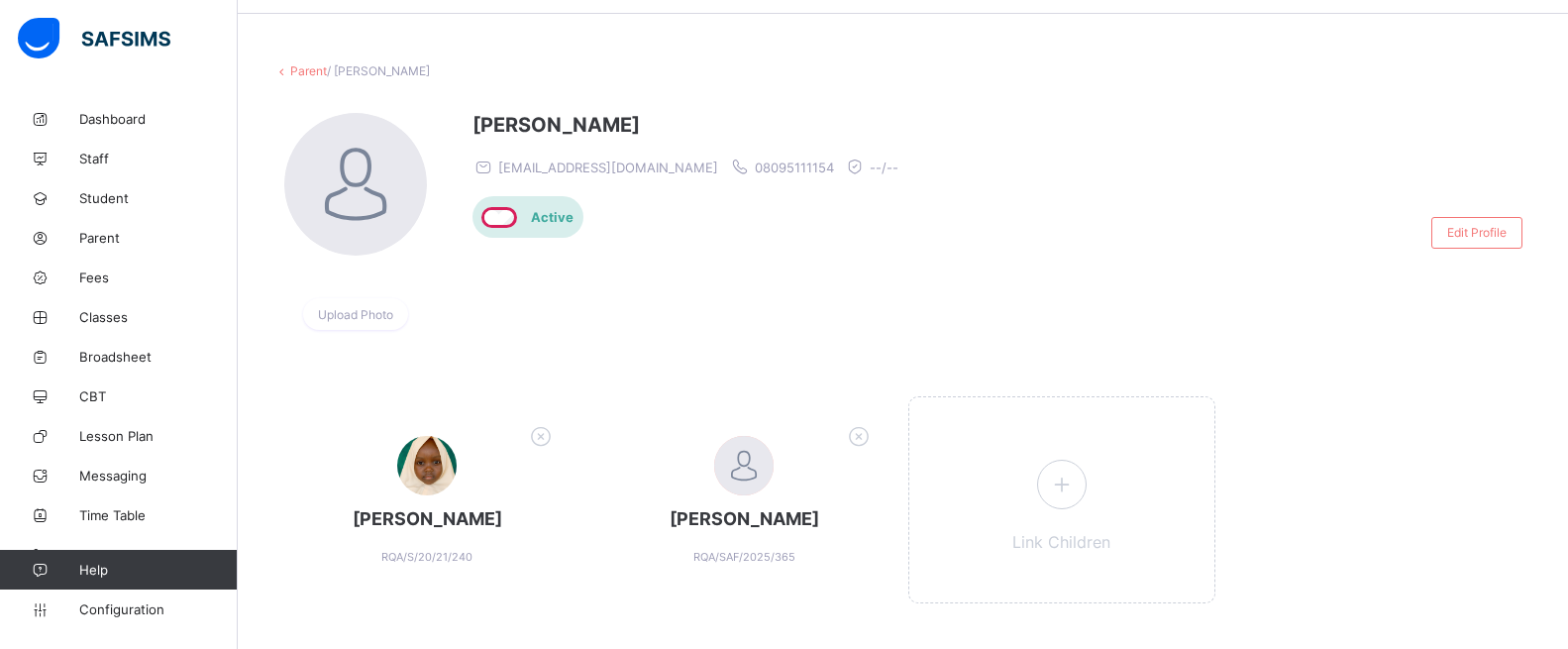
scroll to position [99, 0]
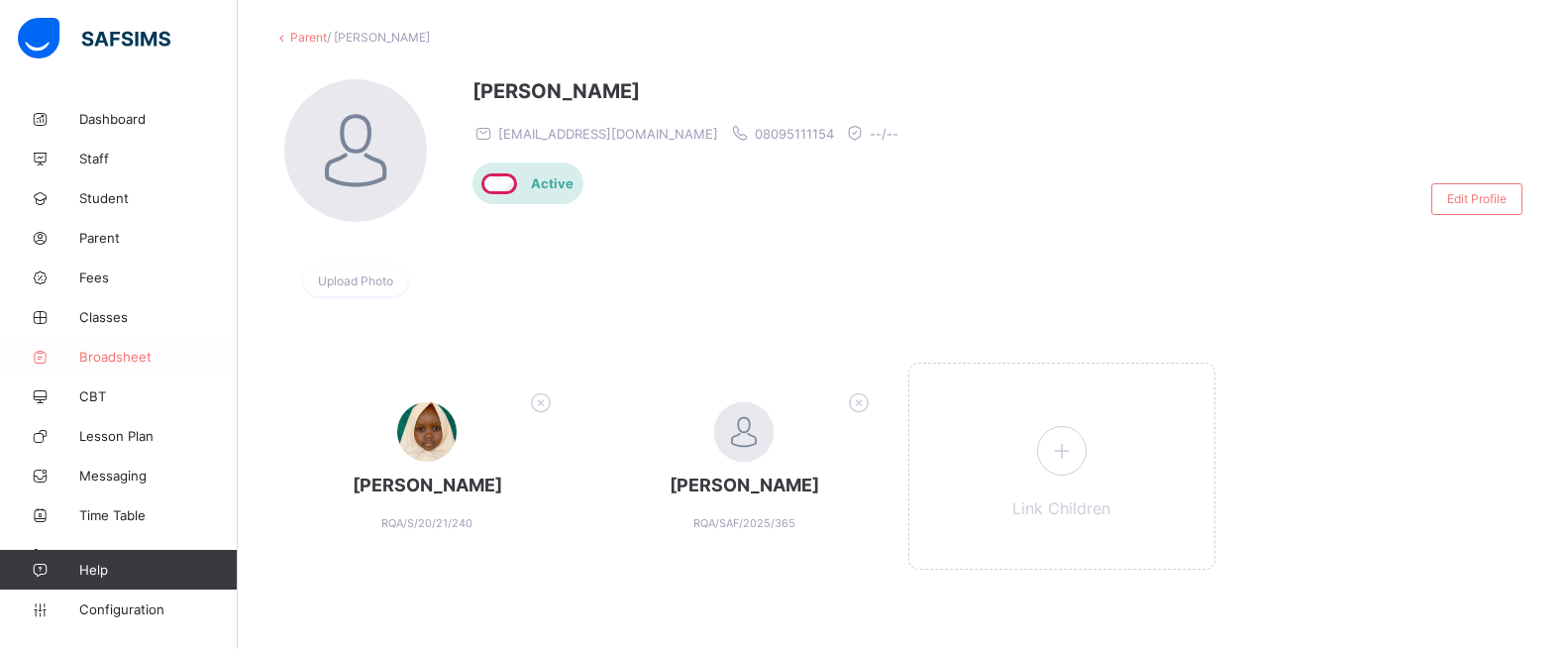
click at [113, 346] on link "Broadsheet" at bounding box center [119, 357] width 238 height 40
